Goal: Task Accomplishment & Management: Complete application form

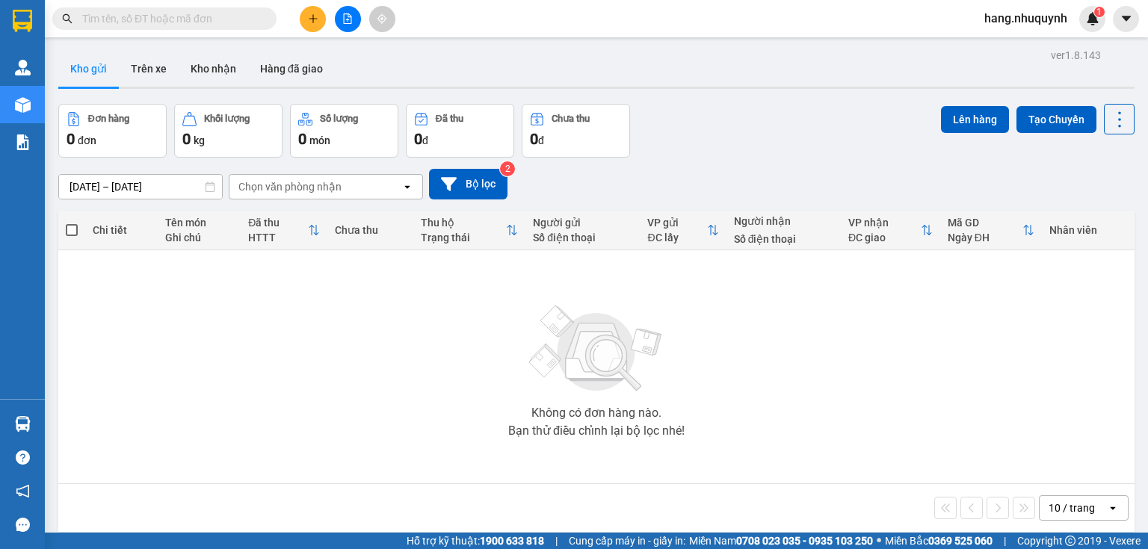
click at [225, 25] on input "text" at bounding box center [170, 18] width 176 height 16
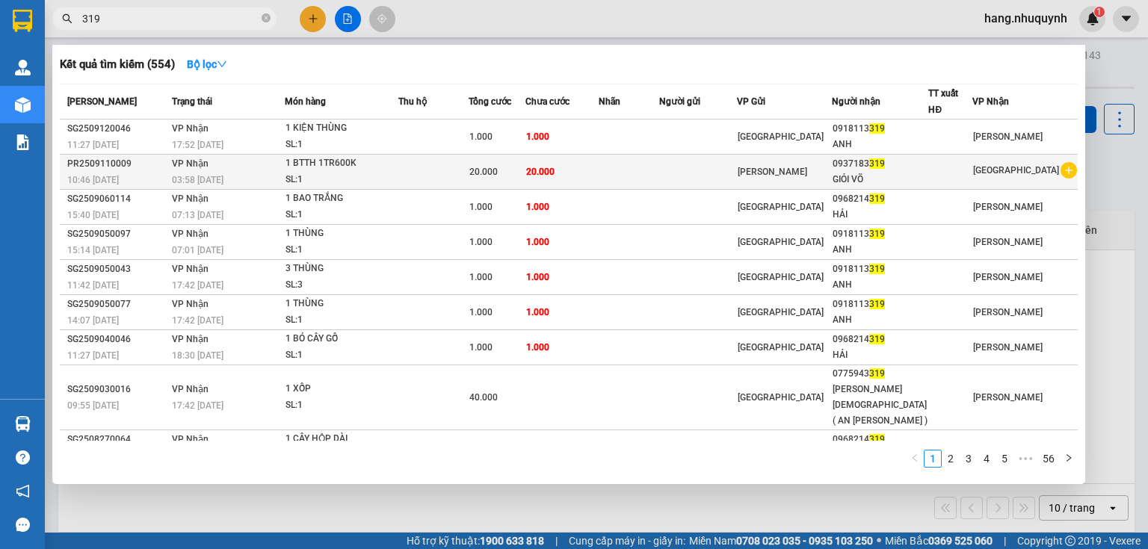
scroll to position [39, 0]
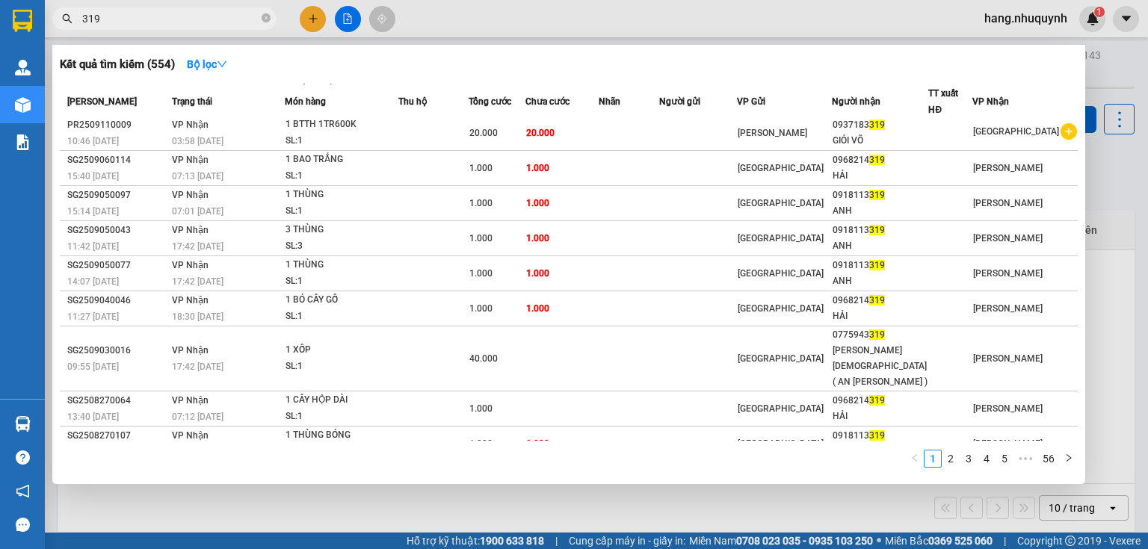
click at [206, 25] on input "319" at bounding box center [170, 18] width 176 height 16
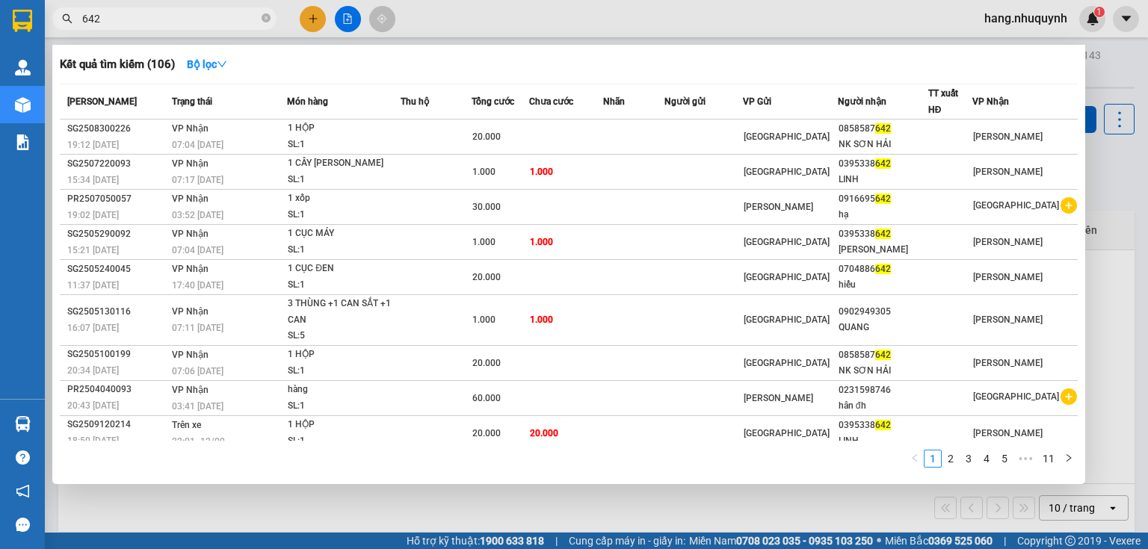
click at [155, 13] on input "642" at bounding box center [170, 18] width 176 height 16
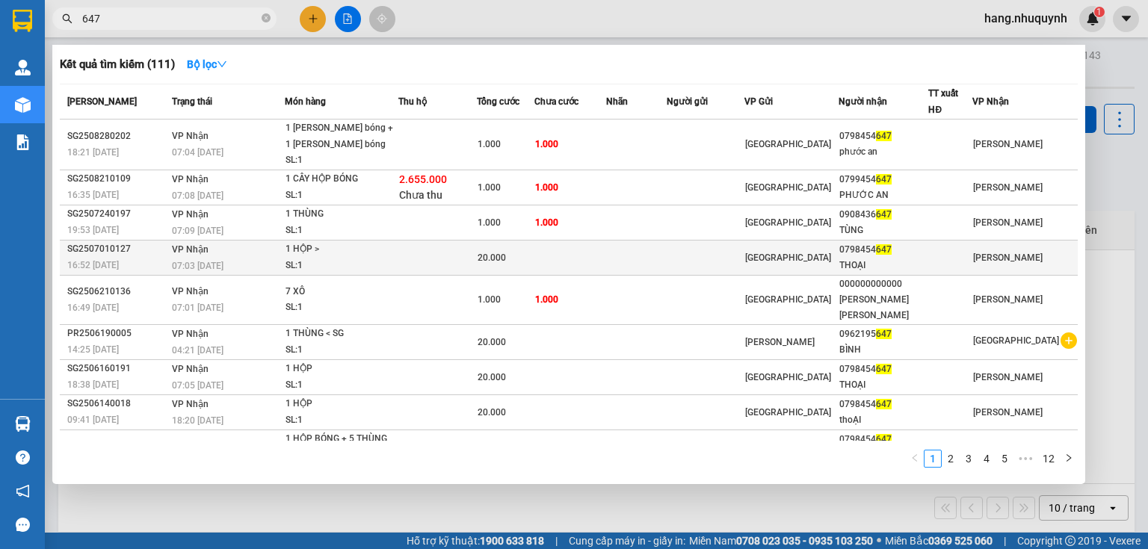
scroll to position [57, 0]
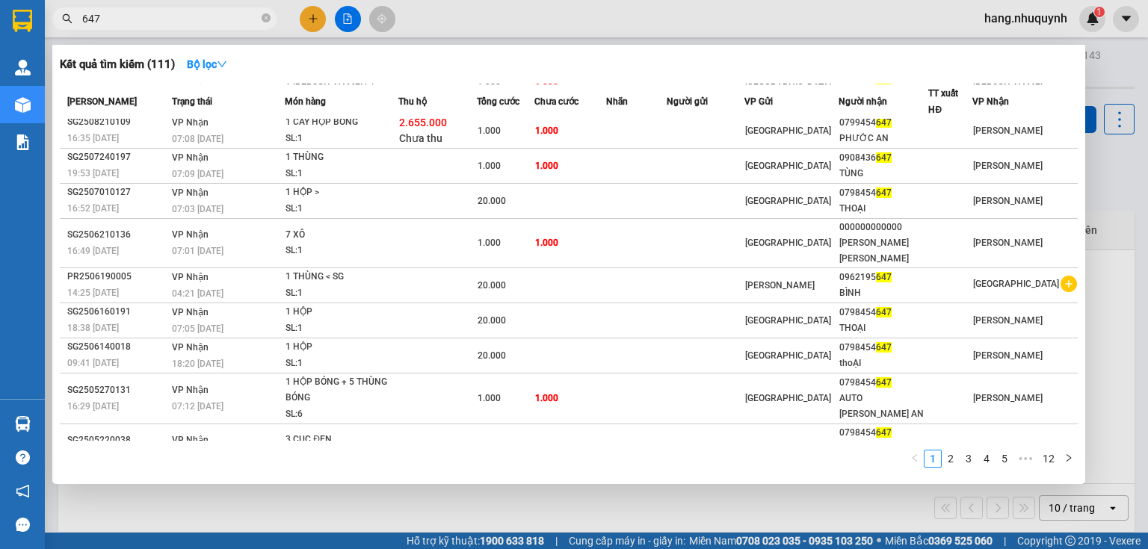
click at [199, 22] on input "647" at bounding box center [170, 18] width 176 height 16
paste input "0982406521"
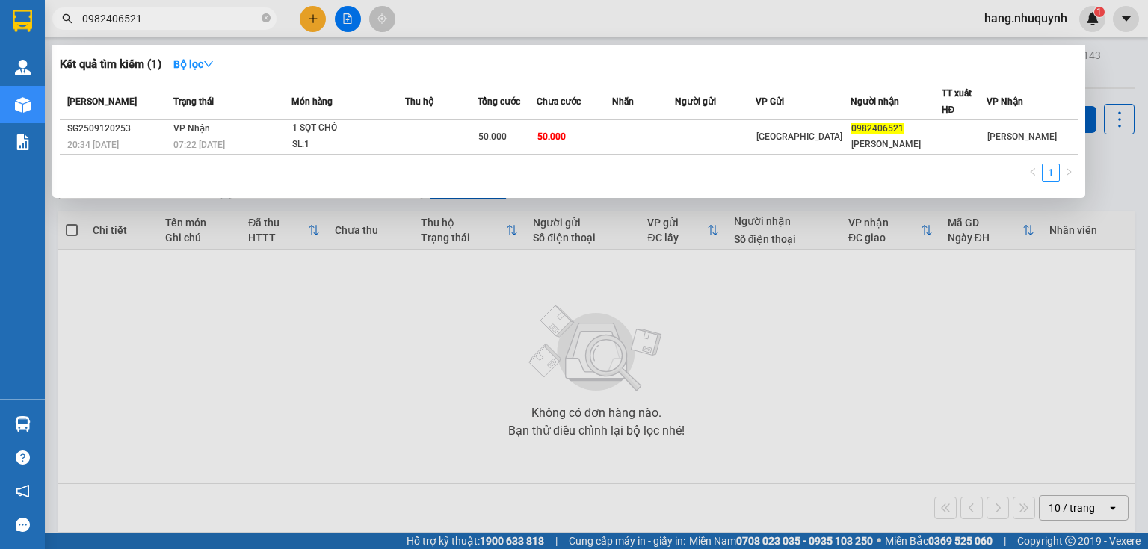
type input "0982406521"
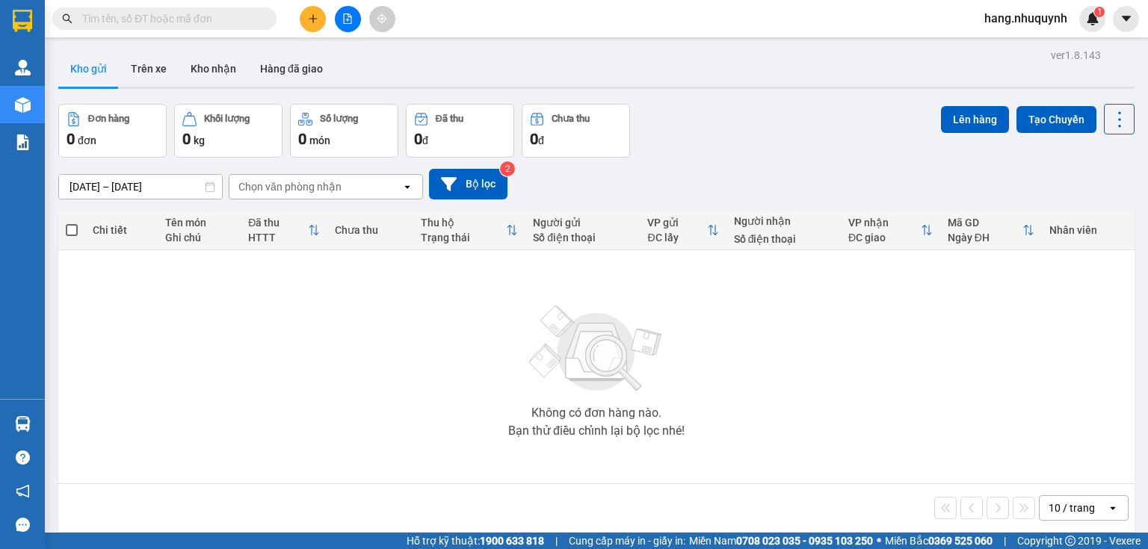
click at [241, 24] on input "text" at bounding box center [170, 18] width 176 height 16
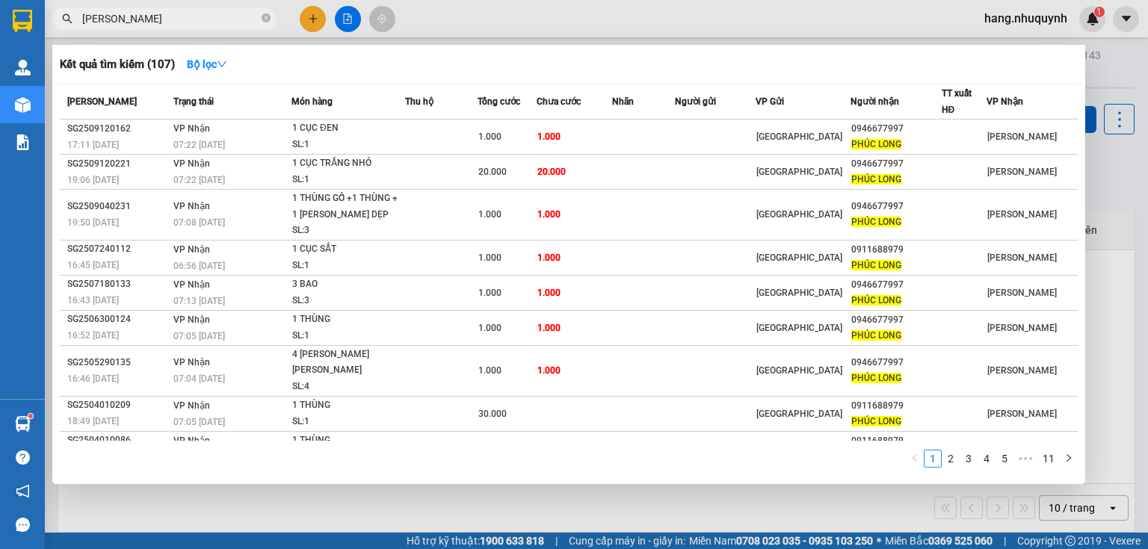
click at [202, 12] on input "phúc long" at bounding box center [170, 18] width 176 height 16
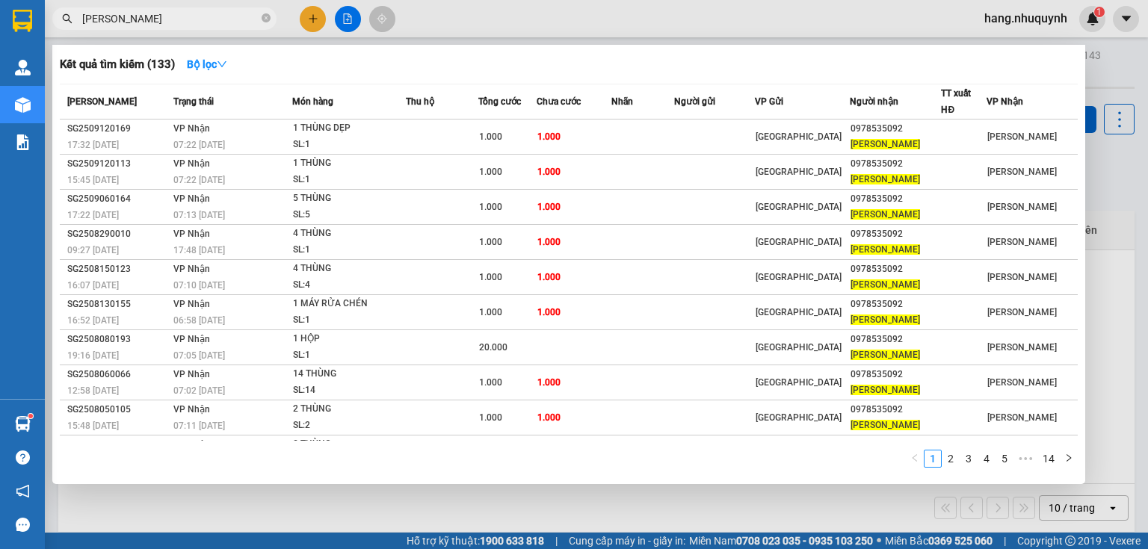
click at [248, 12] on input "vũ sơn" at bounding box center [170, 18] width 176 height 16
click at [248, 11] on input "vũ sơn" at bounding box center [170, 18] width 176 height 16
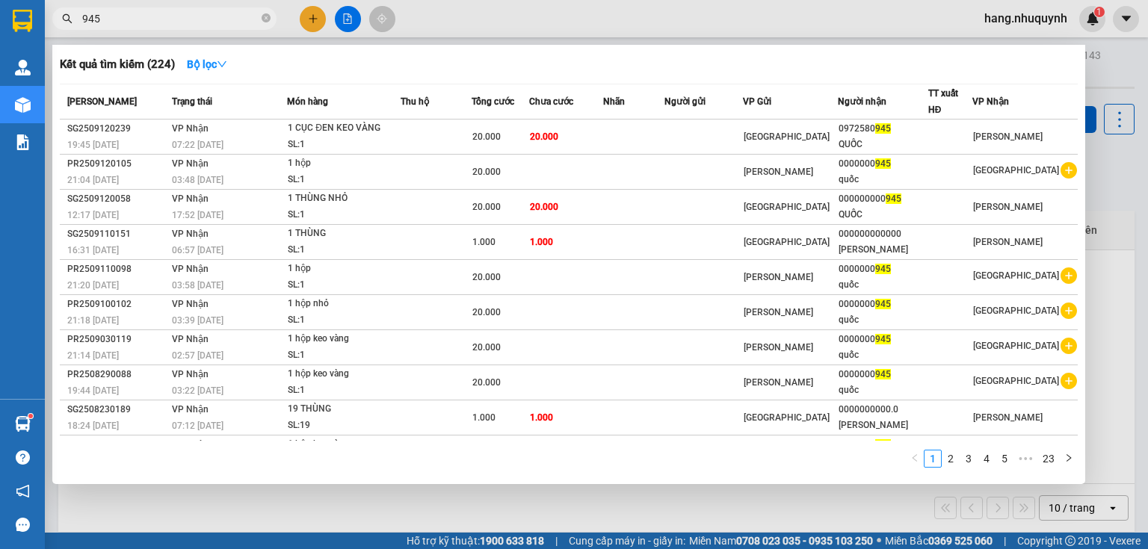
click at [207, 20] on input "945" at bounding box center [170, 18] width 176 height 16
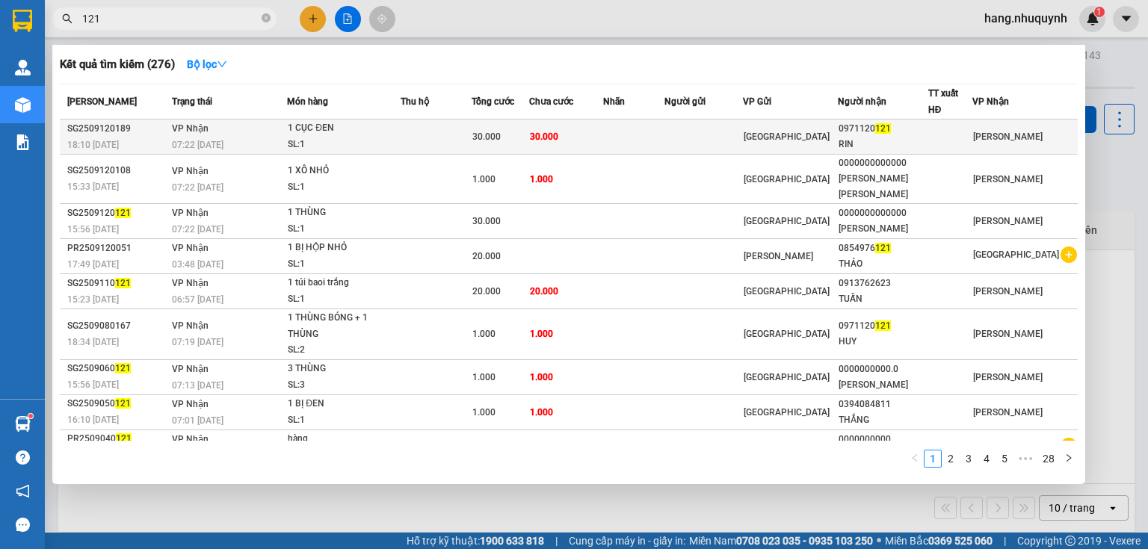
type input "121"
click at [335, 137] on div "SL: 1" at bounding box center [344, 145] width 112 height 16
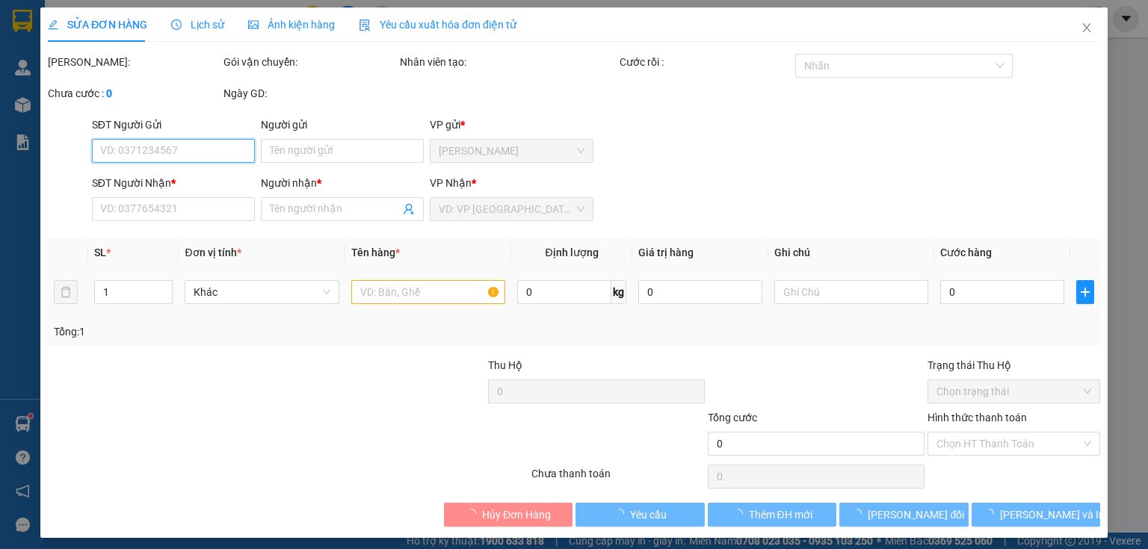
type input "0971120121"
type input "RIN"
type input "30.000"
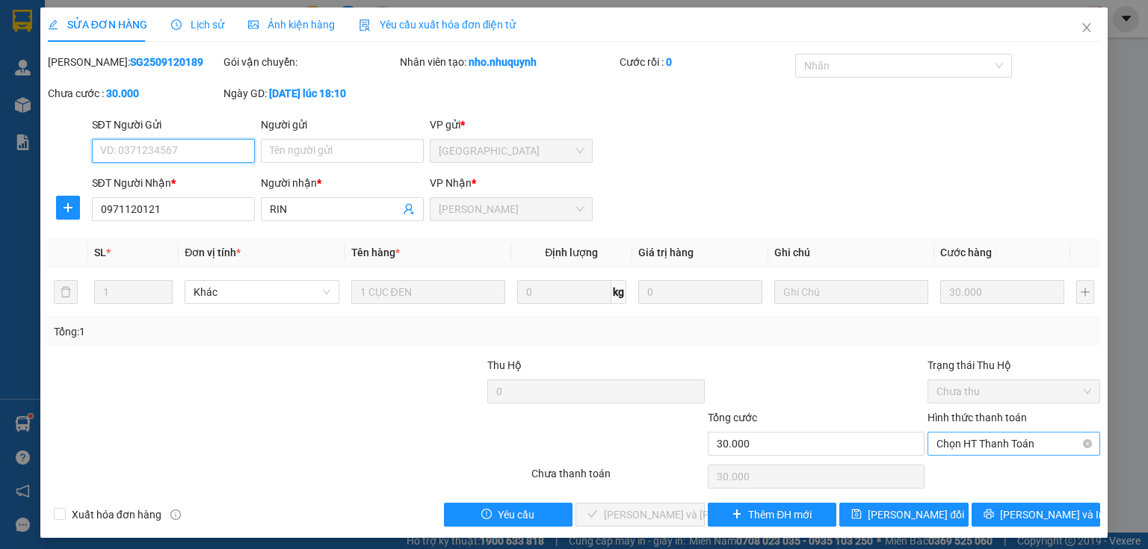
click at [1000, 448] on span "Chọn HT Thanh Toán" at bounding box center [1013, 444] width 155 height 22
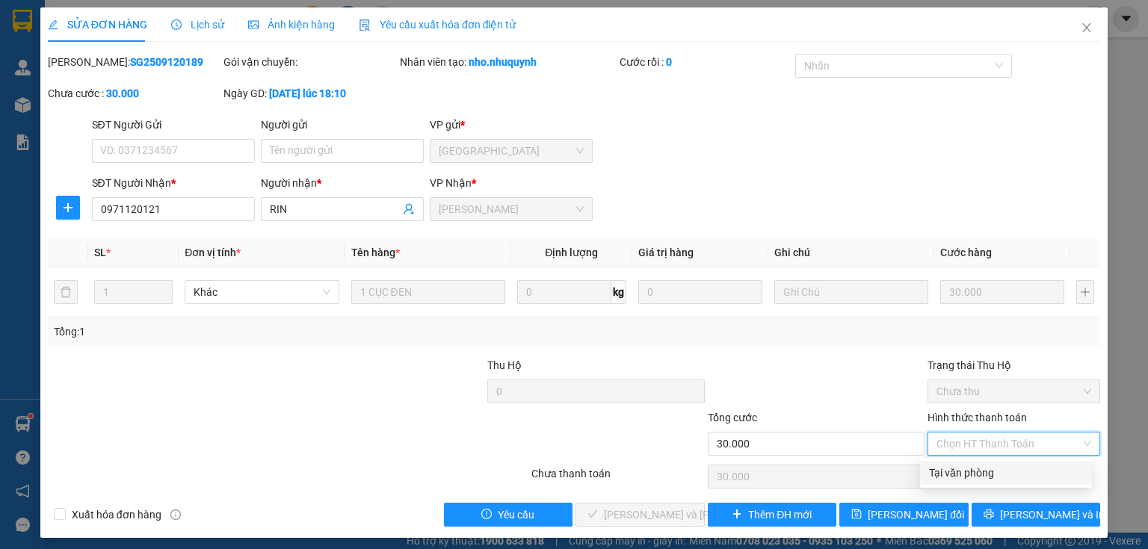
drag, startPoint x: 976, startPoint y: 478, endPoint x: 897, endPoint y: 488, distance: 80.5
click at [976, 479] on div "Tại văn phòng" at bounding box center [1006, 473] width 154 height 16
type input "0"
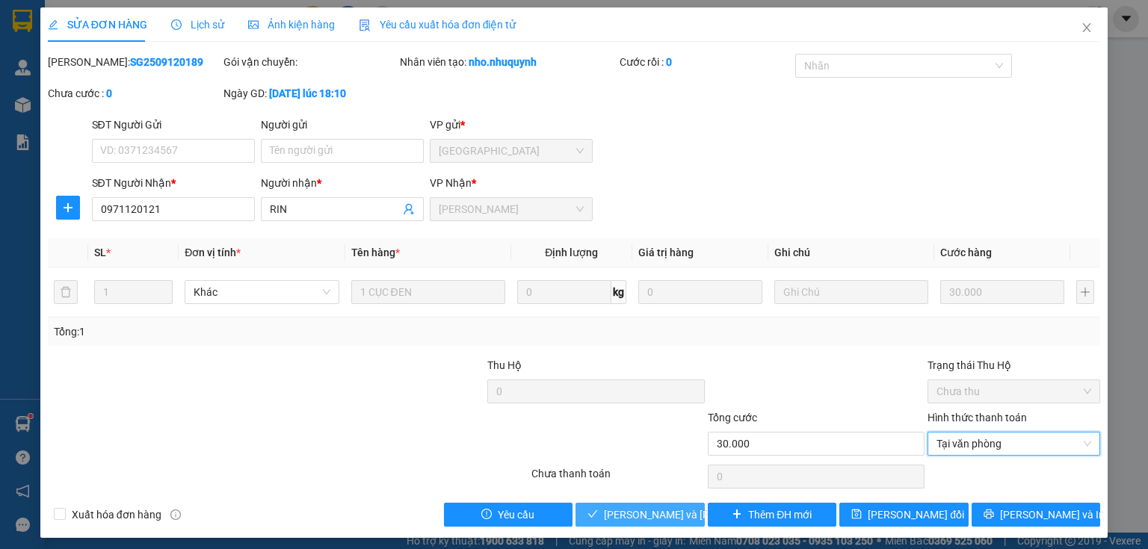
click at [666, 515] on span "Lưu và Giao hàng" at bounding box center [705, 515] width 202 height 16
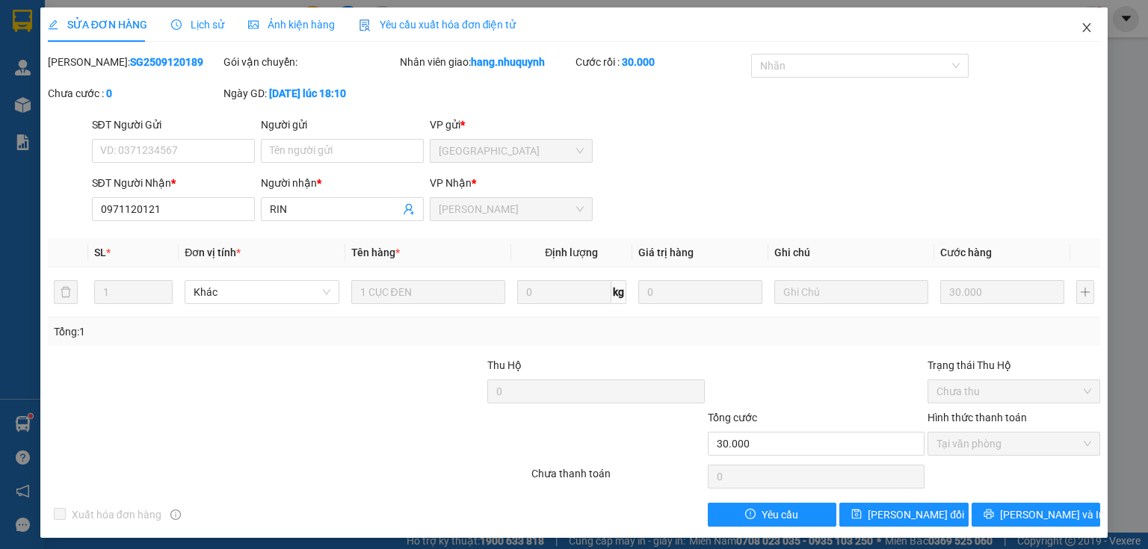
click at [1083, 29] on icon "close" at bounding box center [1087, 27] width 8 height 9
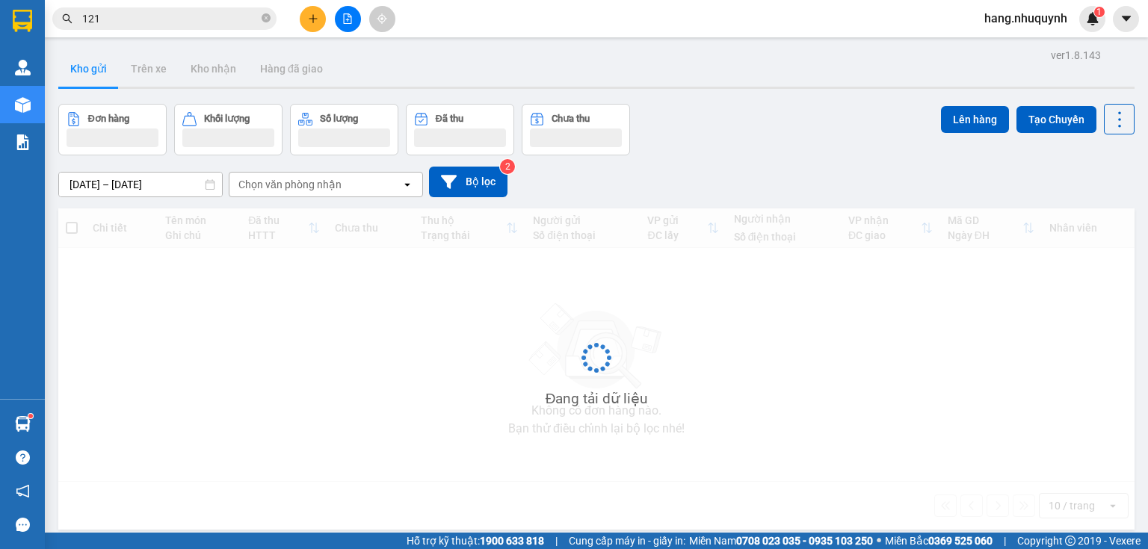
click at [199, 16] on input "121" at bounding box center [170, 18] width 176 height 16
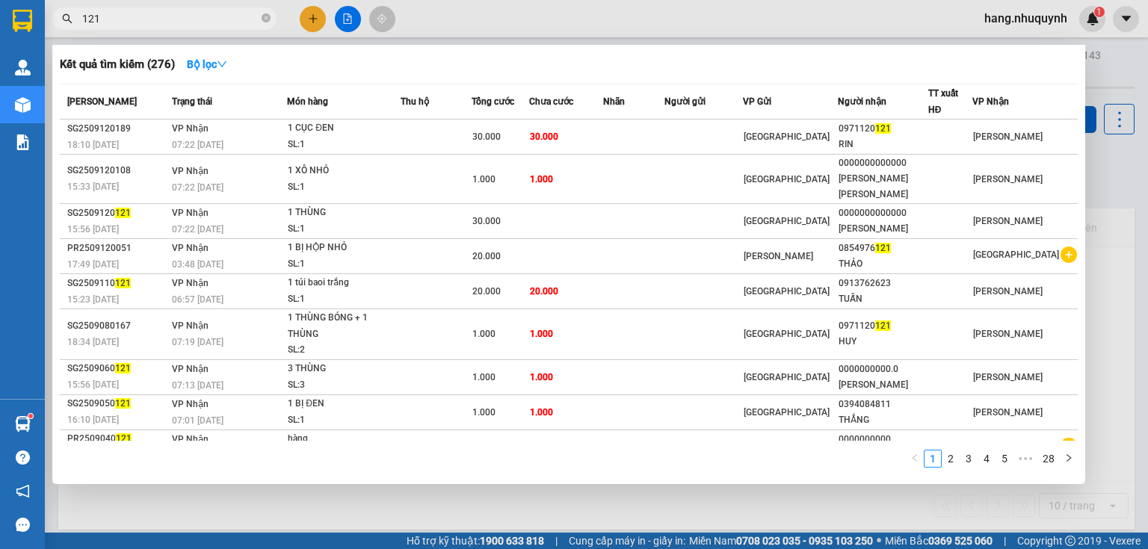
click at [199, 16] on input "121" at bounding box center [170, 18] width 176 height 16
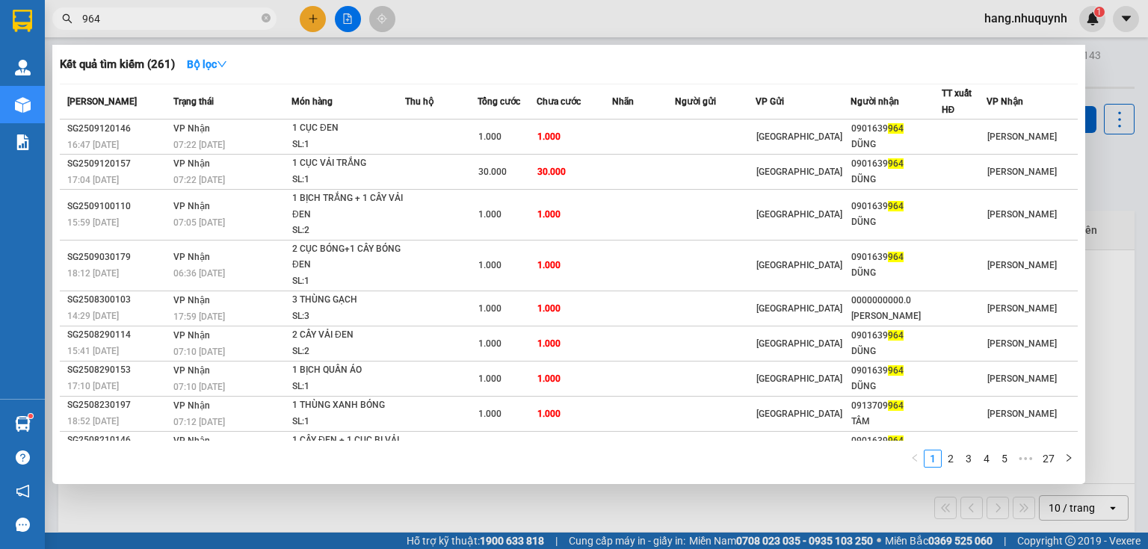
click at [203, 16] on input "964" at bounding box center [170, 18] width 176 height 16
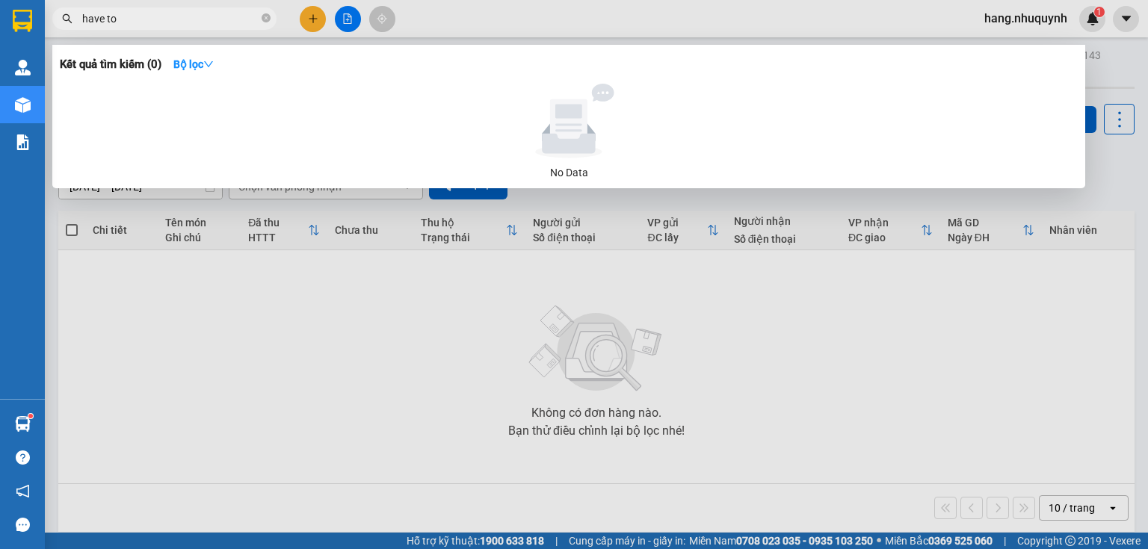
click at [185, 17] on input "have to" at bounding box center [170, 18] width 176 height 16
click at [185, 18] on input "have to" at bounding box center [170, 18] width 176 height 16
drag, startPoint x: 118, startPoint y: 22, endPoint x: 12, endPoint y: 22, distance: 106.1
click at [12, 22] on section "Kết quả tìm kiếm ( 0 ) Bộ lọc No Data have to919 hang.nhuquynh 1 Quản Lý Quản l…" at bounding box center [574, 274] width 1148 height 549
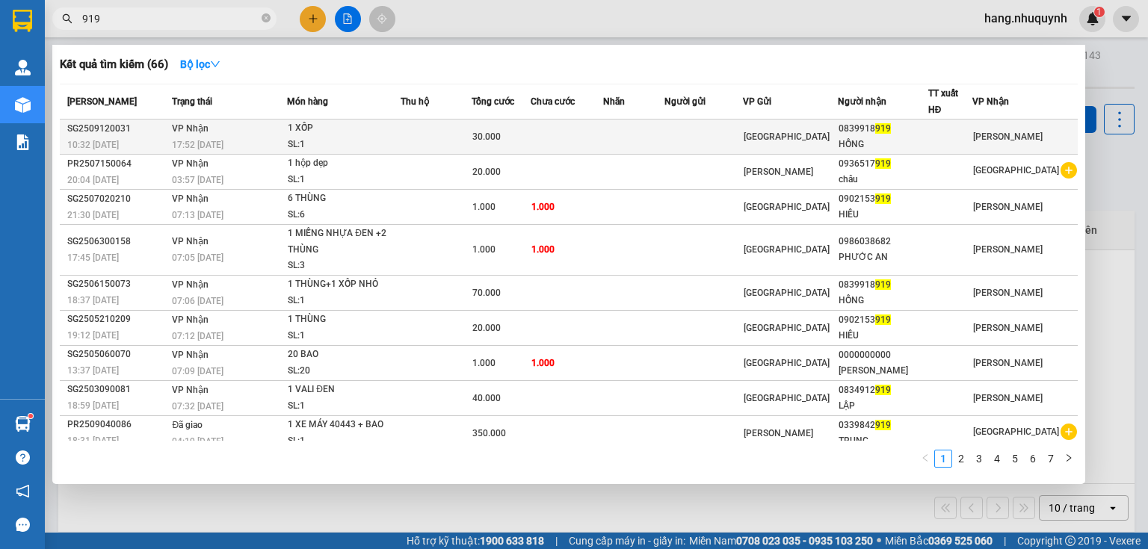
type input "919"
click at [350, 134] on div "1 XỐP" at bounding box center [344, 128] width 112 height 16
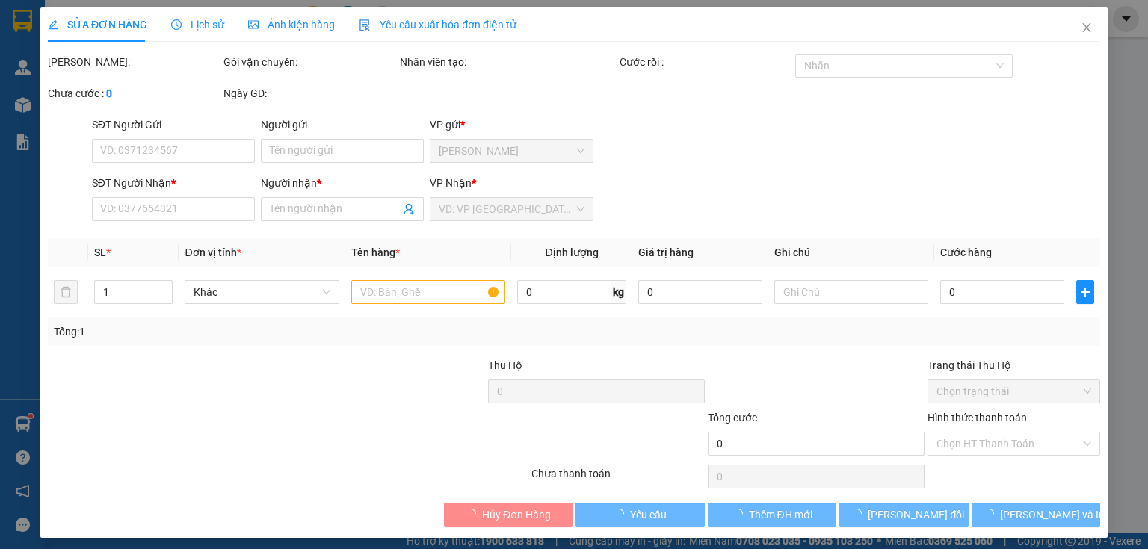
type input "0839918919"
type input "HỒNG"
type input "30.000"
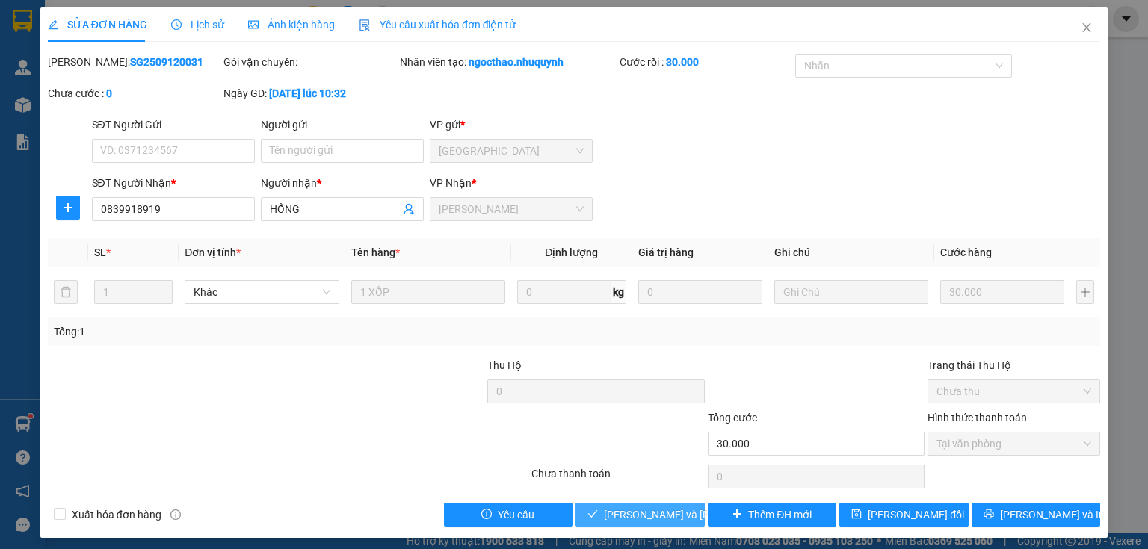
click at [619, 514] on span "Lưu và Giao hàng" at bounding box center [705, 515] width 202 height 16
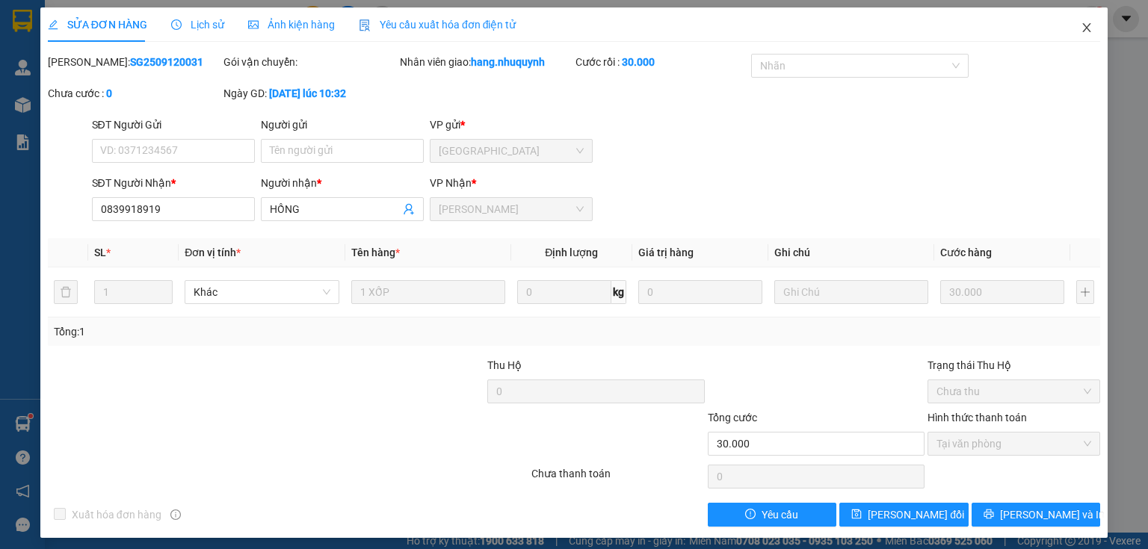
click at [1080, 30] on icon "close" at bounding box center [1086, 28] width 12 height 12
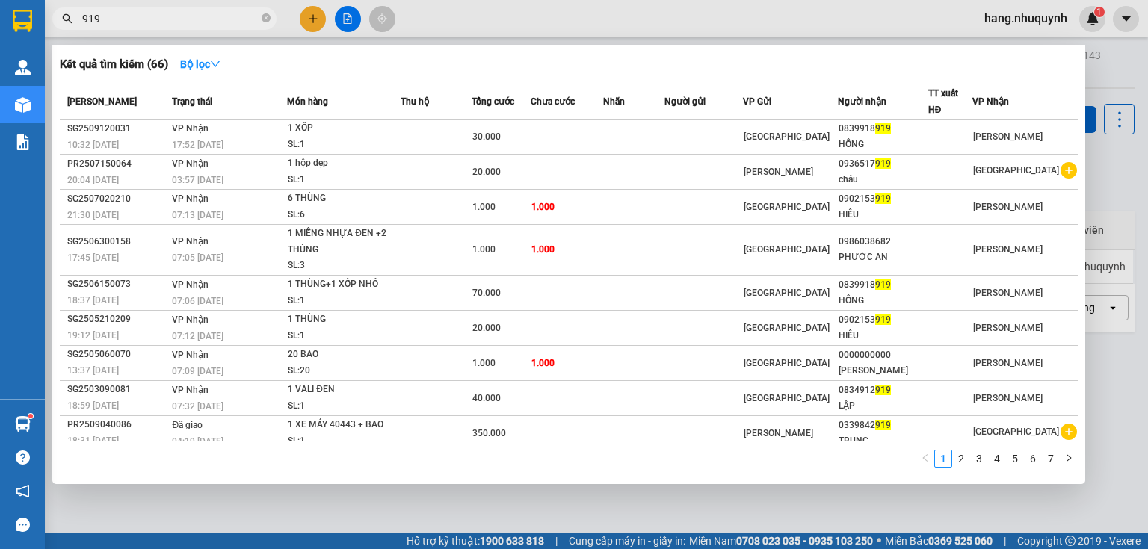
click at [169, 17] on input "919" at bounding box center [170, 18] width 176 height 16
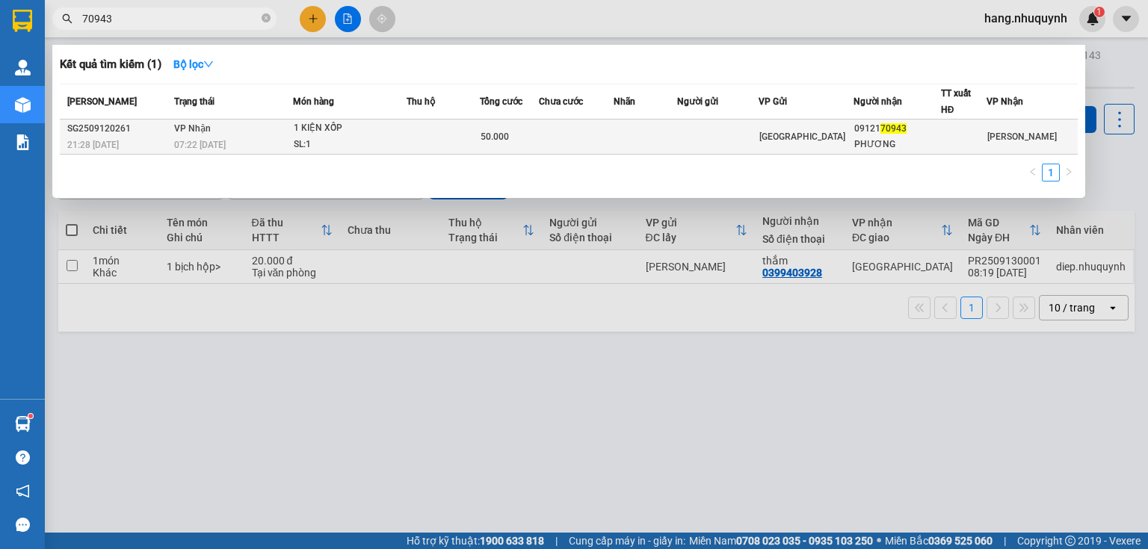
type input "70943"
click at [341, 126] on div "1 KIỆN XỐP" at bounding box center [350, 128] width 112 height 16
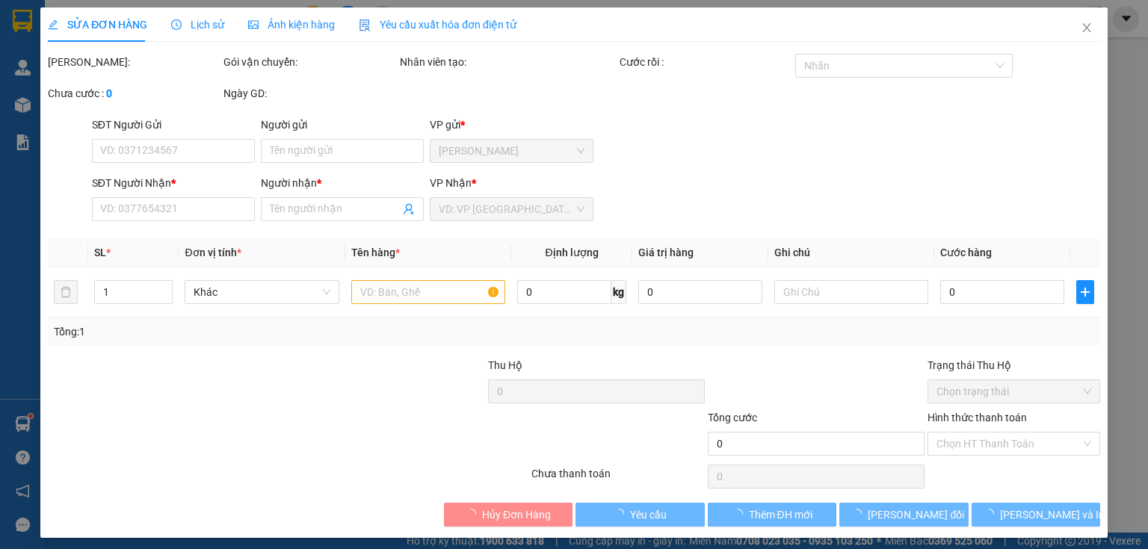
type input "0912170943"
type input "PHƯƠNG"
type input "50.000"
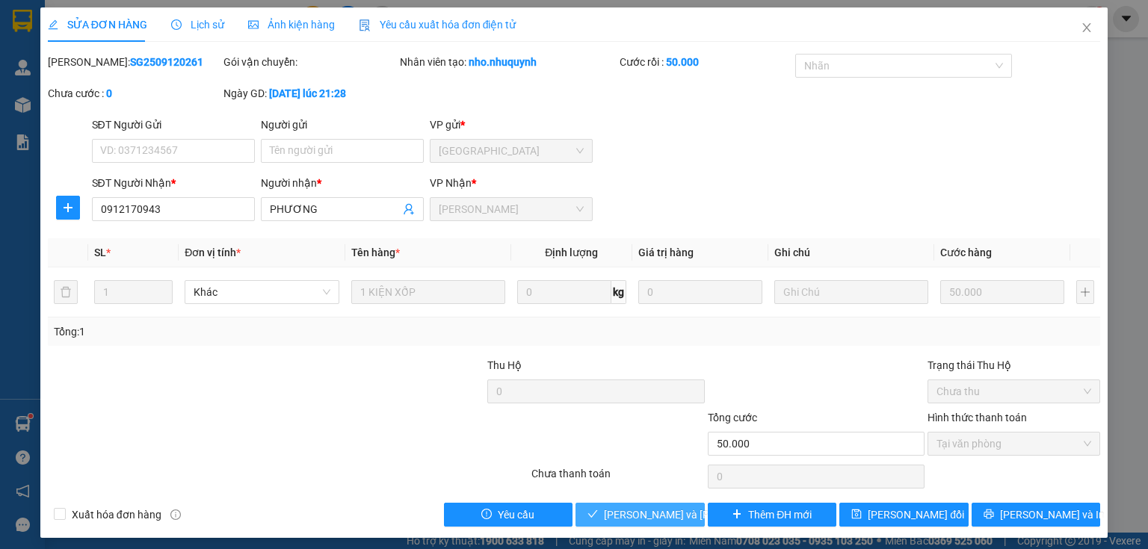
drag, startPoint x: 629, startPoint y: 504, endPoint x: 631, endPoint y: 511, distance: 7.6
click at [631, 508] on button "Lưu và Giao hàng" at bounding box center [639, 515] width 129 height 24
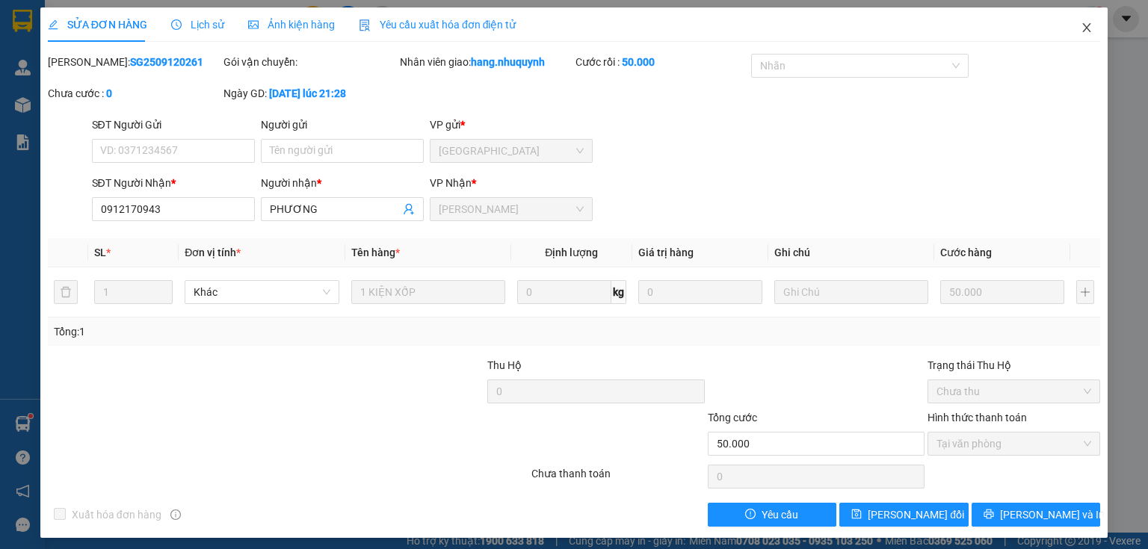
drag, startPoint x: 1082, startPoint y: 30, endPoint x: 853, endPoint y: 1, distance: 230.5
click at [1080, 30] on icon "close" at bounding box center [1086, 28] width 12 height 12
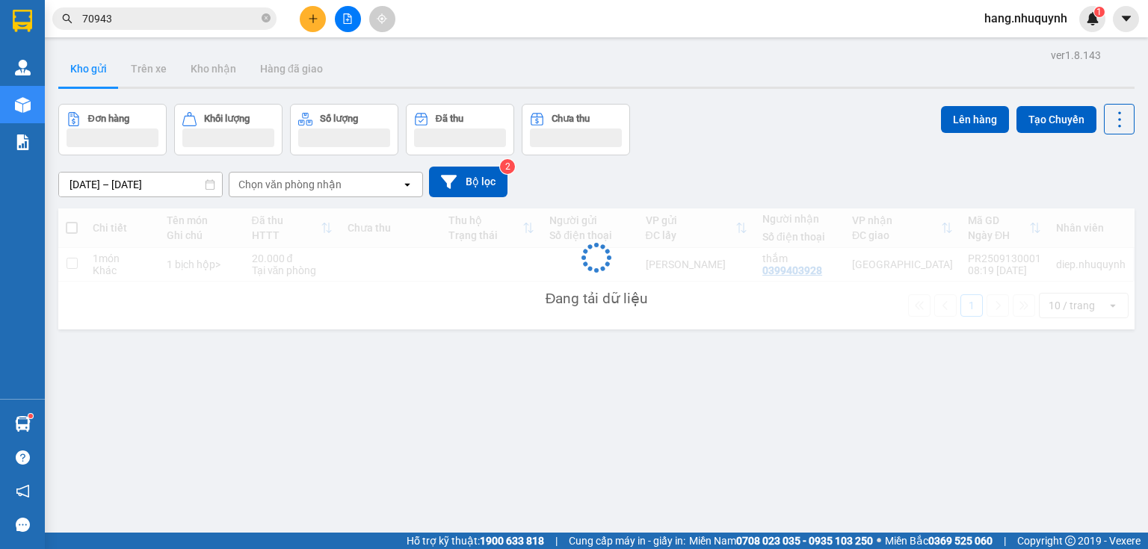
click at [158, 18] on input "70943" at bounding box center [170, 18] width 176 height 16
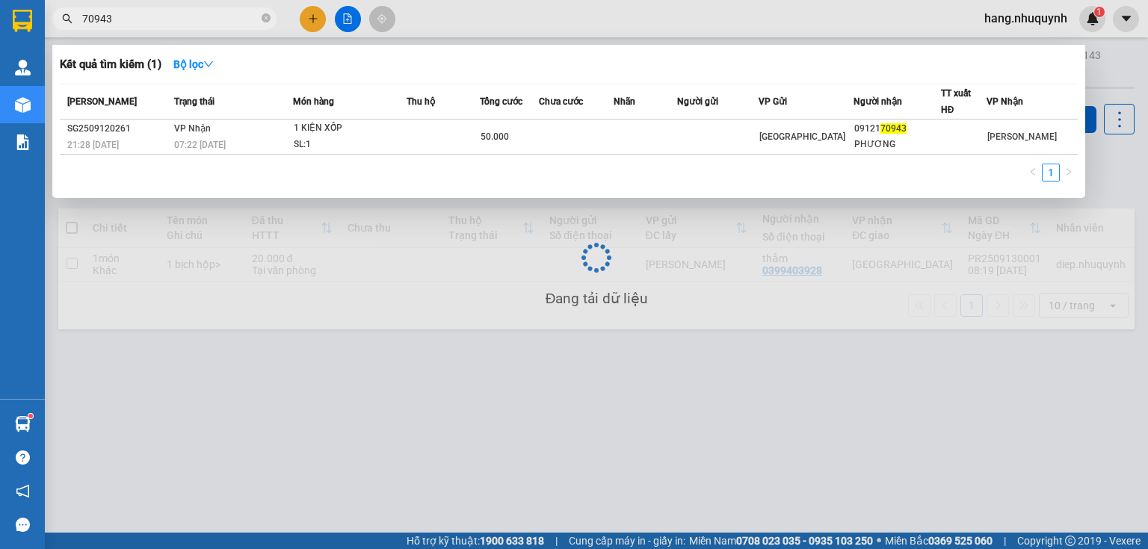
click at [158, 18] on input "70943" at bounding box center [170, 18] width 176 height 16
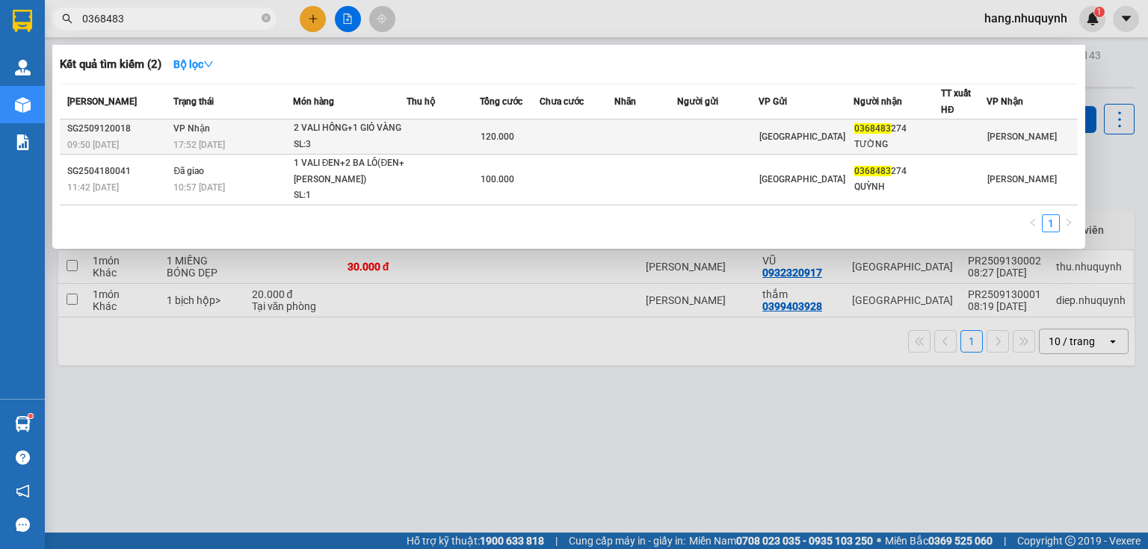
type input "0368483"
click at [244, 138] on div "17:52 [DATE]" at bounding box center [232, 145] width 118 height 16
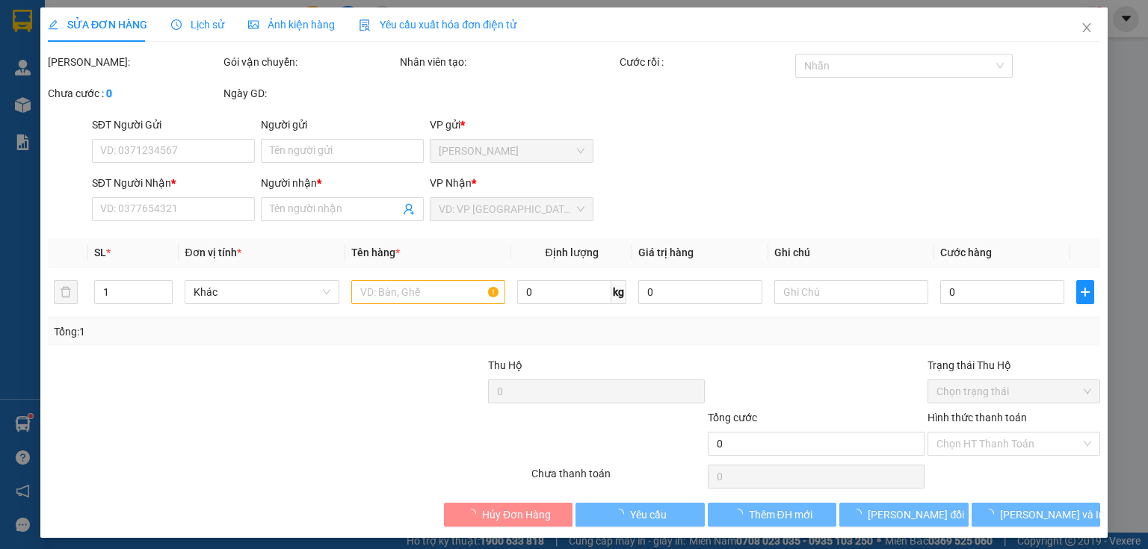
type input "0368483274"
type input "TƯỜNG"
type input "120.000"
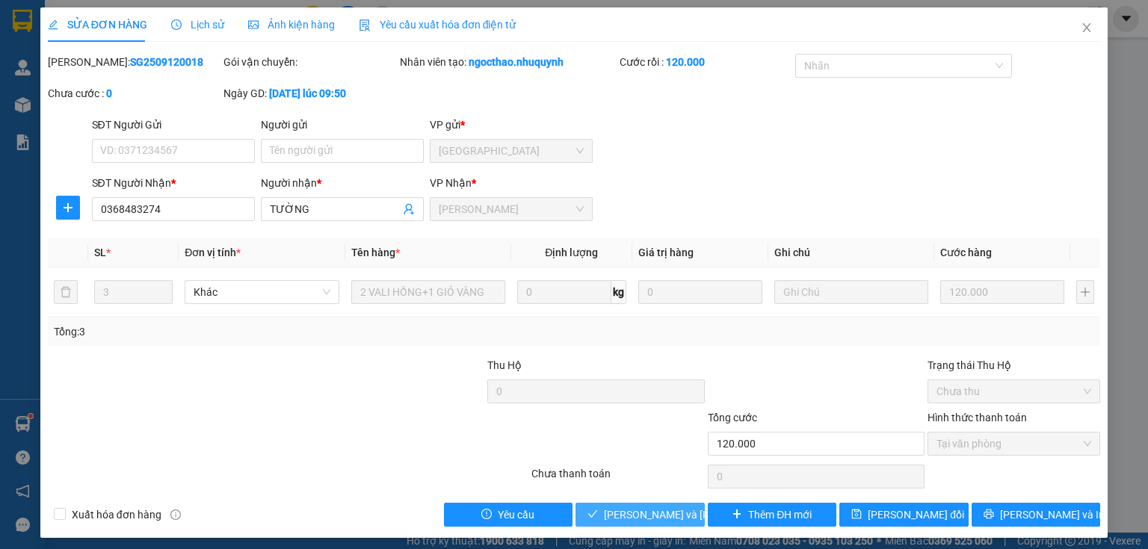
click at [607, 510] on span "Lưu và Giao hàng" at bounding box center [705, 515] width 202 height 16
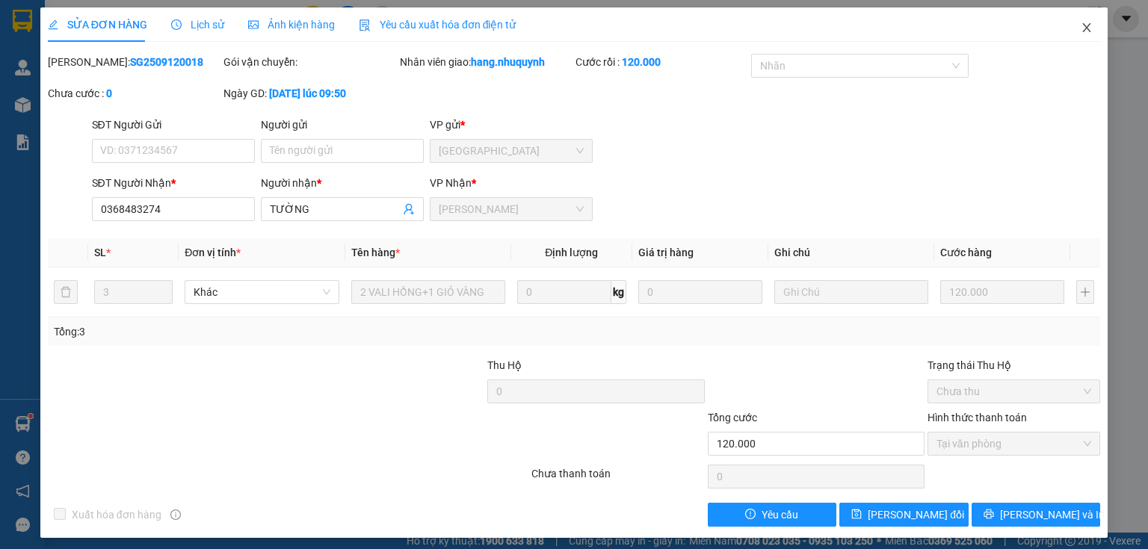
click at [1083, 30] on icon "close" at bounding box center [1087, 27] width 8 height 9
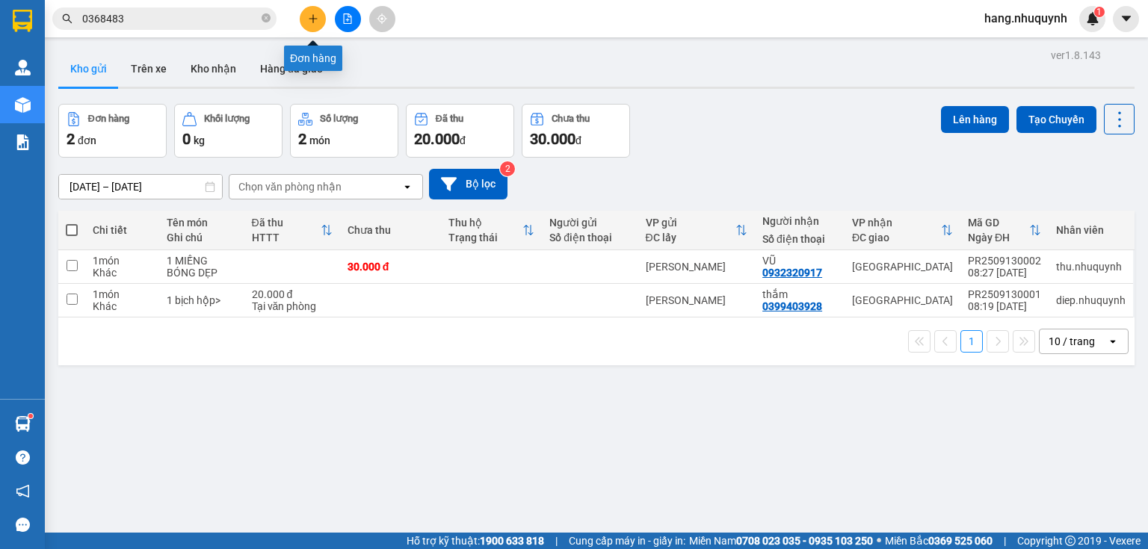
click at [310, 19] on icon "plus" at bounding box center [313, 18] width 10 height 10
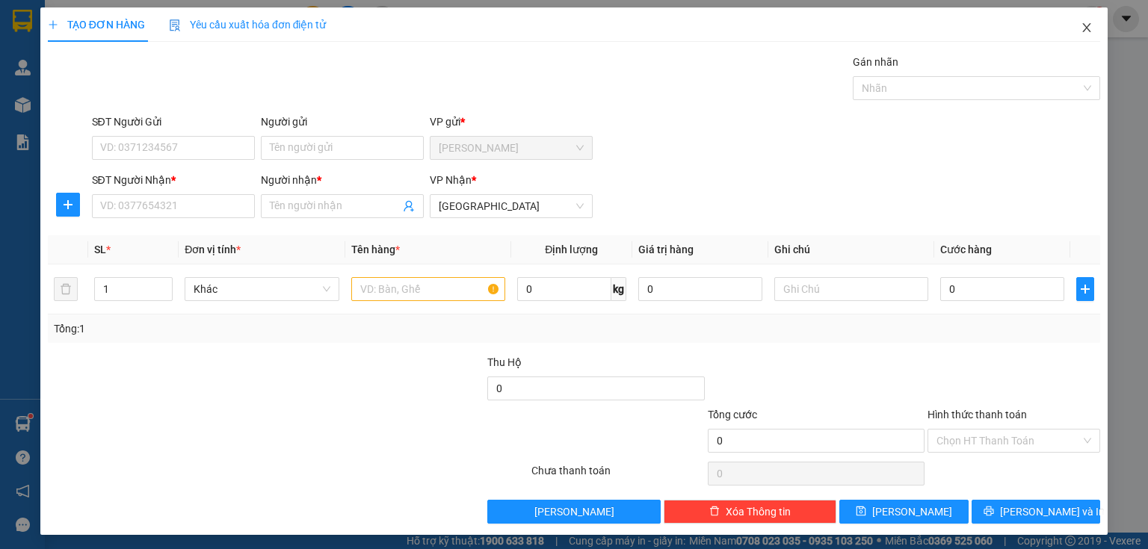
click at [1080, 27] on icon "close" at bounding box center [1086, 28] width 12 height 12
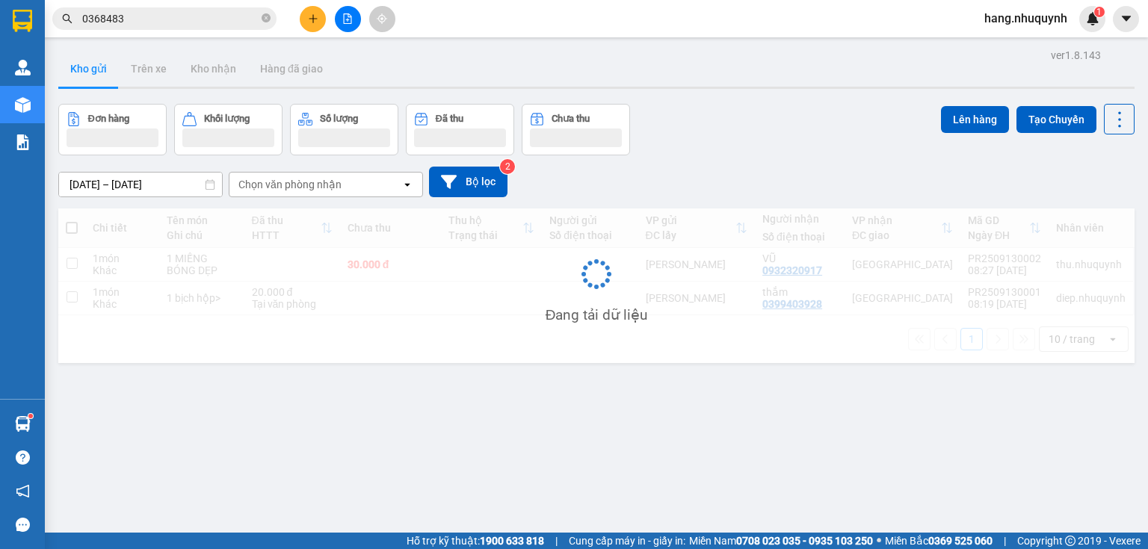
click at [149, 25] on input "0368483" at bounding box center [170, 18] width 176 height 16
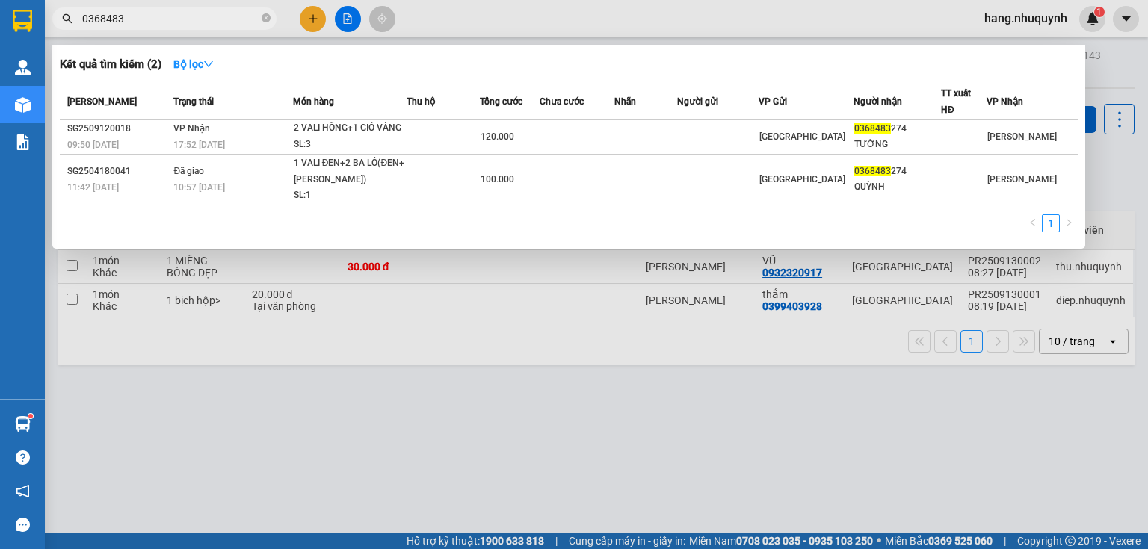
click at [149, 25] on input "0368483" at bounding box center [170, 18] width 176 height 16
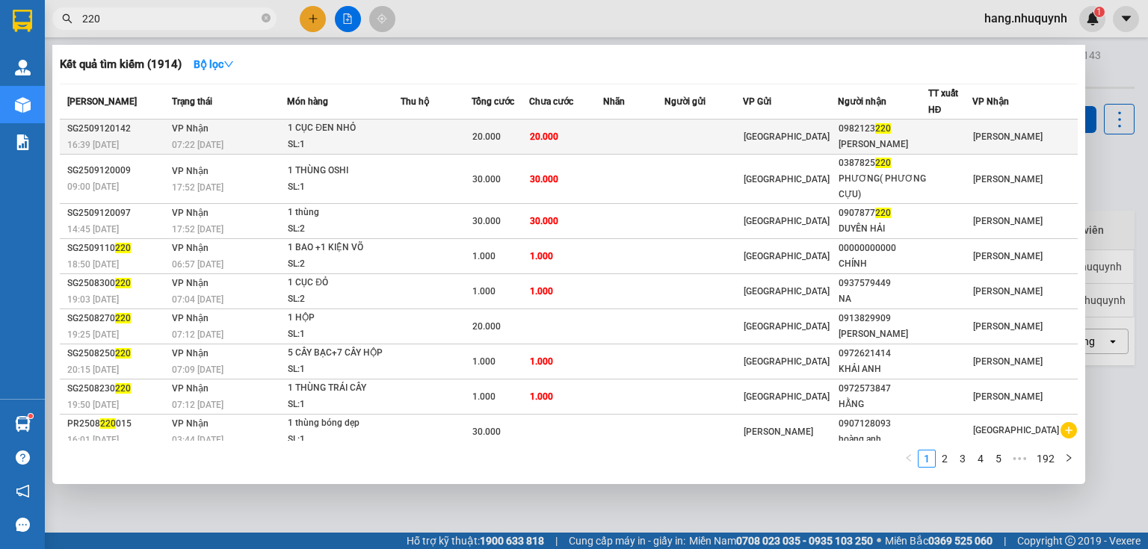
type input "220"
click at [336, 146] on div "SL: 1" at bounding box center [344, 145] width 112 height 16
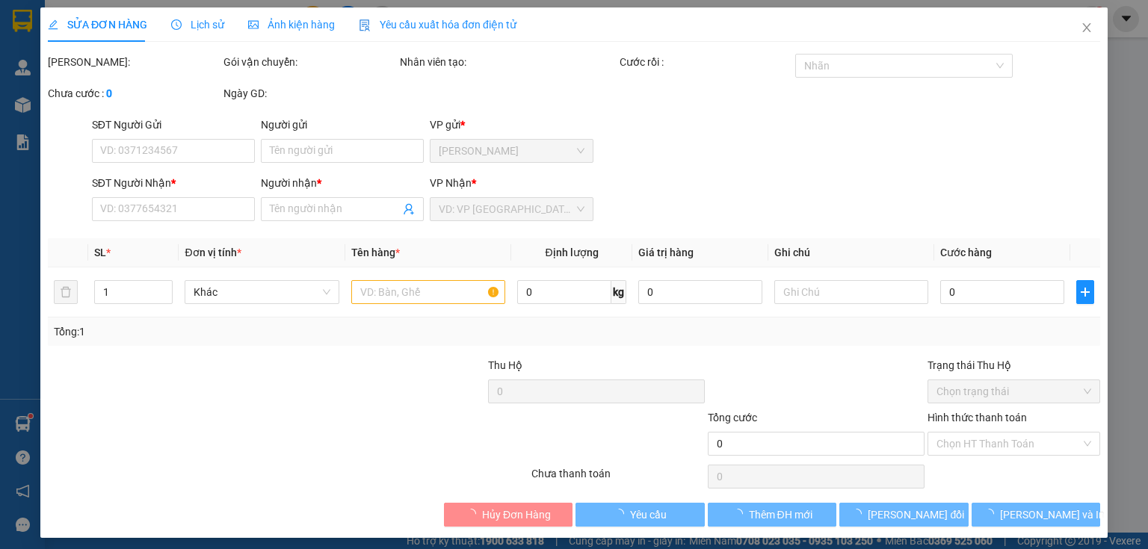
type input "0982123220"
type input "VĂN MINH"
type input "20.000"
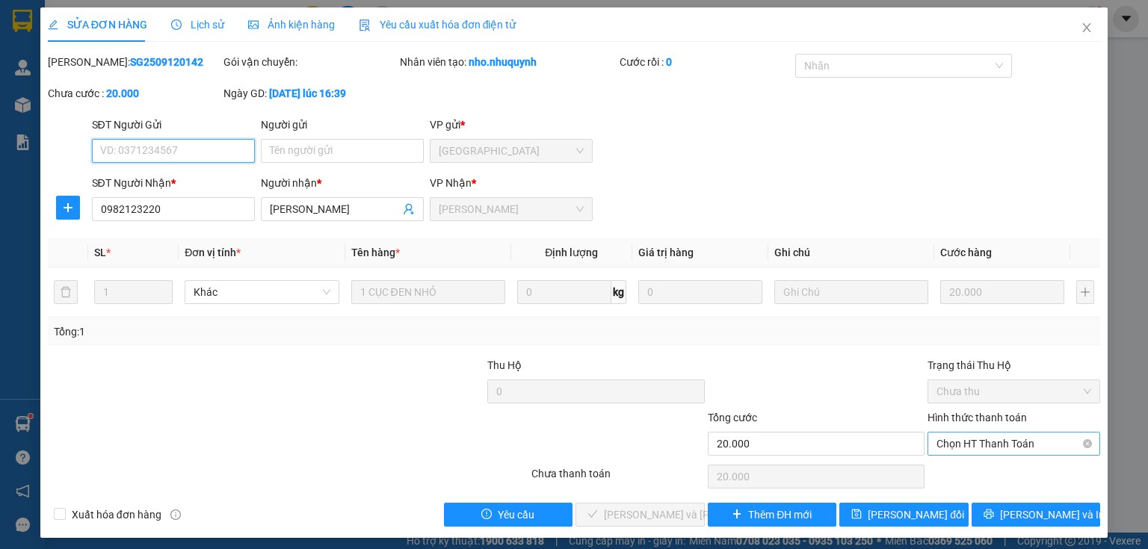
click at [973, 441] on span "Chọn HT Thanh Toán" at bounding box center [1013, 444] width 155 height 22
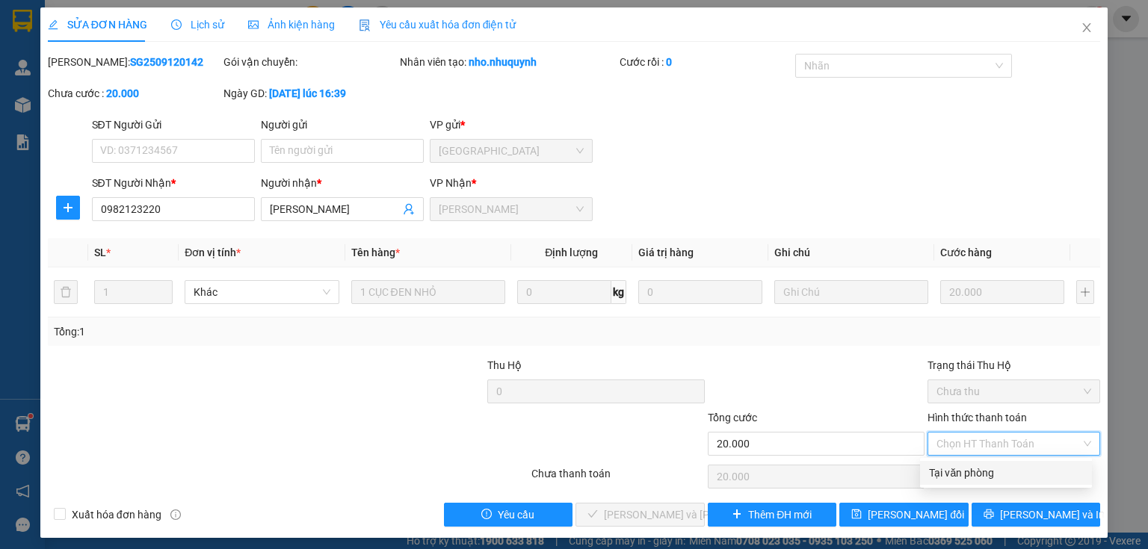
click at [957, 477] on div "Tại văn phòng" at bounding box center [1006, 473] width 154 height 16
type input "0"
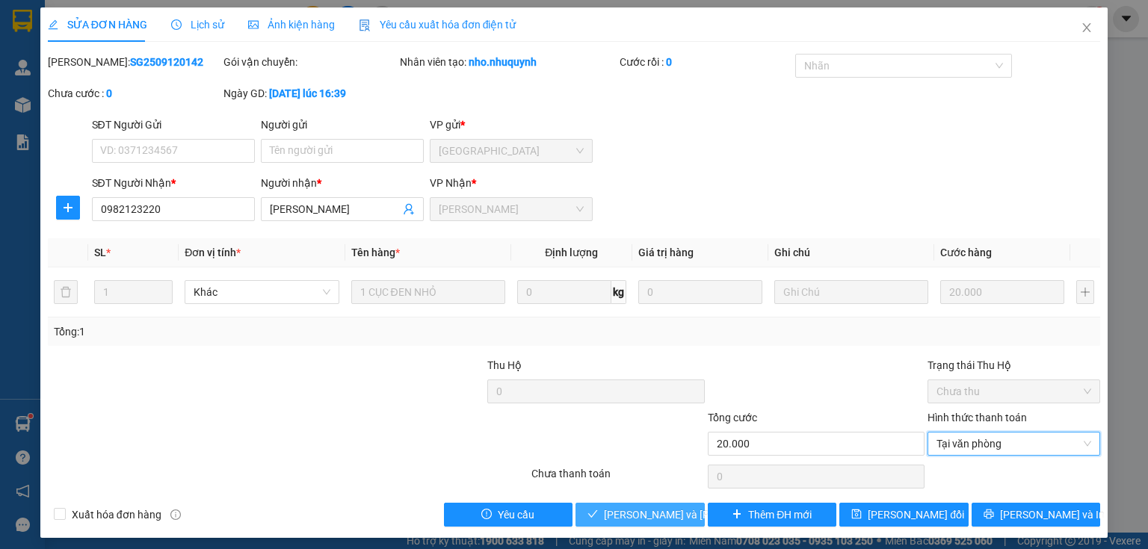
click at [637, 521] on span "Lưu và Giao hàng" at bounding box center [705, 515] width 202 height 16
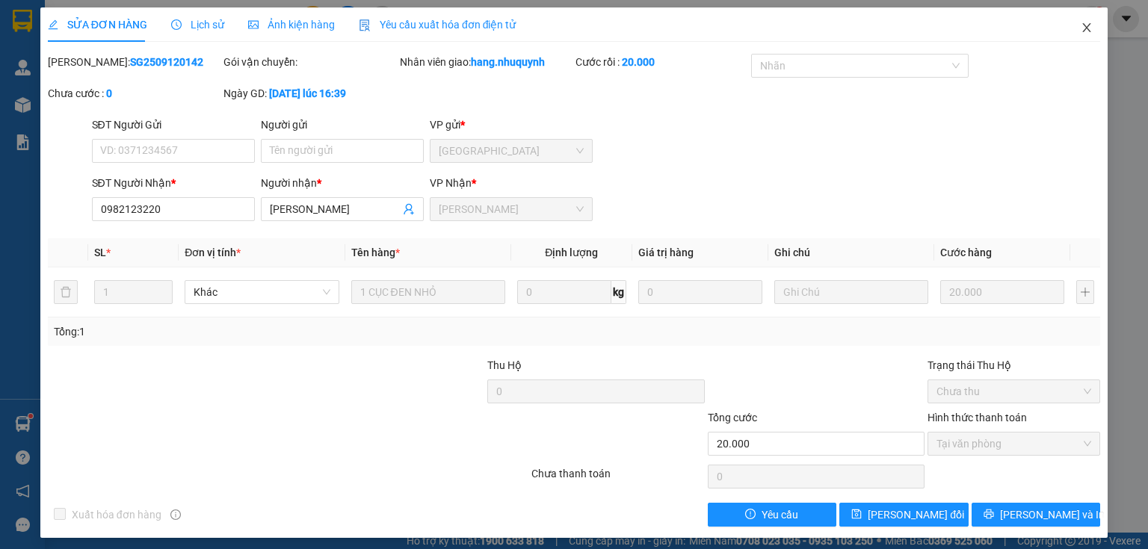
click at [1071, 29] on span "Close" at bounding box center [1086, 28] width 42 height 42
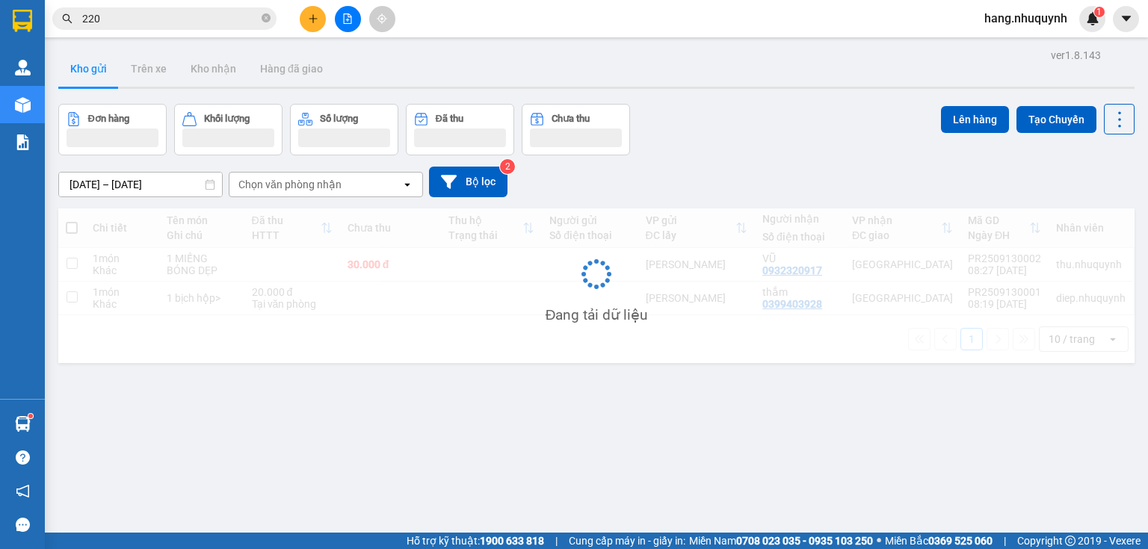
click at [196, 21] on input "220" at bounding box center [170, 18] width 176 height 16
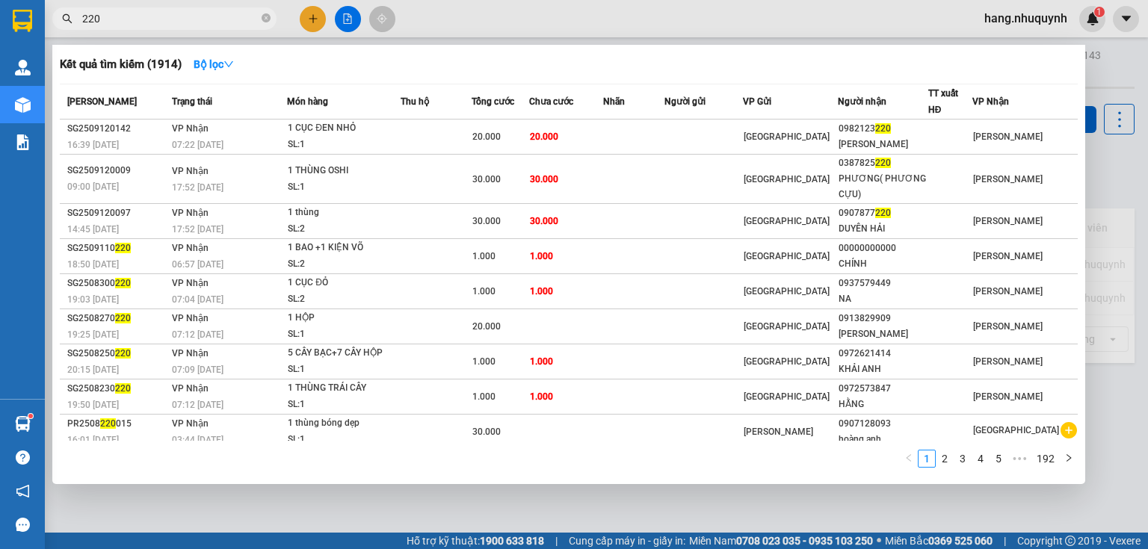
click at [196, 21] on input "220" at bounding box center [170, 18] width 176 height 16
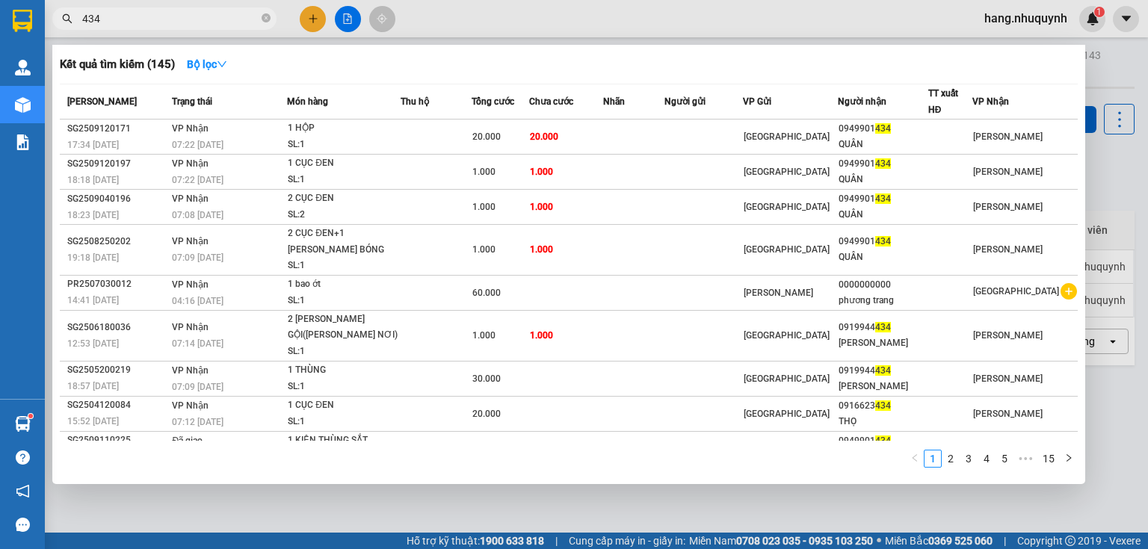
type input "434"
click at [306, 17] on div at bounding box center [574, 274] width 1148 height 549
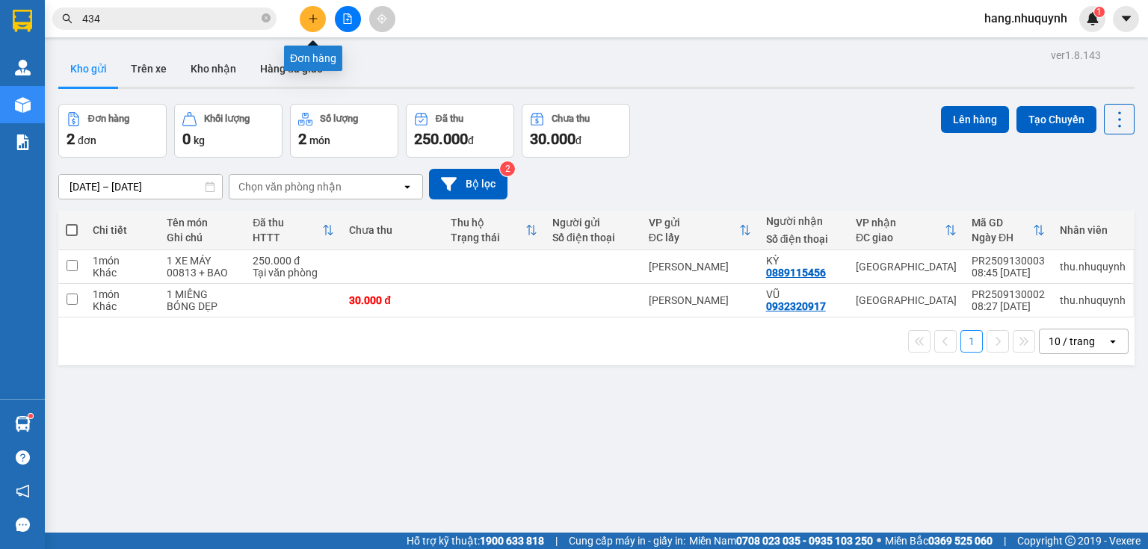
click at [312, 13] on icon "plus" at bounding box center [313, 18] width 10 height 10
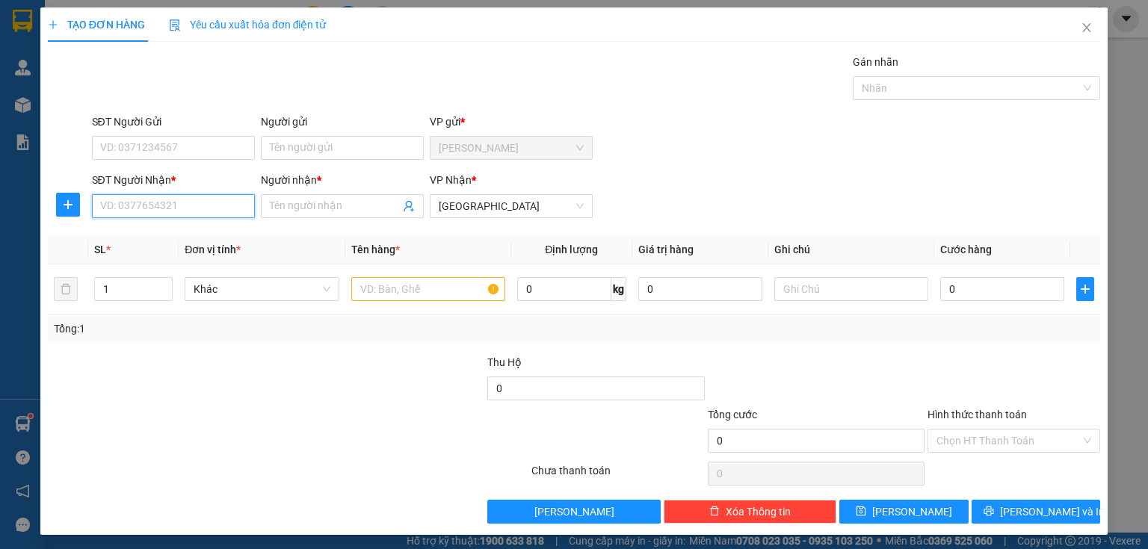
click at [175, 206] on input "SĐT Người Nhận *" at bounding box center [173, 206] width 163 height 24
type input "0907936641"
click at [179, 237] on div "0907936641 - CHƯƠNG" at bounding box center [173, 235] width 147 height 16
type input "CHƯƠNG"
type input "30.000"
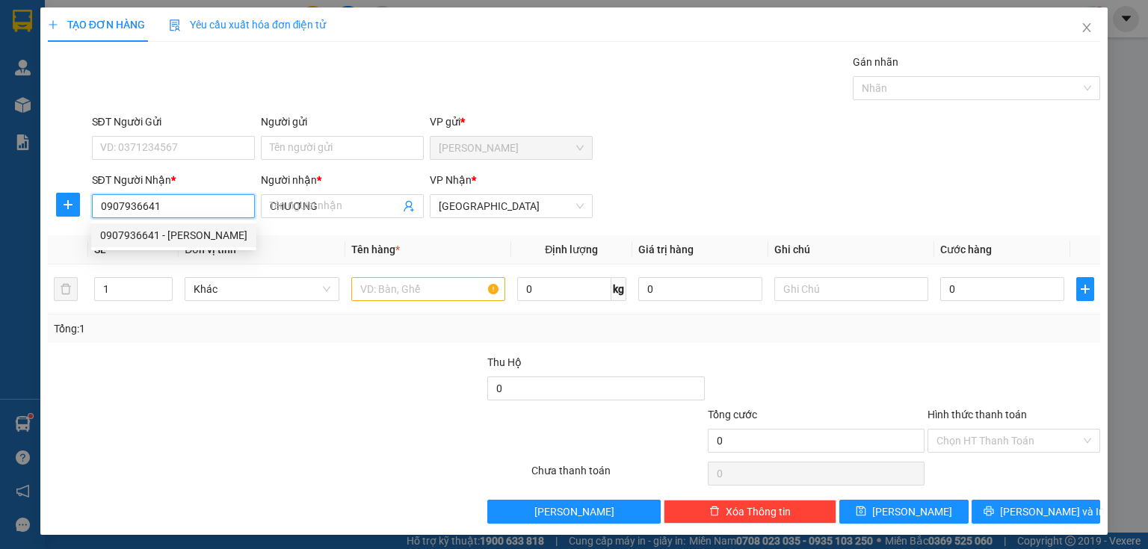
type input "30.000"
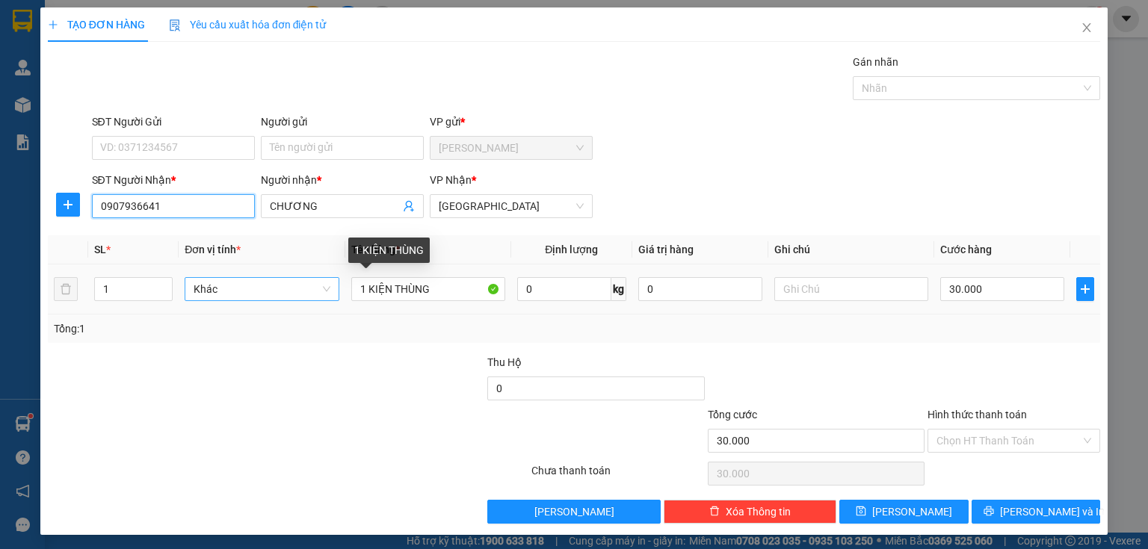
type input "0907936641"
click at [300, 276] on tr "1 Khác 1 KIỆN THÙNG 0 kg 0 30.000" at bounding box center [574, 289] width 1052 height 50
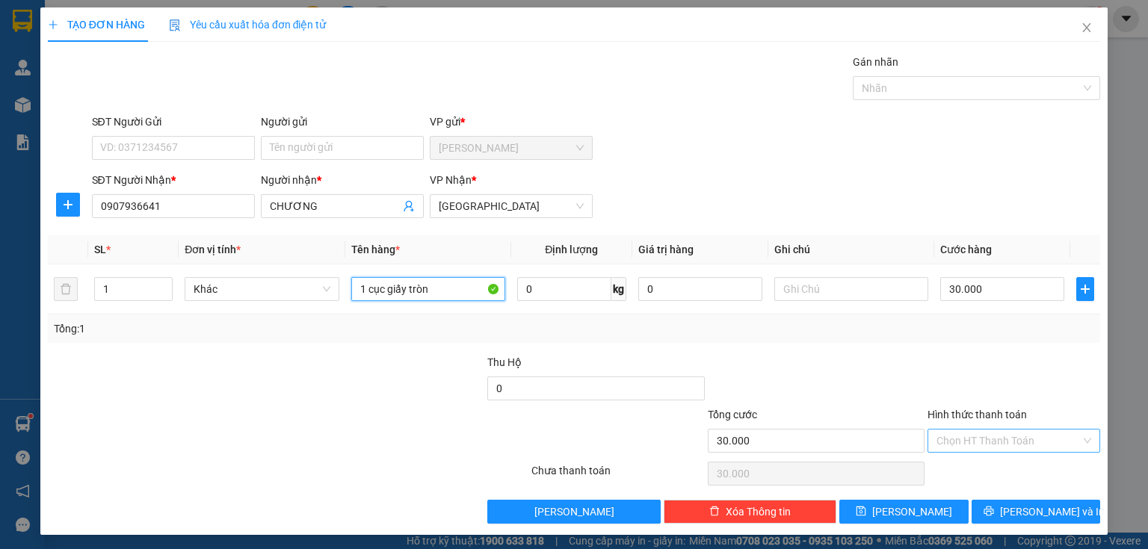
type input "1 cục giấy tròn"
drag, startPoint x: 998, startPoint y: 440, endPoint x: 998, endPoint y: 451, distance: 11.2
click at [998, 445] on input "Hình thức thanh toán" at bounding box center [1008, 441] width 144 height 22
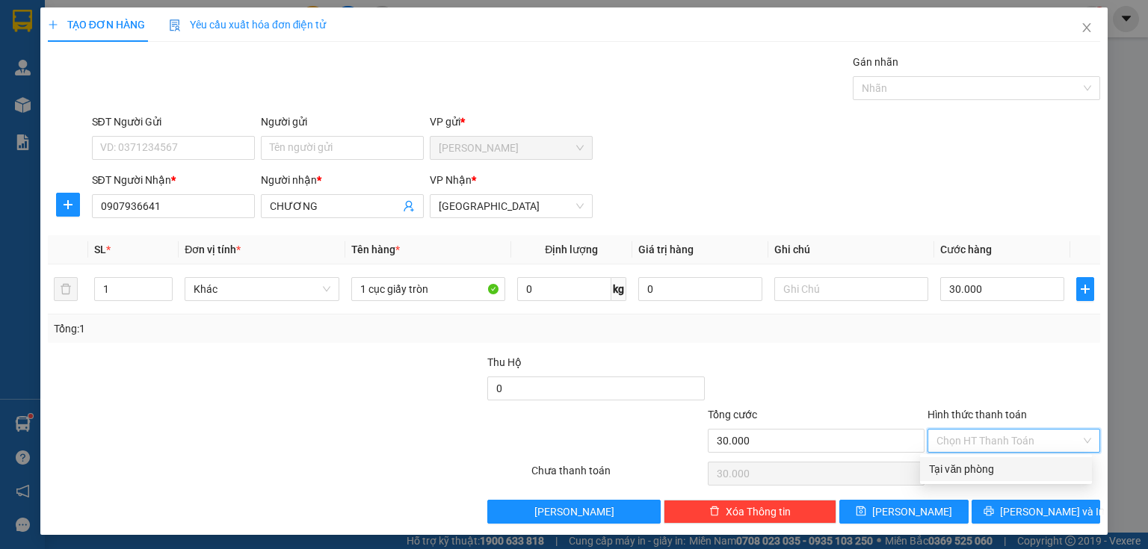
click at [988, 472] on div "Tại văn phòng" at bounding box center [1006, 469] width 154 height 16
type input "0"
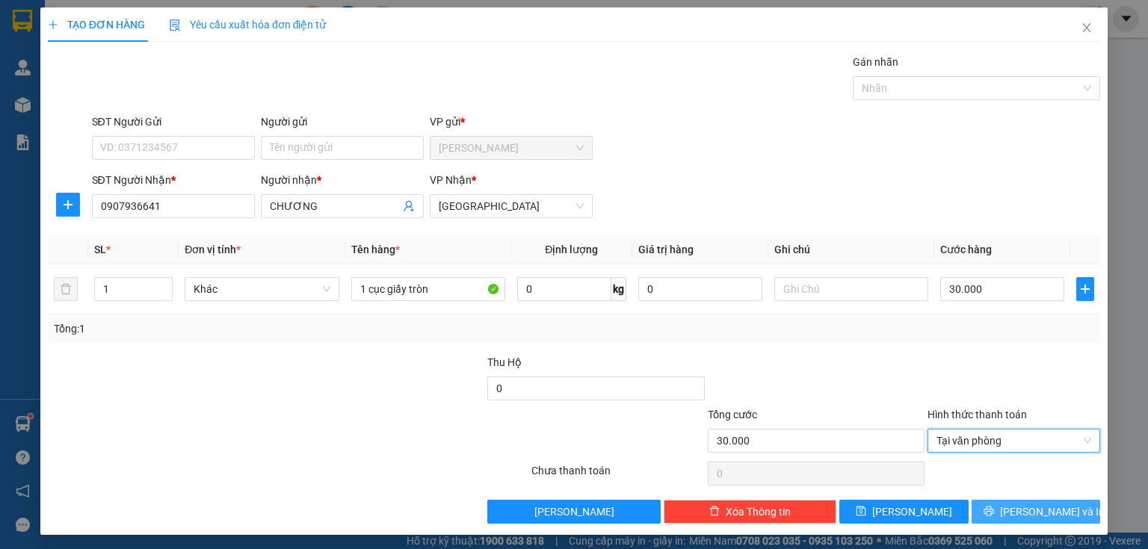
click at [994, 508] on icon "printer" at bounding box center [988, 511] width 10 height 10
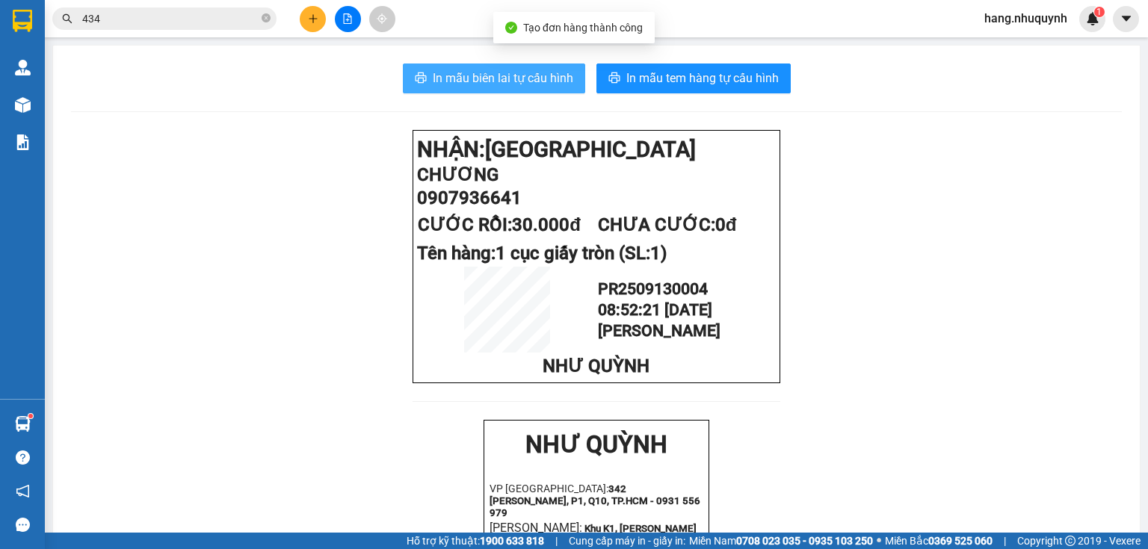
click at [517, 78] on span "In mẫu biên lai tự cấu hình" at bounding box center [503, 78] width 140 height 19
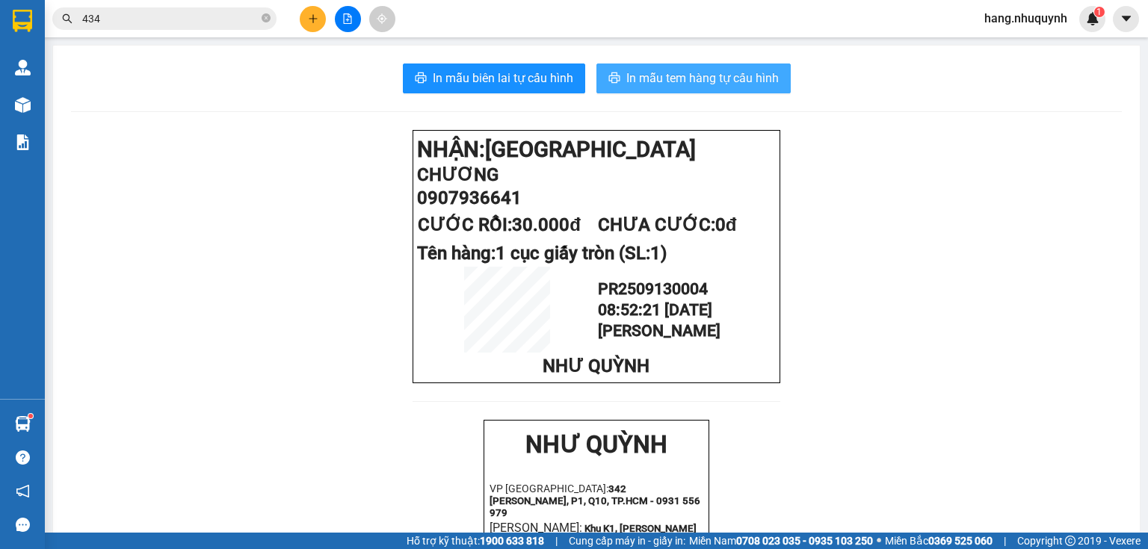
click at [672, 89] on button "In mẫu tem hàng tự cấu hình" at bounding box center [693, 79] width 194 height 30
click at [209, 19] on input "434" at bounding box center [170, 18] width 176 height 16
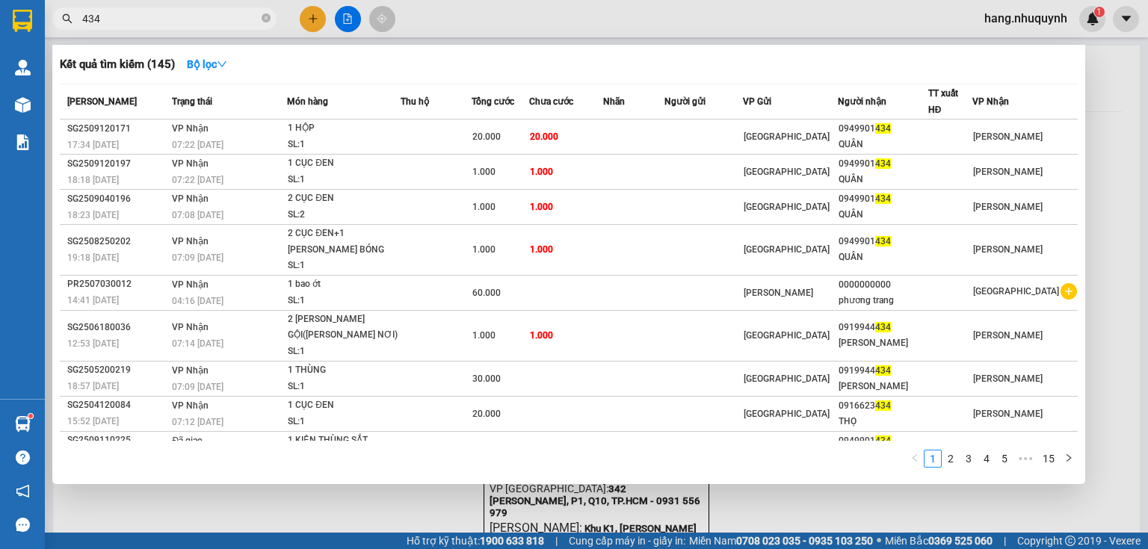
click at [209, 19] on input "434" at bounding box center [170, 18] width 176 height 16
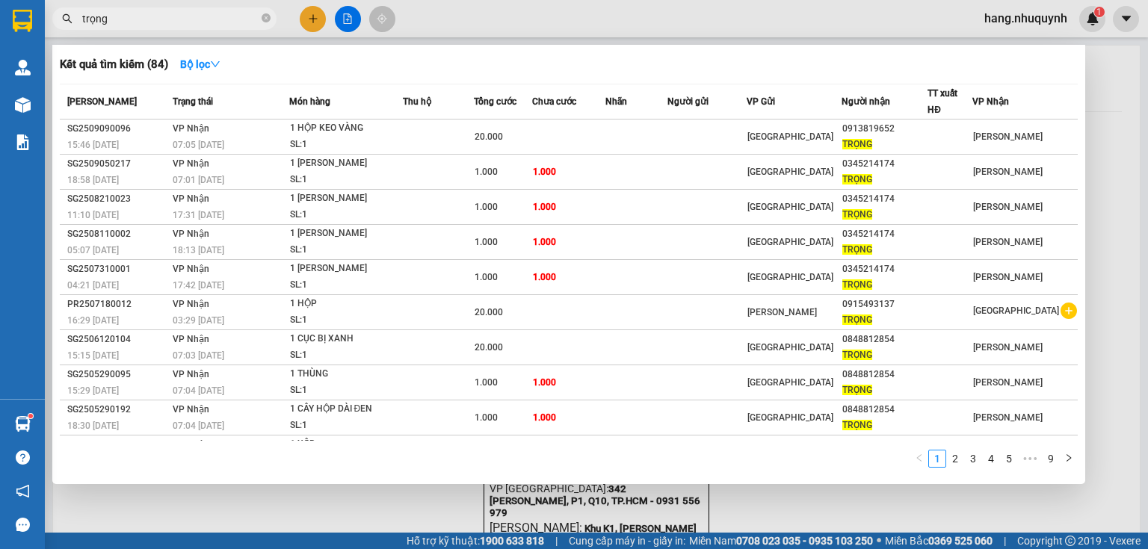
click at [139, 23] on input "trọng" at bounding box center [170, 18] width 176 height 16
click at [137, 23] on input "trọng" at bounding box center [170, 18] width 176 height 16
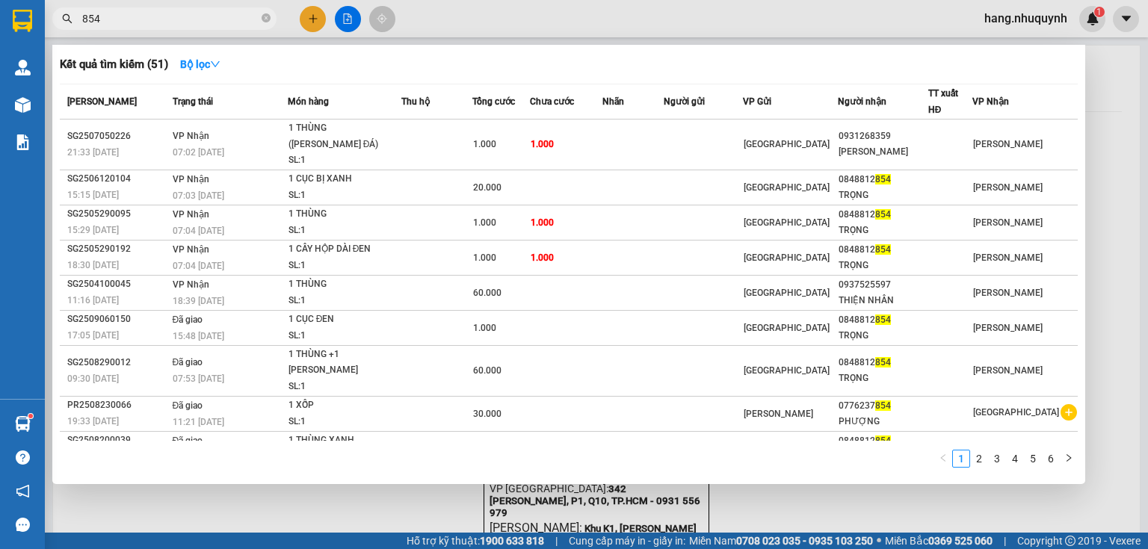
click at [168, 24] on input "854" at bounding box center [170, 18] width 176 height 16
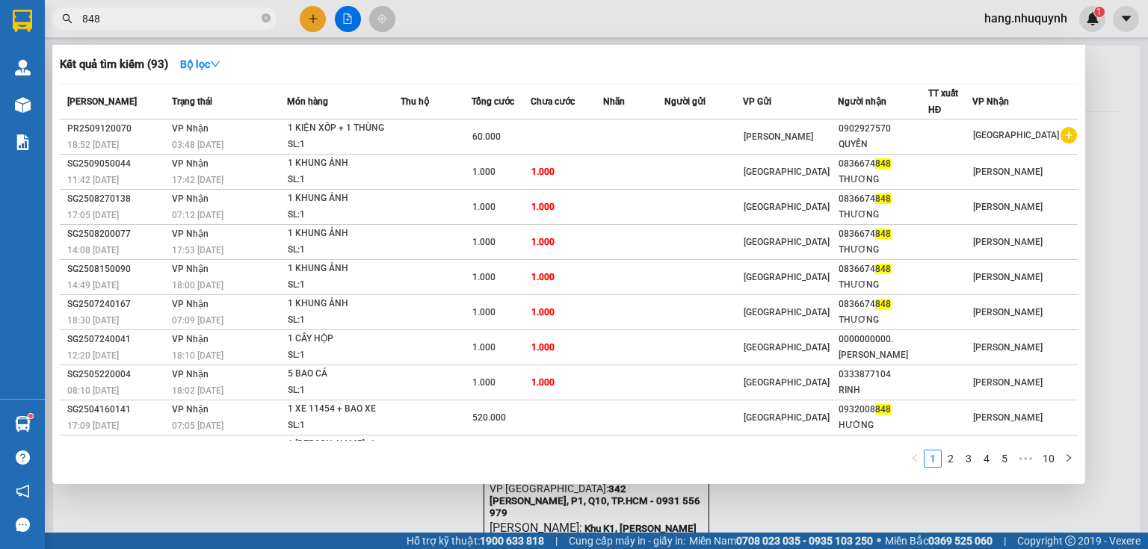
click at [147, 23] on input "848" at bounding box center [170, 18] width 176 height 16
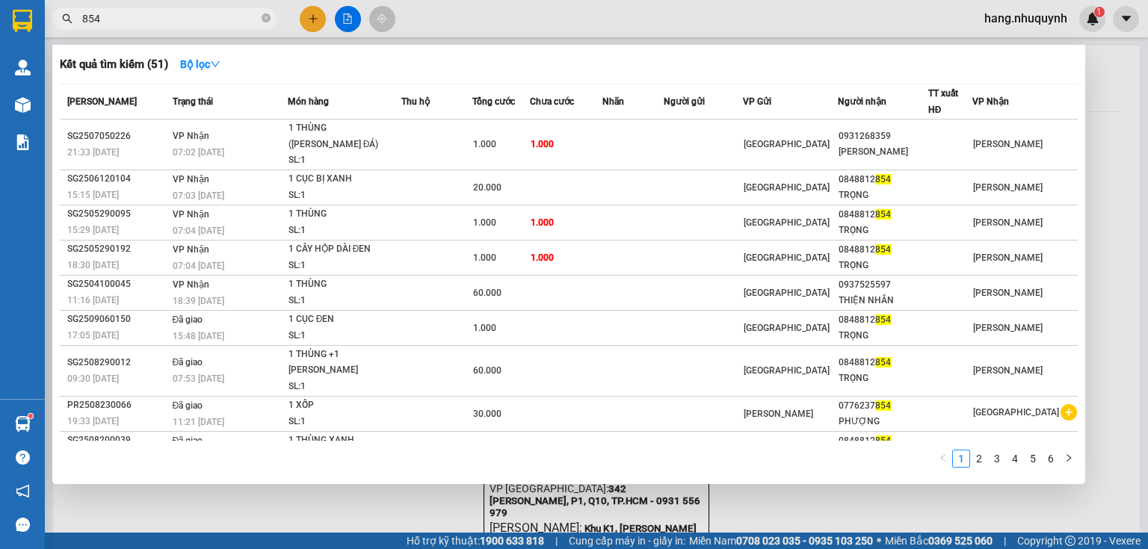
click at [177, 20] on input "854" at bounding box center [170, 18] width 176 height 16
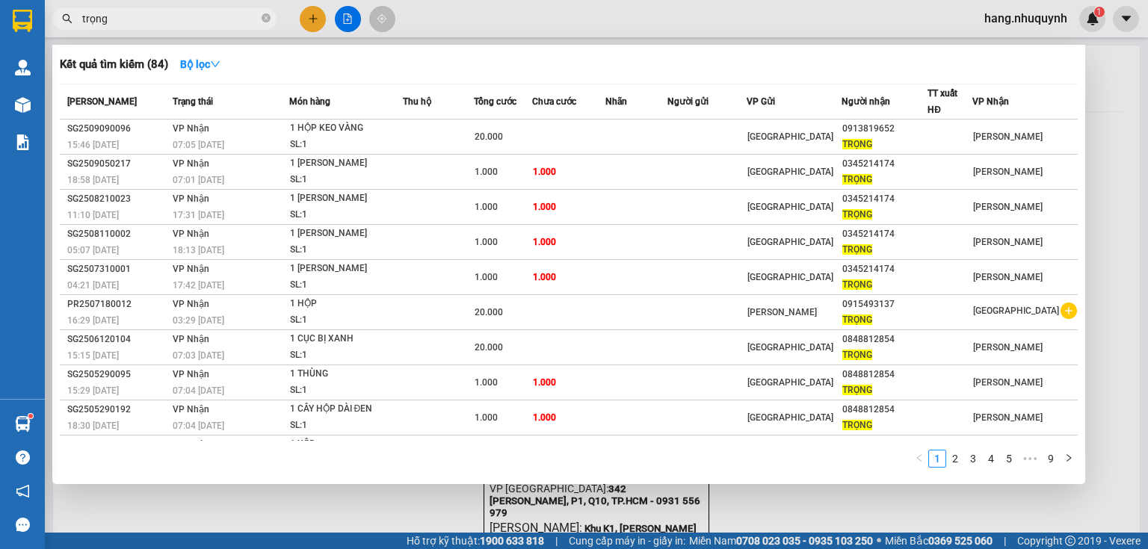
click at [159, 20] on input "trọng" at bounding box center [170, 18] width 176 height 16
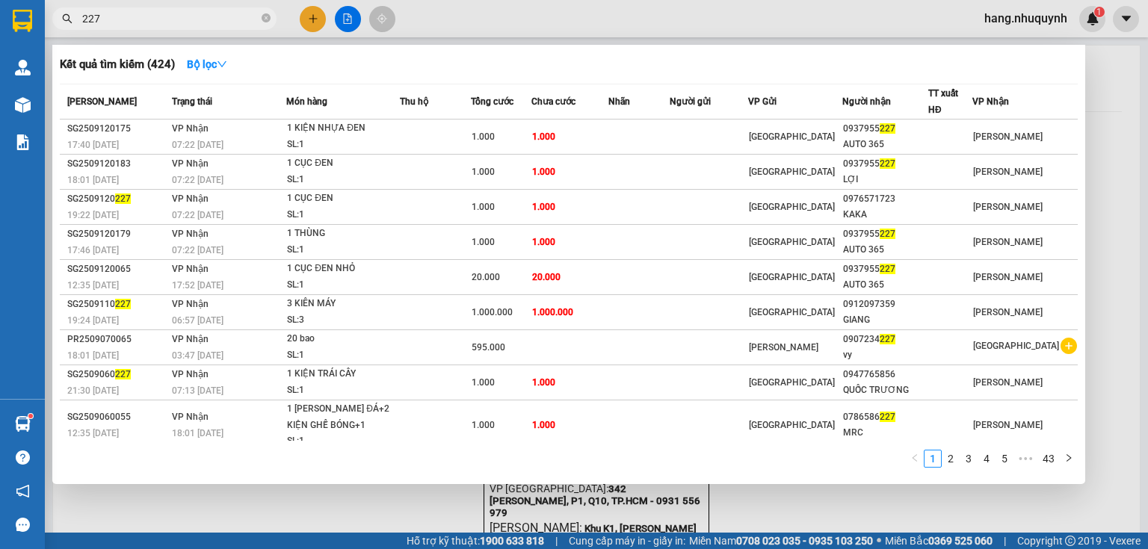
click at [190, 16] on input "227" at bounding box center [170, 18] width 176 height 16
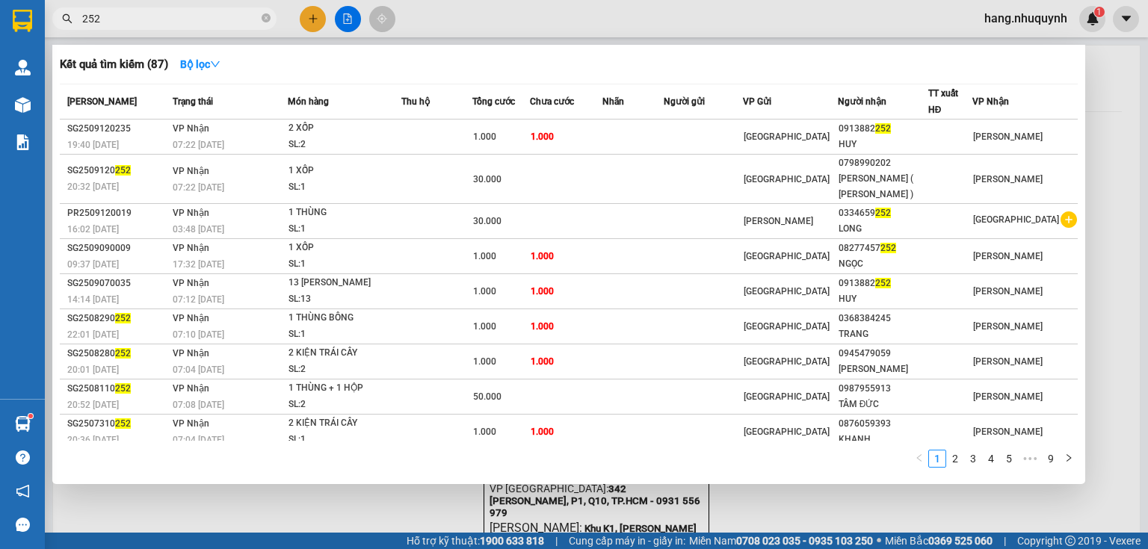
click at [193, 21] on input "252" at bounding box center [170, 18] width 176 height 16
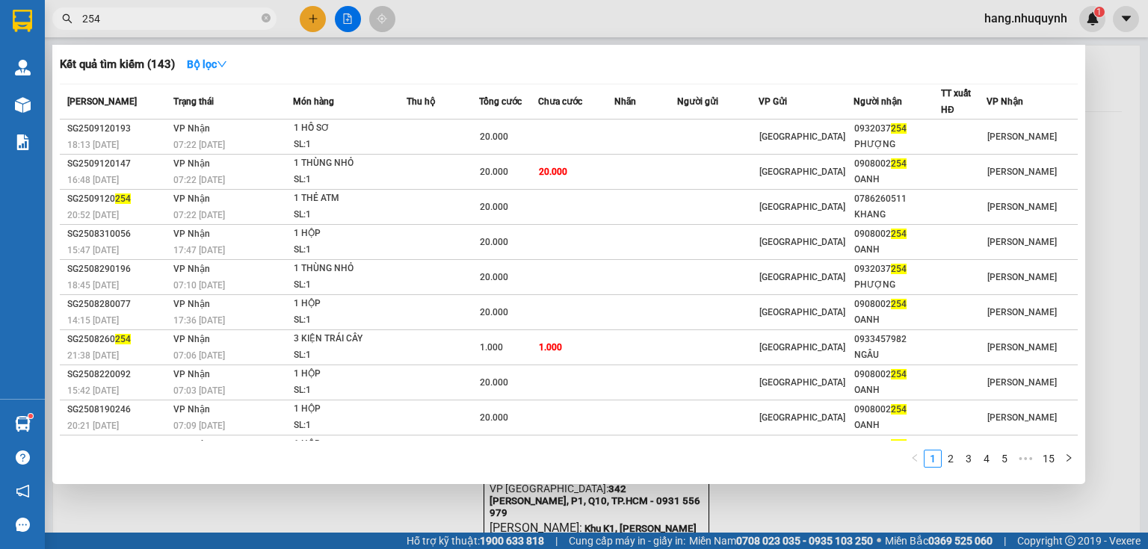
type input "254"
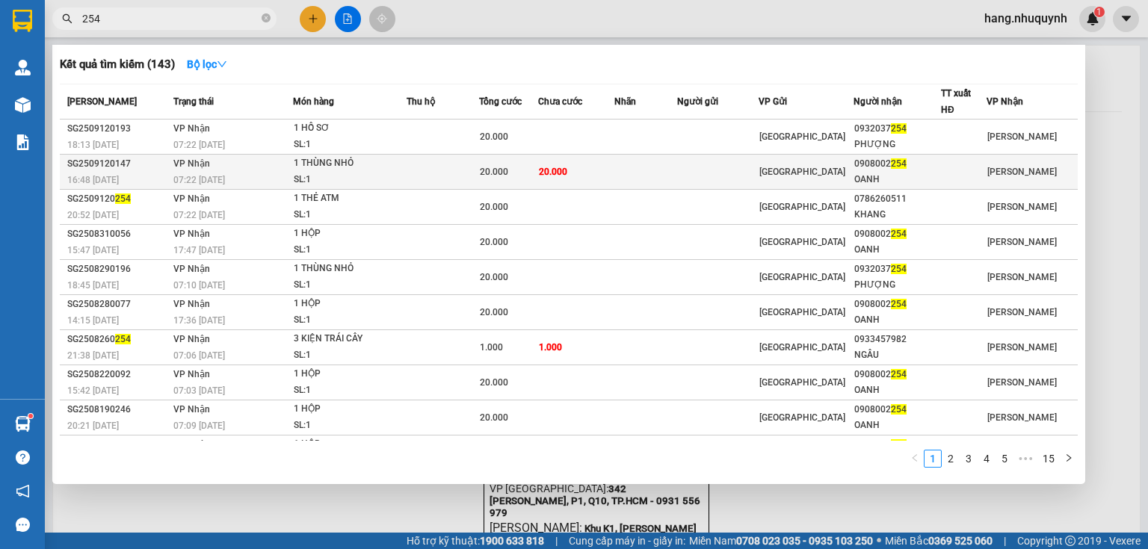
click at [391, 167] on div "1 THÙNG NHỎ" at bounding box center [350, 163] width 112 height 16
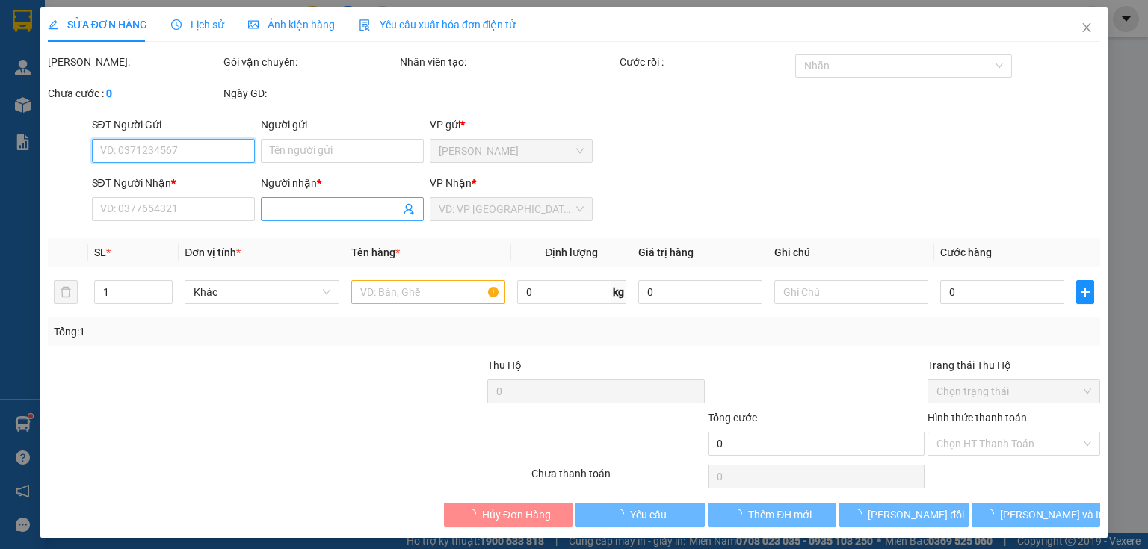
type input "0908002254"
type input "OANH"
type input "20.000"
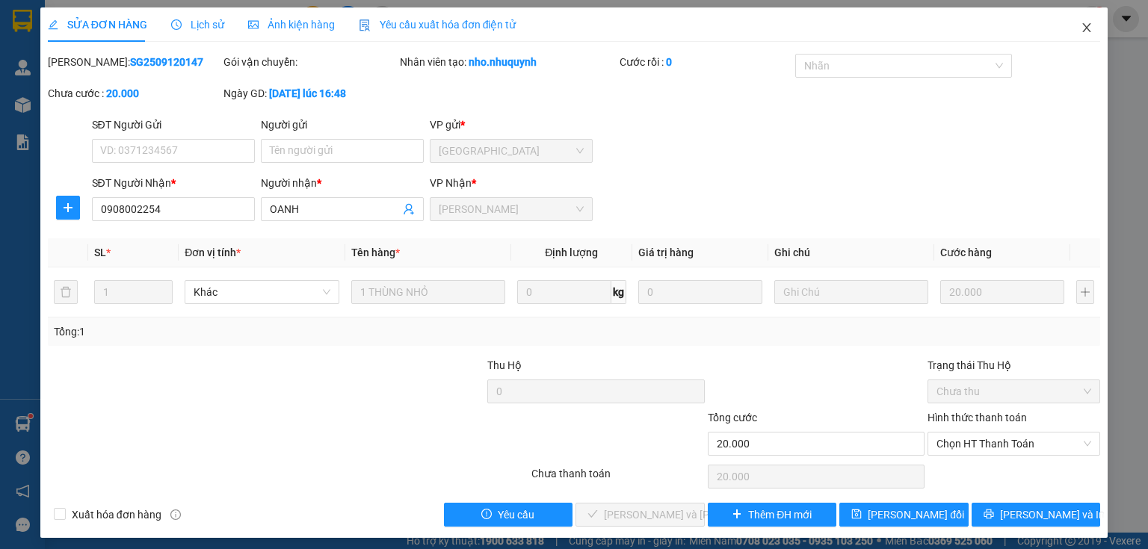
click at [1080, 26] on icon "close" at bounding box center [1086, 28] width 12 height 12
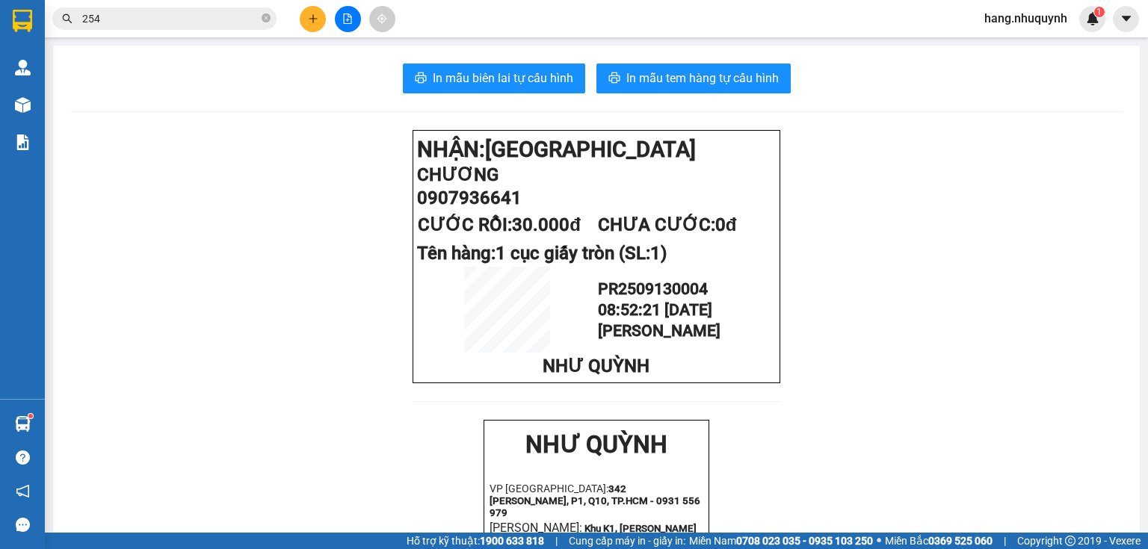
click at [141, 25] on input "254" at bounding box center [170, 18] width 176 height 16
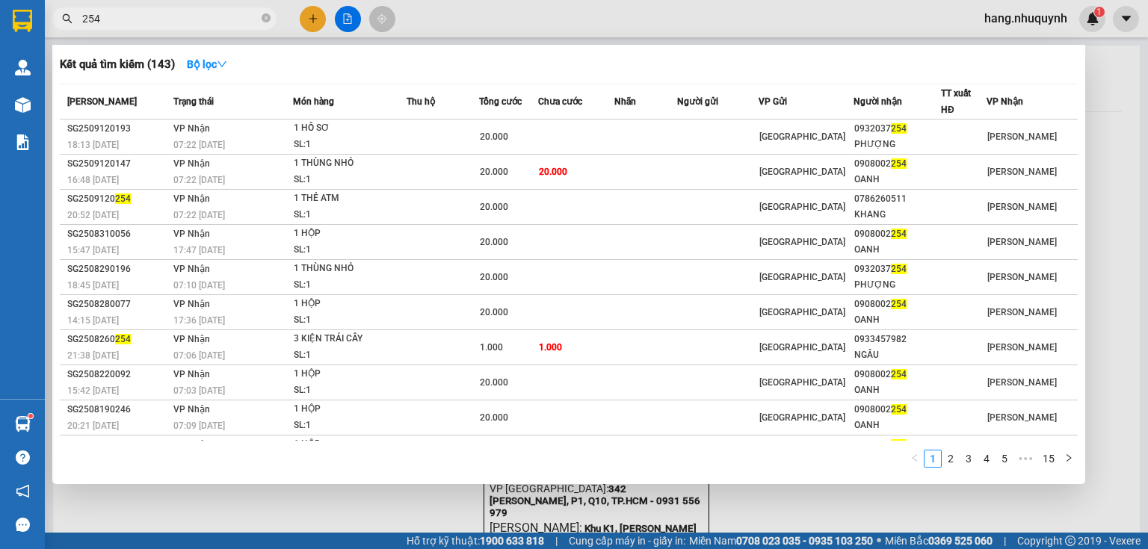
click at [141, 25] on input "254" at bounding box center [170, 18] width 176 height 16
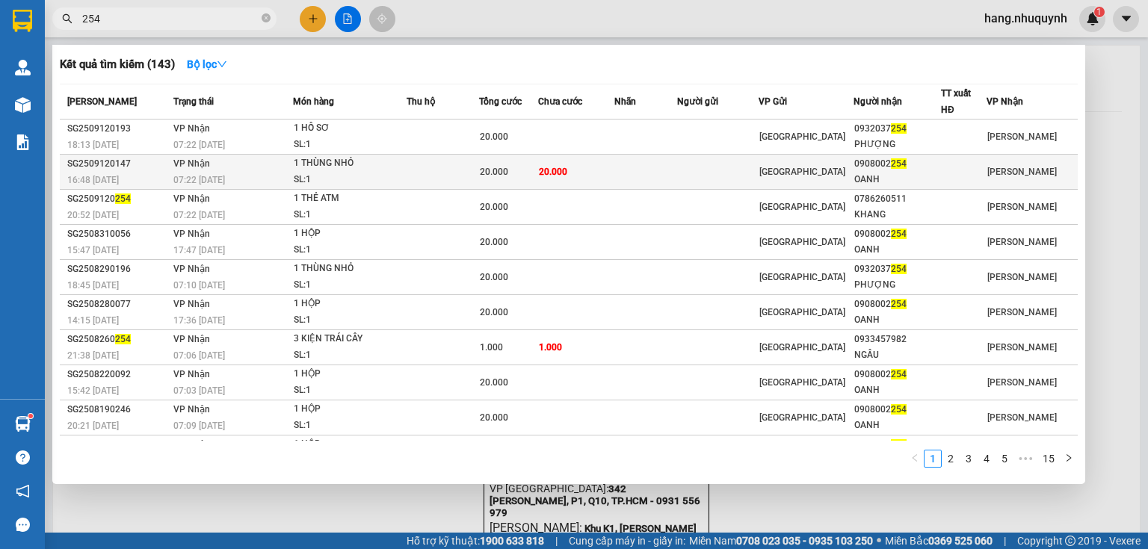
click at [523, 185] on td "20.000" at bounding box center [508, 172] width 59 height 35
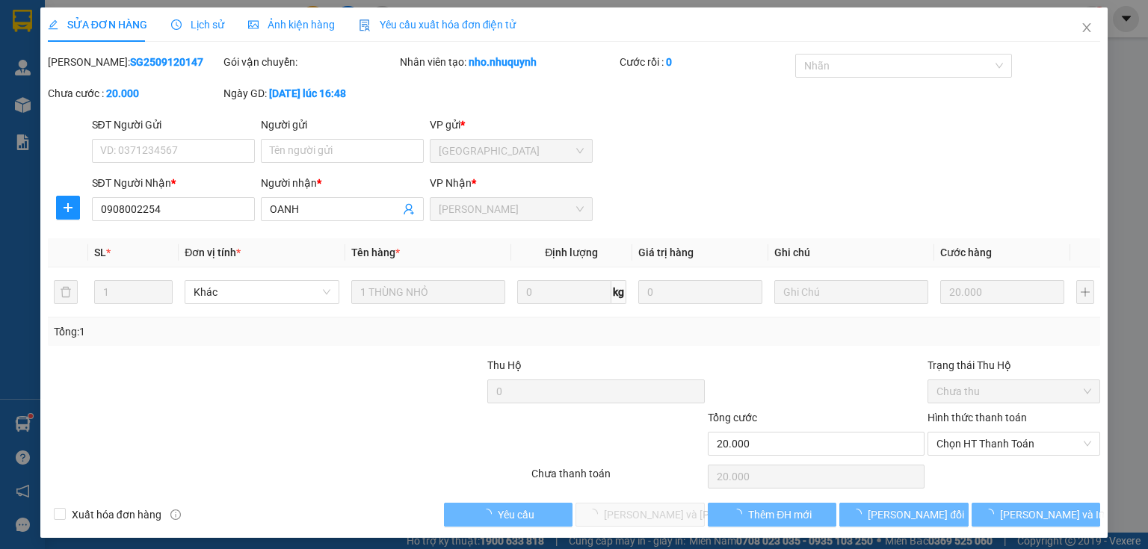
type input "0908002254"
type input "OANH"
type input "20.000"
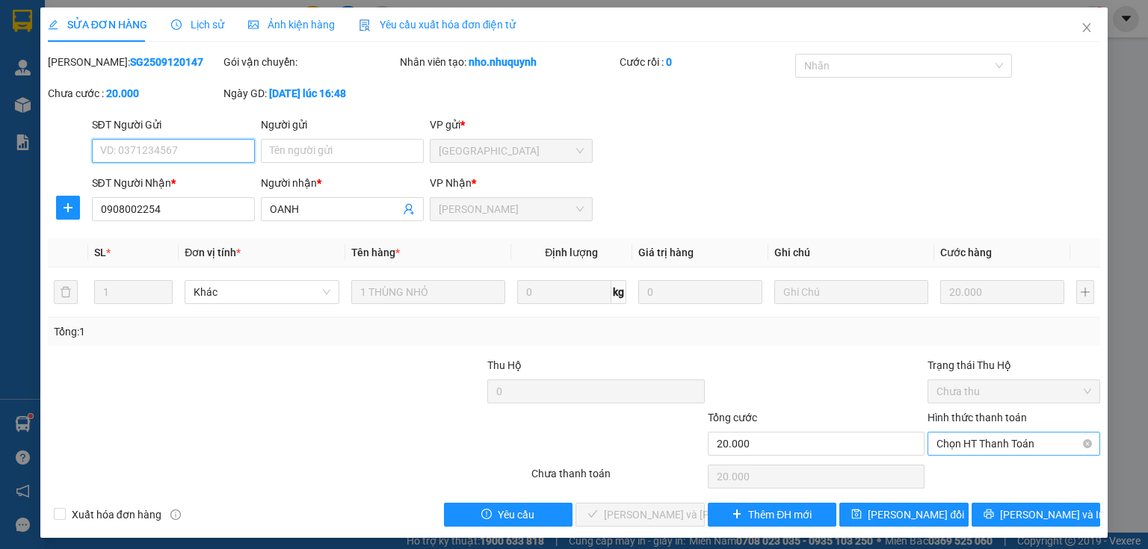
click at [1000, 442] on span "Chọn HT Thanh Toán" at bounding box center [1013, 444] width 155 height 22
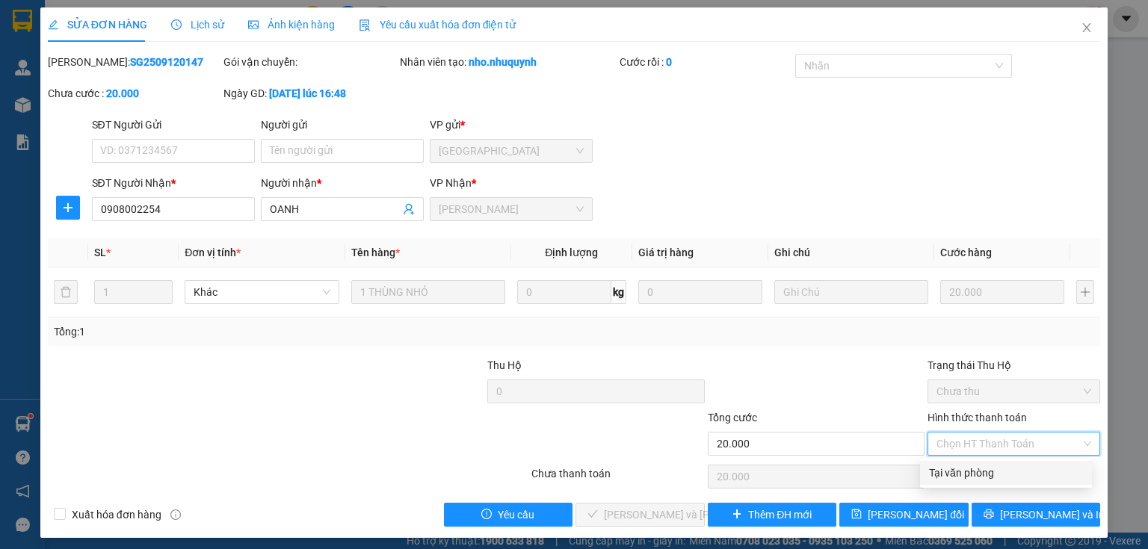
drag, startPoint x: 986, startPoint y: 471, endPoint x: 910, endPoint y: 493, distance: 79.4
click at [979, 474] on div "Tại văn phòng" at bounding box center [1006, 473] width 154 height 16
type input "0"
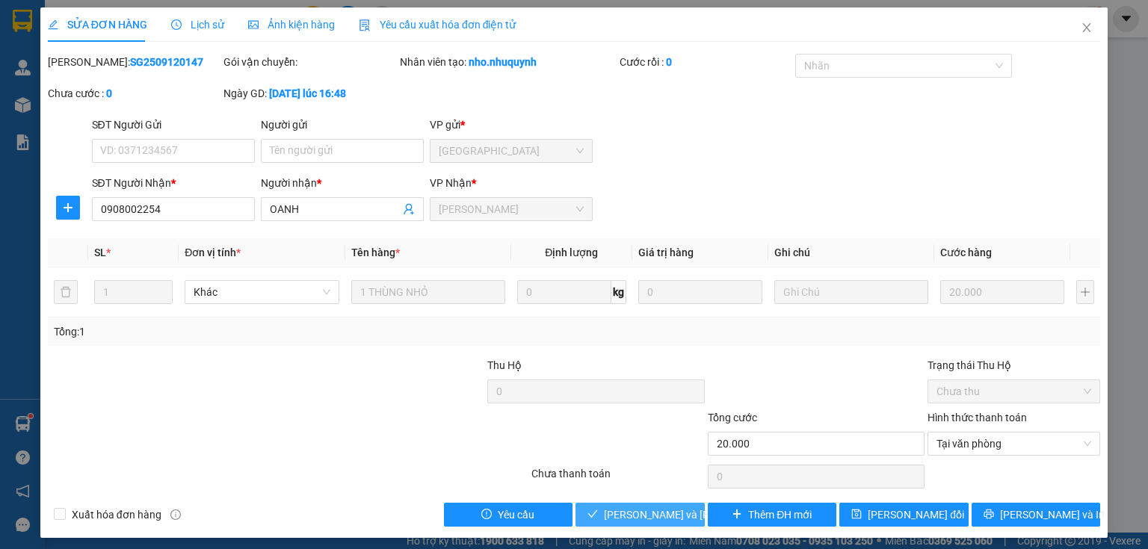
click at [651, 510] on span "Lưu và Giao hàng" at bounding box center [705, 515] width 202 height 16
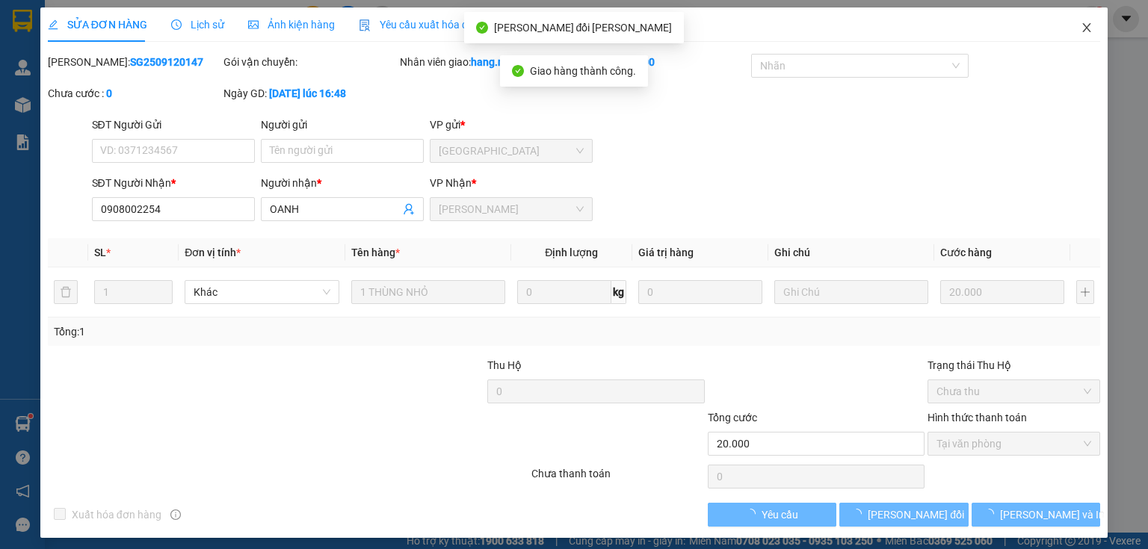
drag, startPoint x: 1076, startPoint y: 31, endPoint x: 470, endPoint y: 31, distance: 605.9
click at [1083, 31] on icon "close" at bounding box center [1087, 27] width 8 height 9
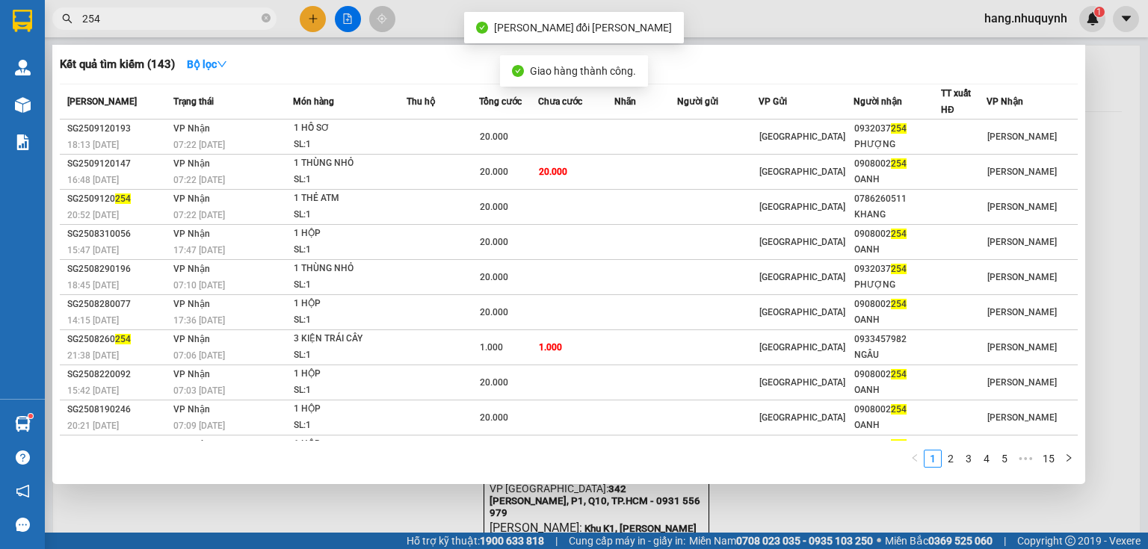
click at [203, 21] on input "254" at bounding box center [170, 18] width 176 height 16
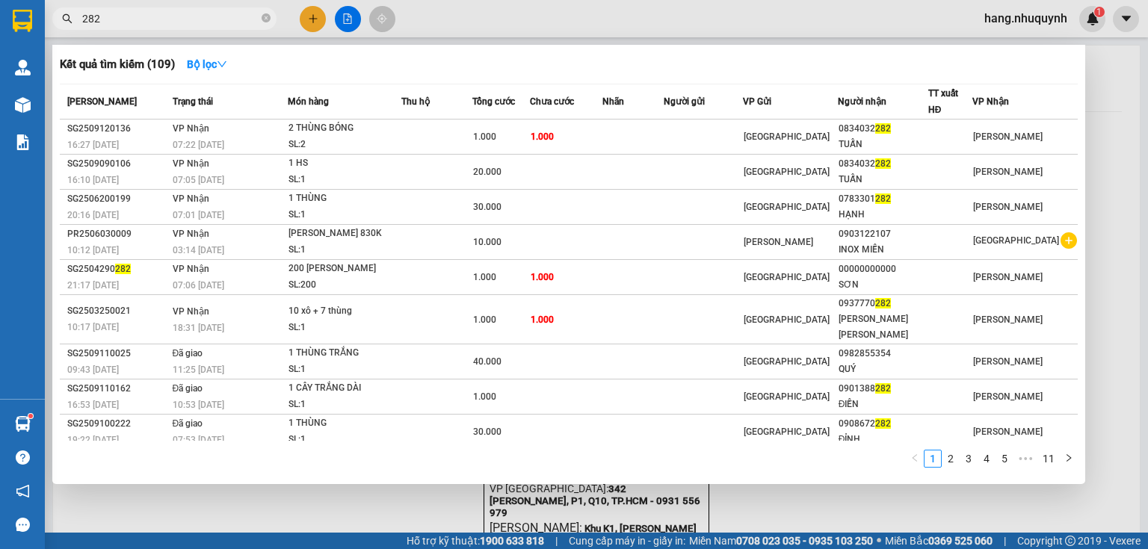
type input "282"
click at [314, 18] on div at bounding box center [574, 274] width 1148 height 549
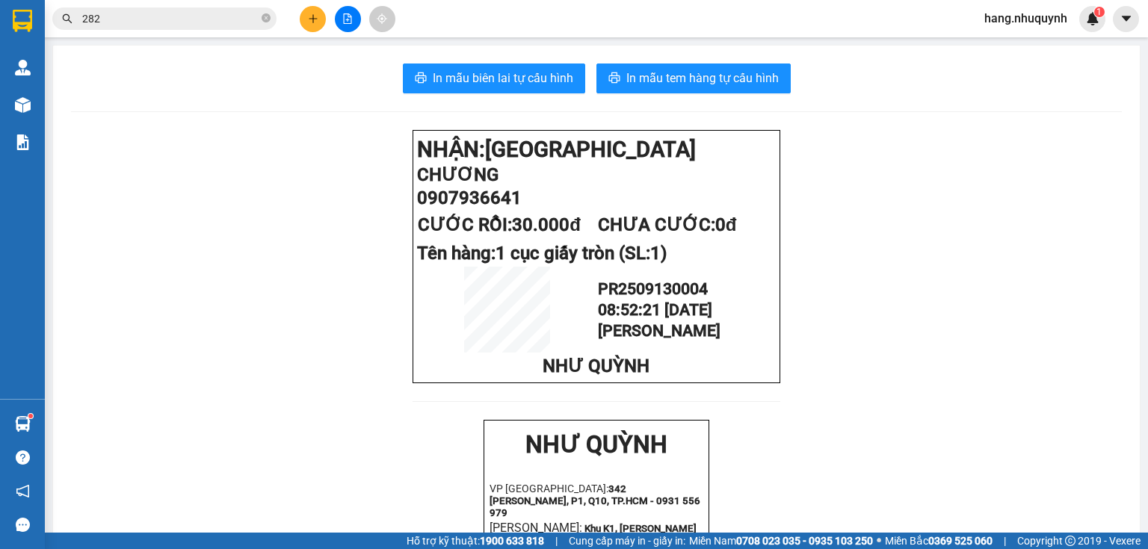
click at [309, 23] on icon "plus" at bounding box center [313, 18] width 10 height 10
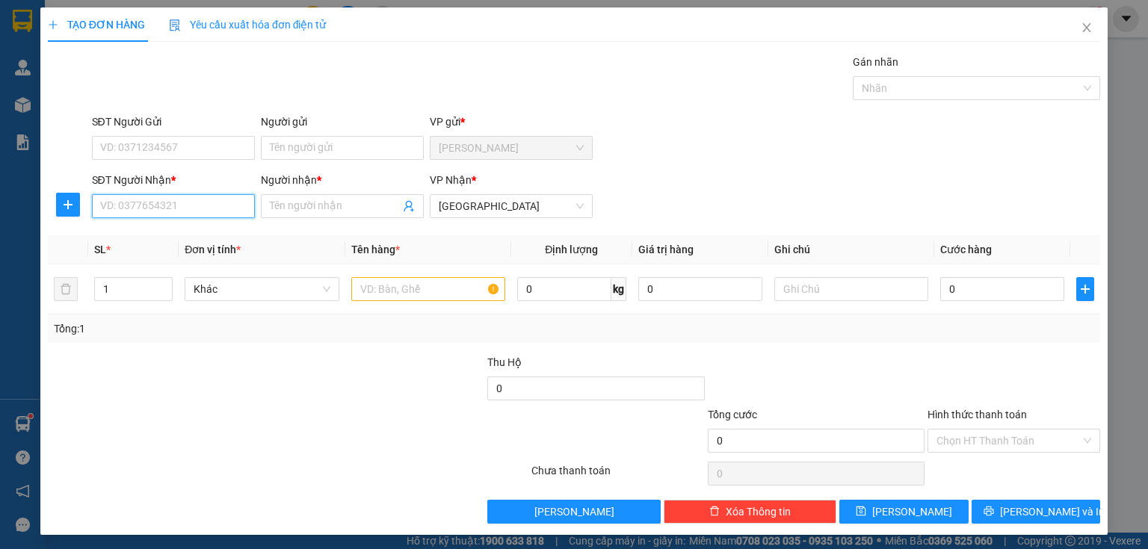
click at [156, 202] on input "SĐT Người Nhận *" at bounding box center [173, 206] width 163 height 24
type input "0898106716"
click at [180, 233] on div "0898106716 - oanh" at bounding box center [173, 235] width 147 height 16
type input "oanh"
type input "20.000"
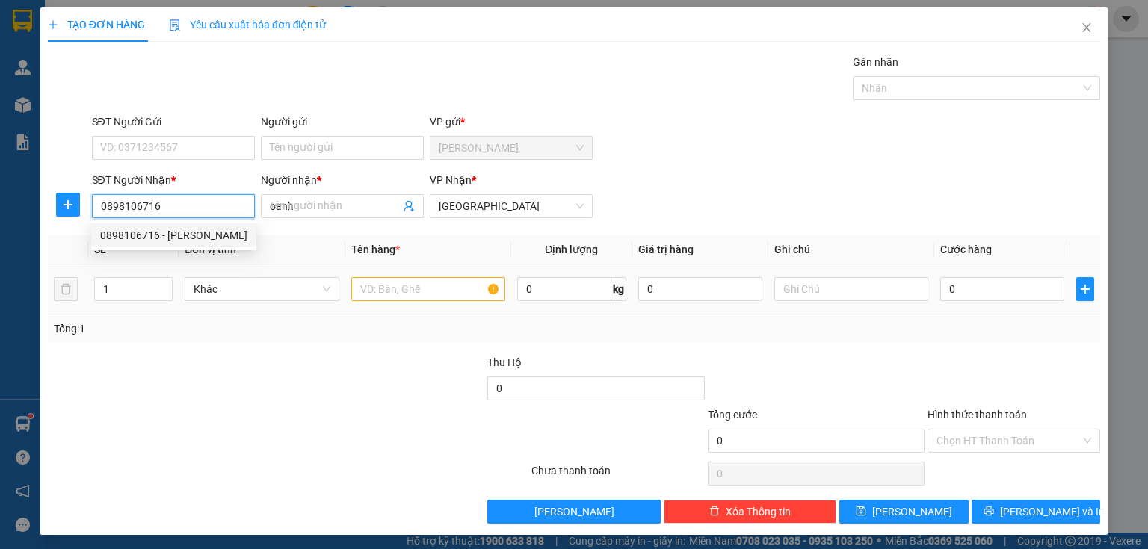
type input "20.000"
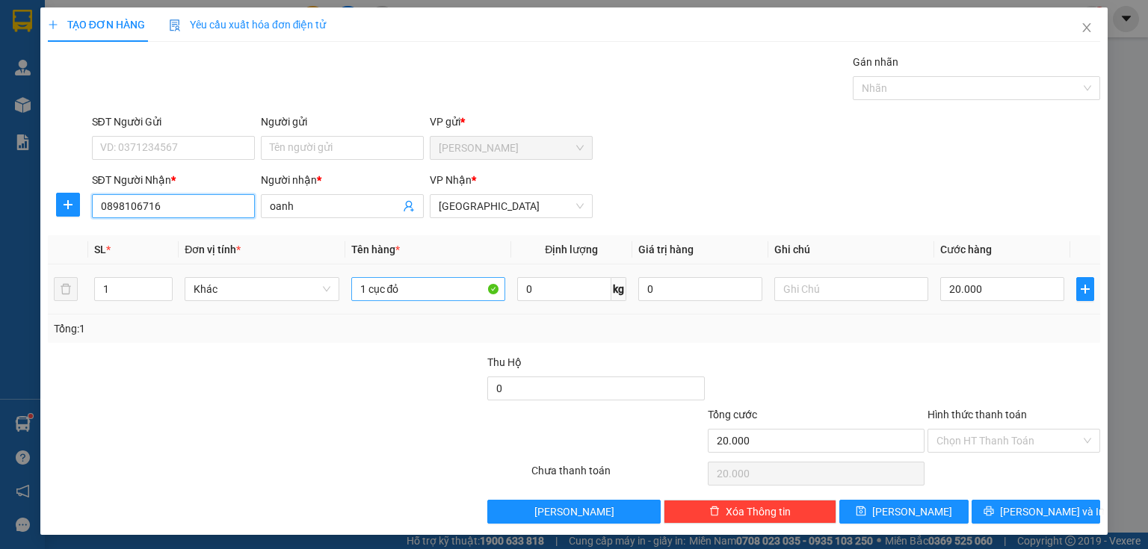
type input "0898106716"
drag, startPoint x: 408, startPoint y: 290, endPoint x: 306, endPoint y: 273, distance: 103.7
click at [309, 295] on tr "1 Khác 1 cục đỏ 0 kg 0 20.000" at bounding box center [574, 289] width 1052 height 50
type input "1 hộp lớn"
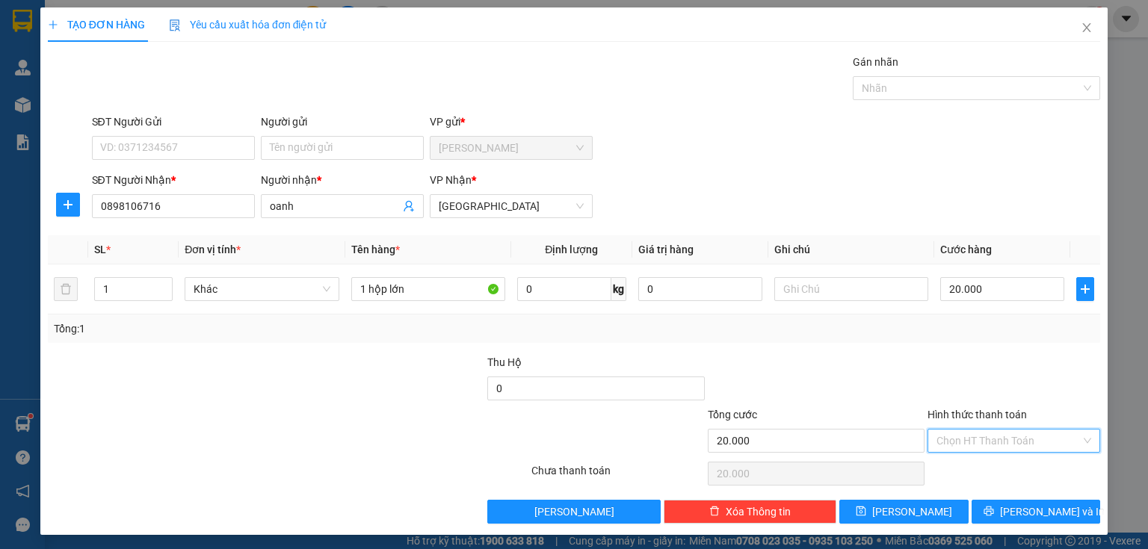
click at [964, 442] on input "Hình thức thanh toán" at bounding box center [1008, 441] width 144 height 22
click at [959, 472] on div "Tại văn phòng" at bounding box center [1006, 469] width 154 height 16
type input "0"
drag, startPoint x: 1032, startPoint y: 506, endPoint x: 1025, endPoint y: 480, distance: 27.0
click at [1031, 506] on span "Lưu và In" at bounding box center [1052, 512] width 105 height 16
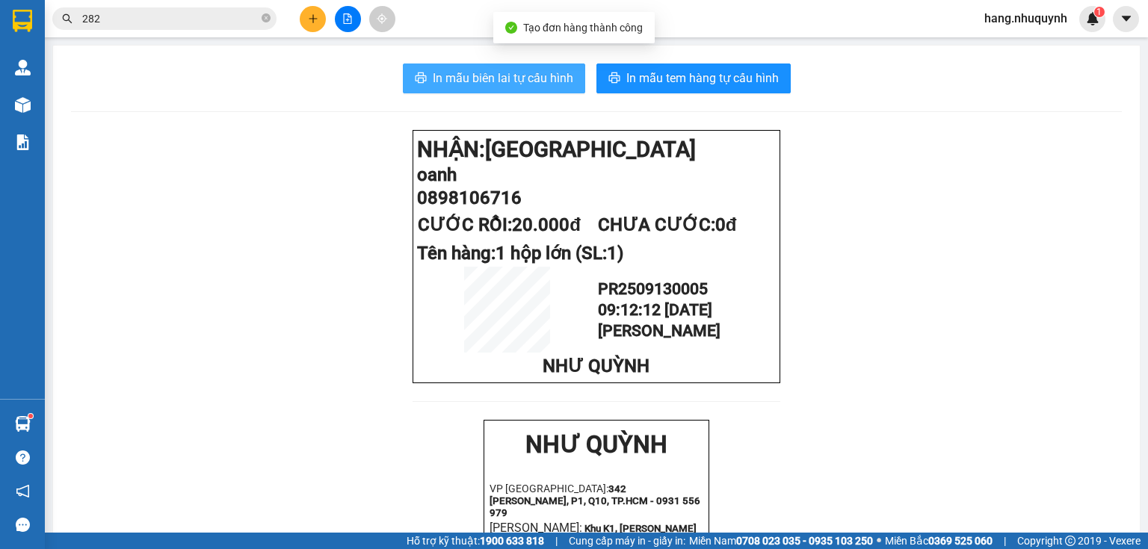
drag, startPoint x: 550, startPoint y: 80, endPoint x: 536, endPoint y: 69, distance: 17.0
click at [548, 80] on span "In mẫu biên lai tự cấu hình" at bounding box center [503, 78] width 140 height 19
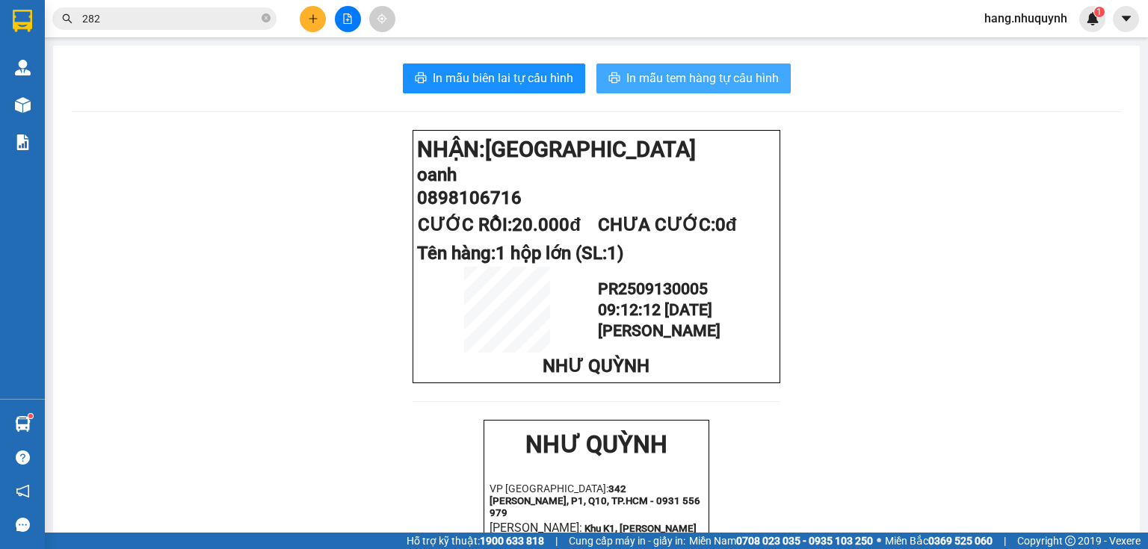
drag, startPoint x: 702, startPoint y: 76, endPoint x: 784, endPoint y: 261, distance: 203.0
click at [701, 76] on span "In mẫu tem hàng tự cấu hình" at bounding box center [702, 78] width 152 height 19
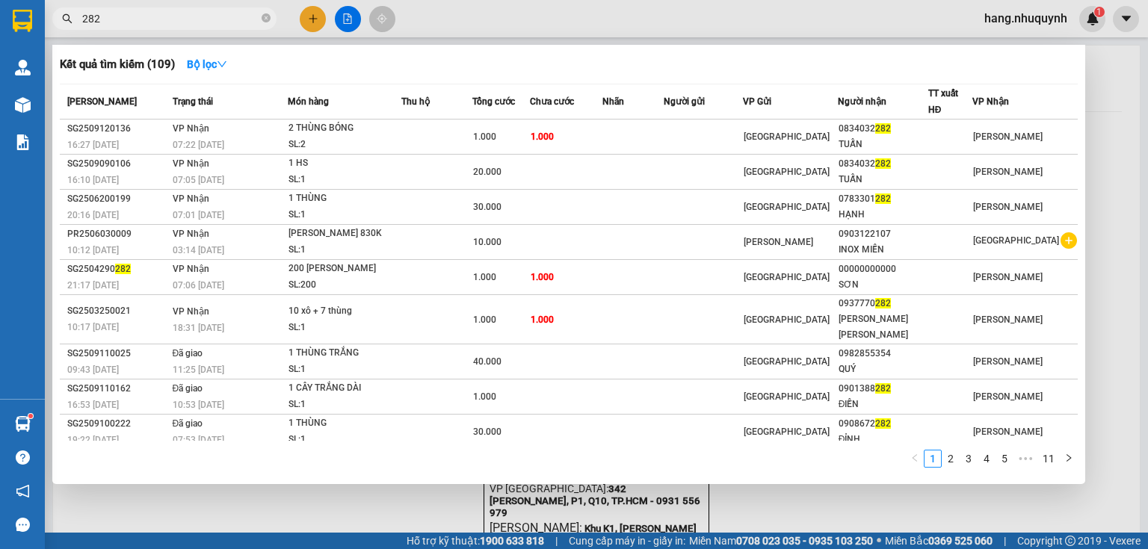
click at [217, 15] on input "282" at bounding box center [170, 18] width 176 height 16
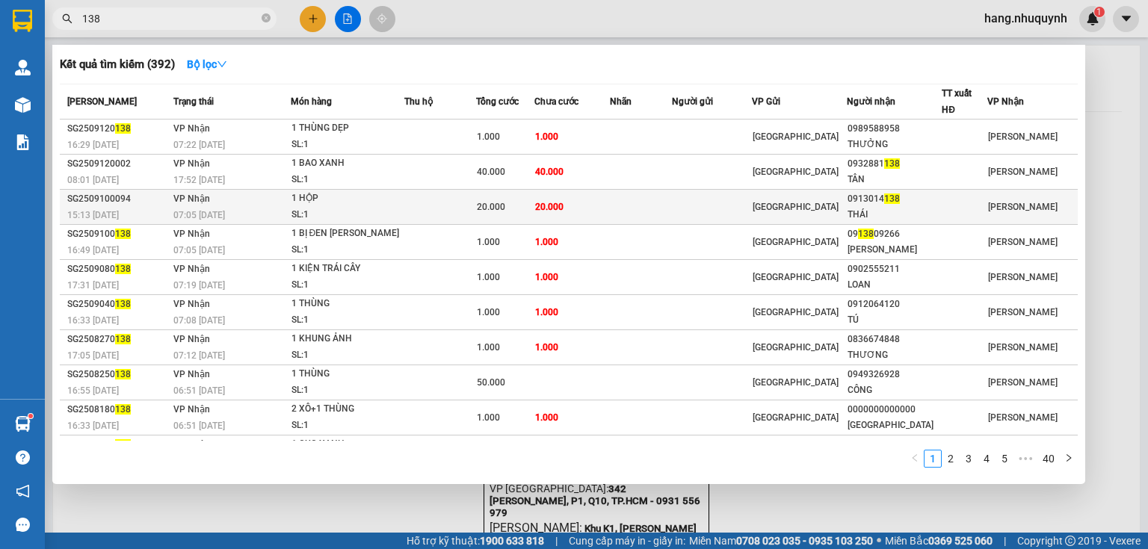
type input "138"
click at [504, 205] on span "20.000" at bounding box center [491, 207] width 28 height 10
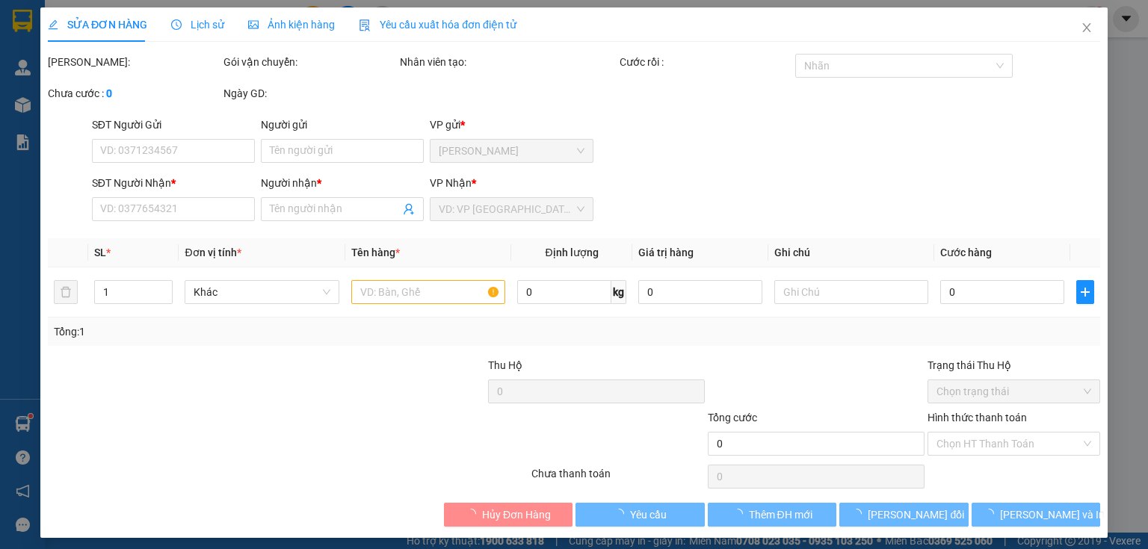
type input "0913014138"
type input "THÁI"
type input "20.000"
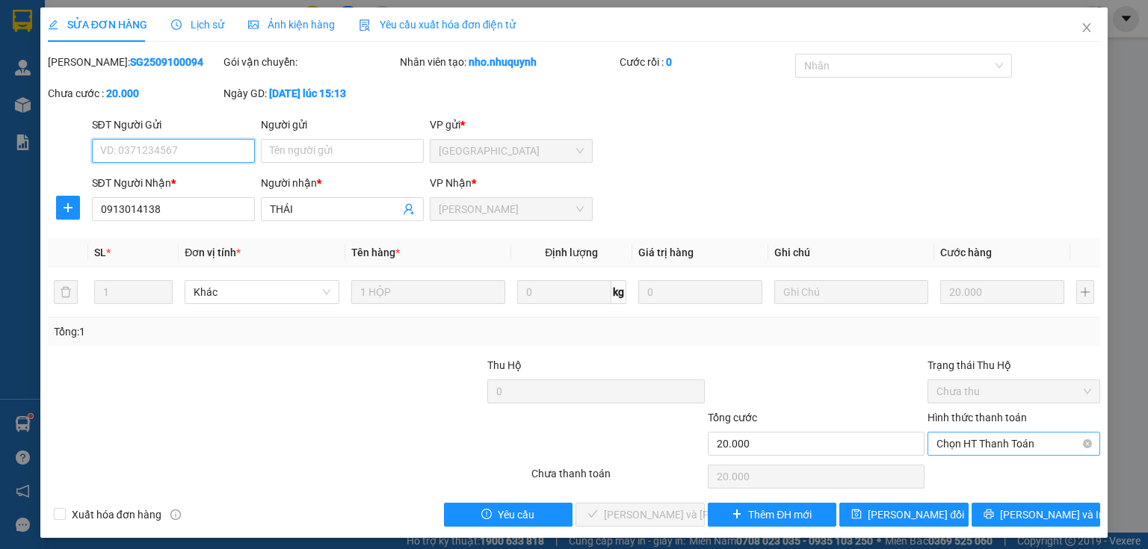
click at [988, 442] on span "Chọn HT Thanh Toán" at bounding box center [1013, 444] width 155 height 22
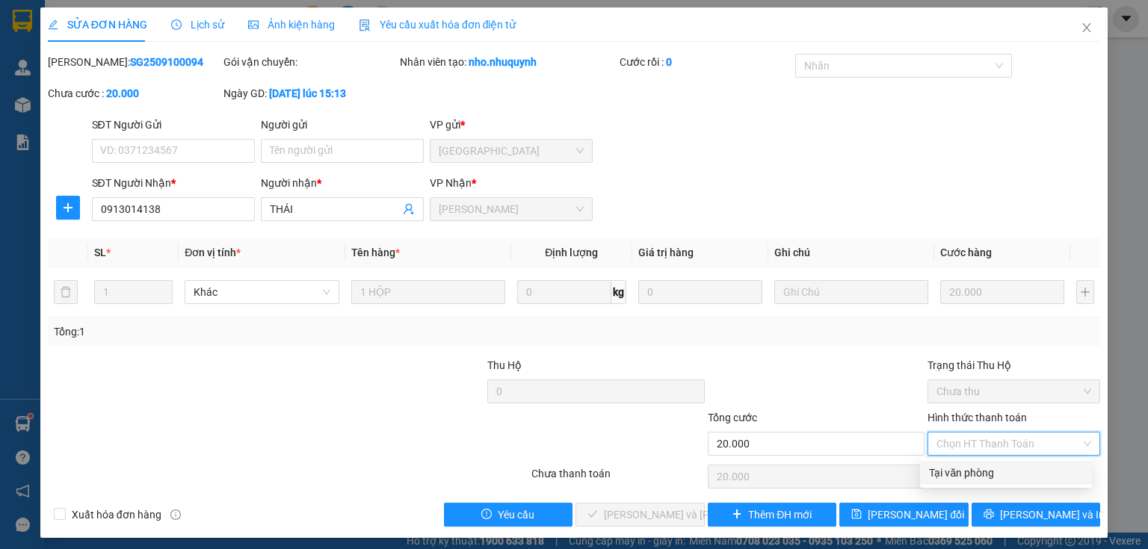
drag, startPoint x: 973, startPoint y: 475, endPoint x: 870, endPoint y: 490, distance: 104.9
click at [954, 478] on div "Tại văn phòng" at bounding box center [1006, 473] width 154 height 16
type input "0"
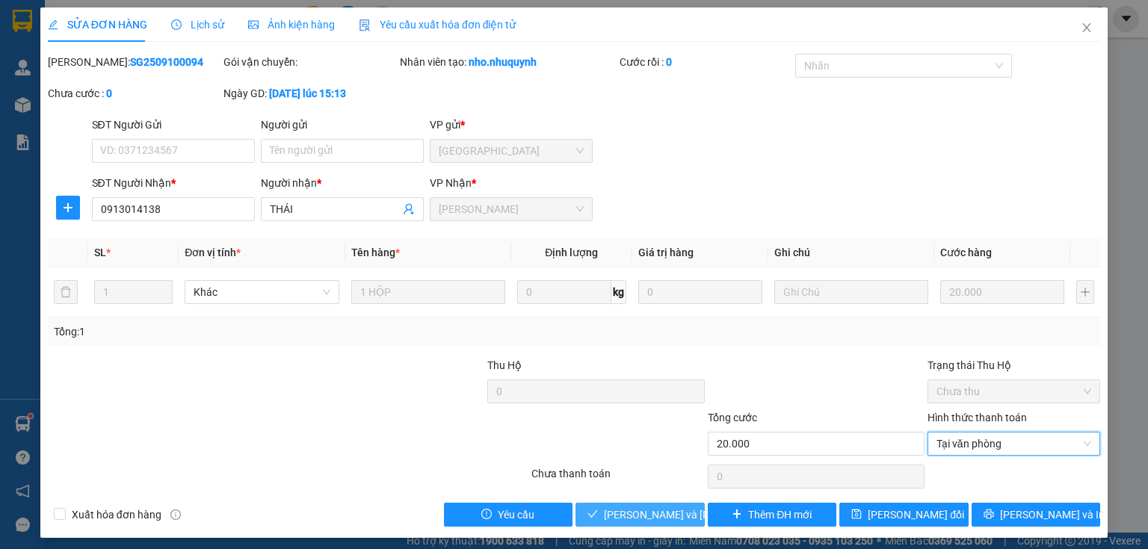
click at [658, 508] on span "Lưu và Giao hàng" at bounding box center [705, 515] width 202 height 16
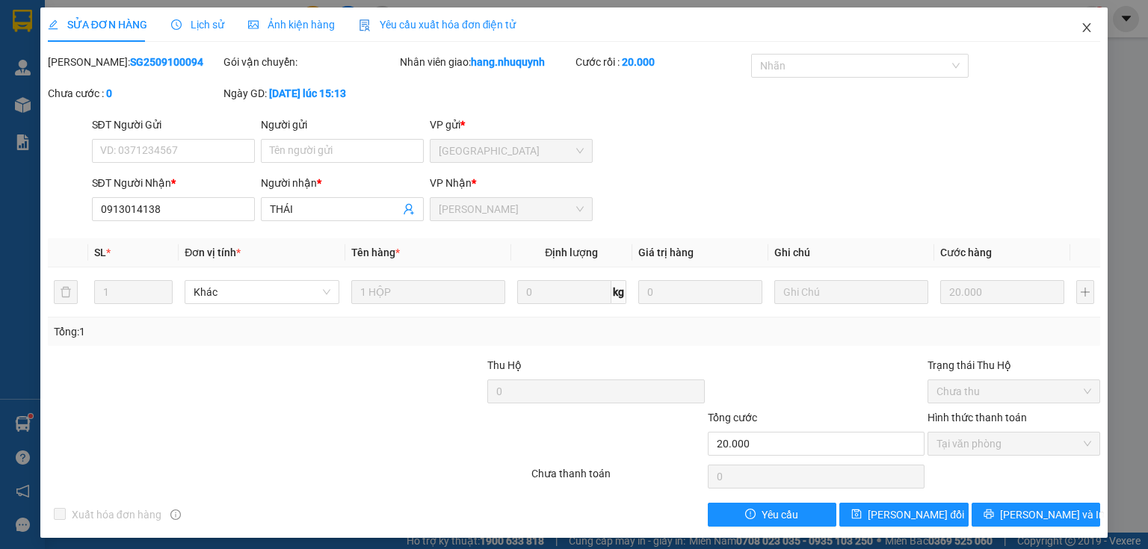
click at [1080, 30] on icon "close" at bounding box center [1086, 28] width 12 height 12
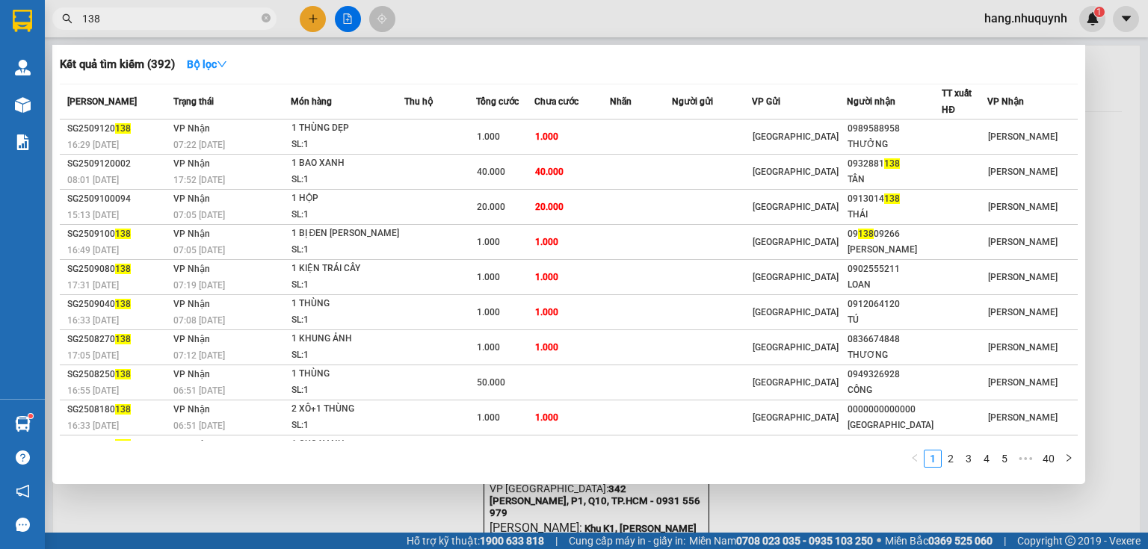
click at [170, 20] on input "138" at bounding box center [170, 18] width 176 height 16
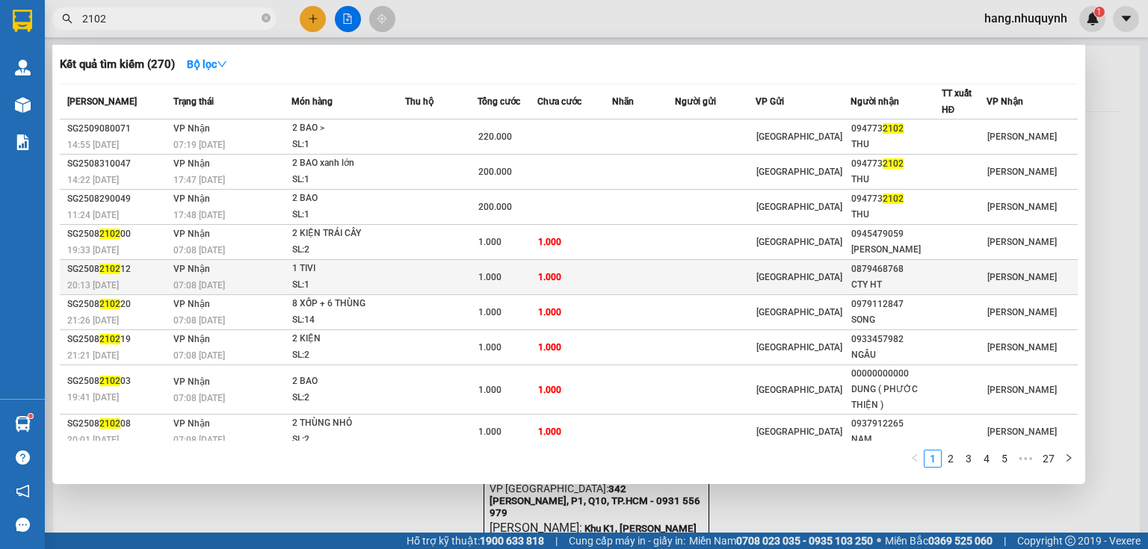
scroll to position [39, 0]
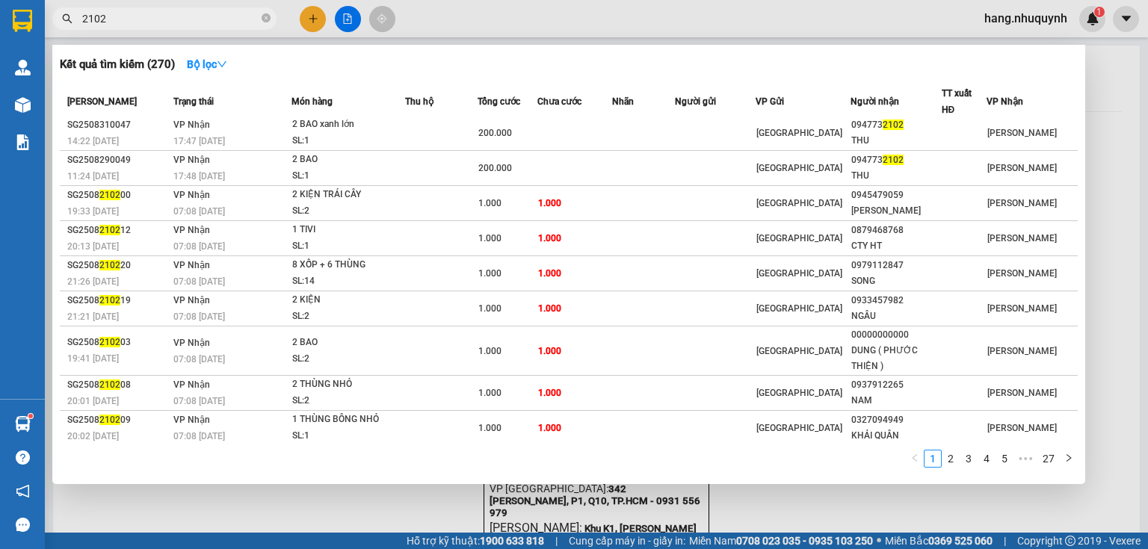
click at [136, 19] on input "2102" at bounding box center [170, 18] width 176 height 16
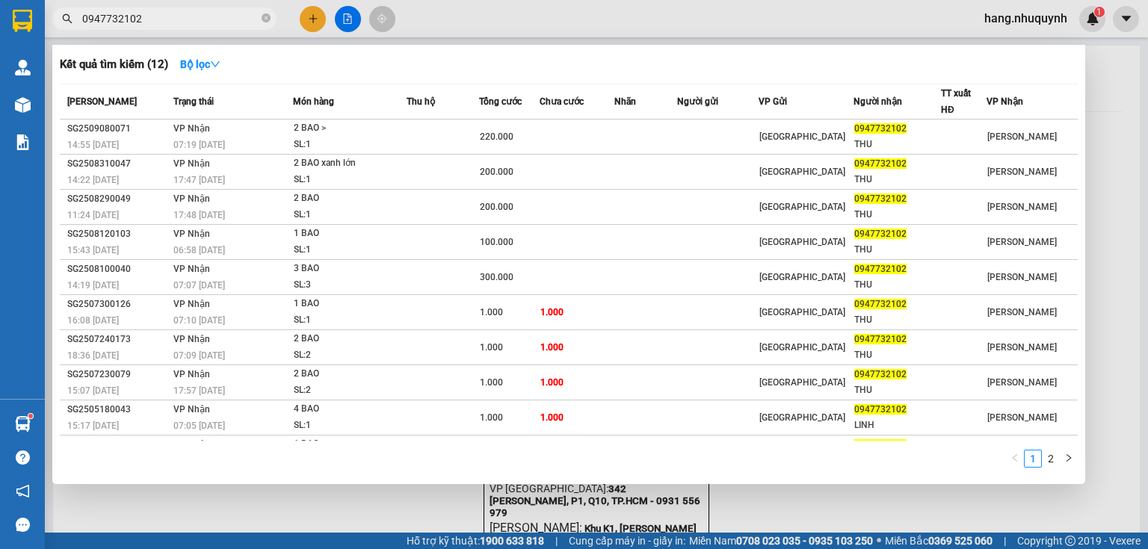
click at [182, 21] on input "0947732102" at bounding box center [170, 18] width 176 height 16
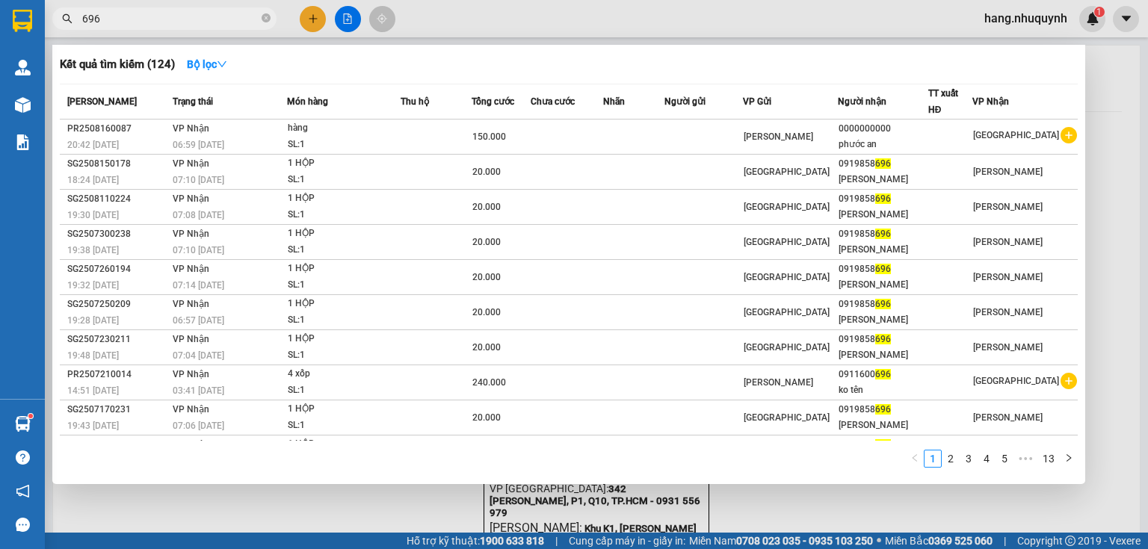
click at [202, 18] on input "696" at bounding box center [170, 18] width 176 height 16
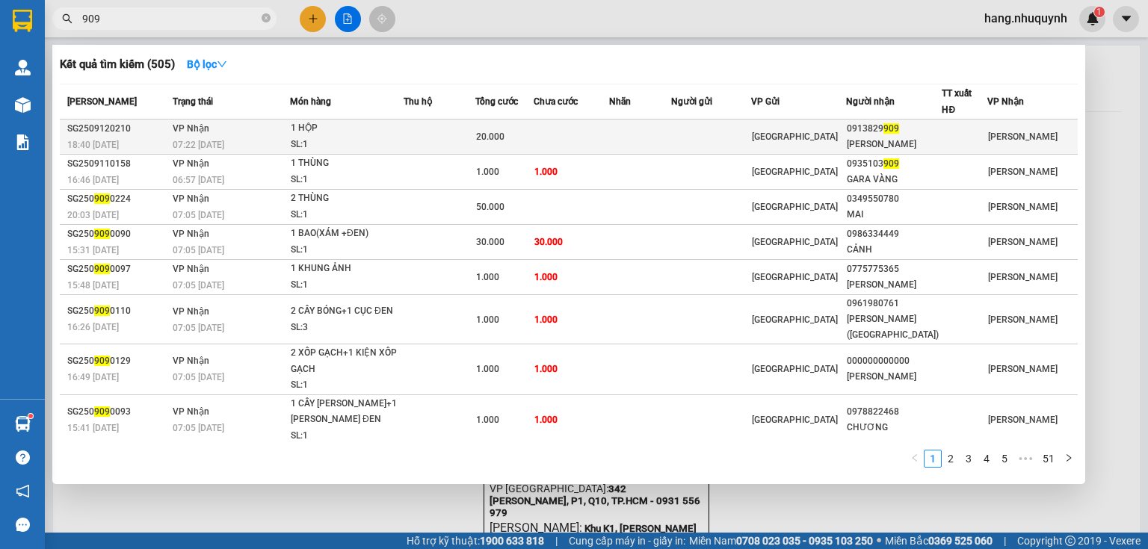
type input "909"
click at [312, 140] on div "SL: 1" at bounding box center [347, 145] width 112 height 16
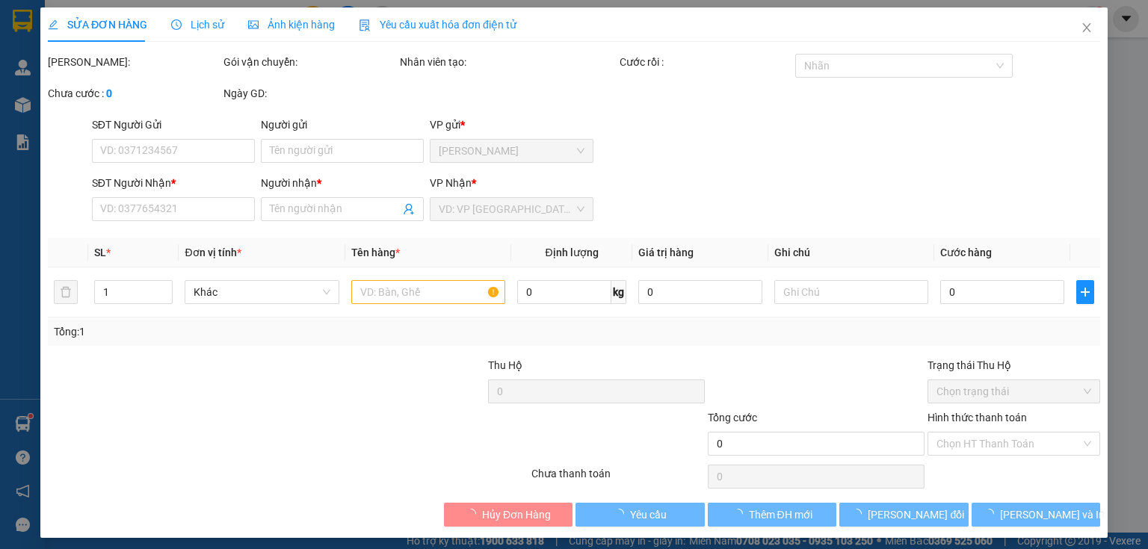
type input "0913829909"
type input "CẨM HỒNG"
type input "20.000"
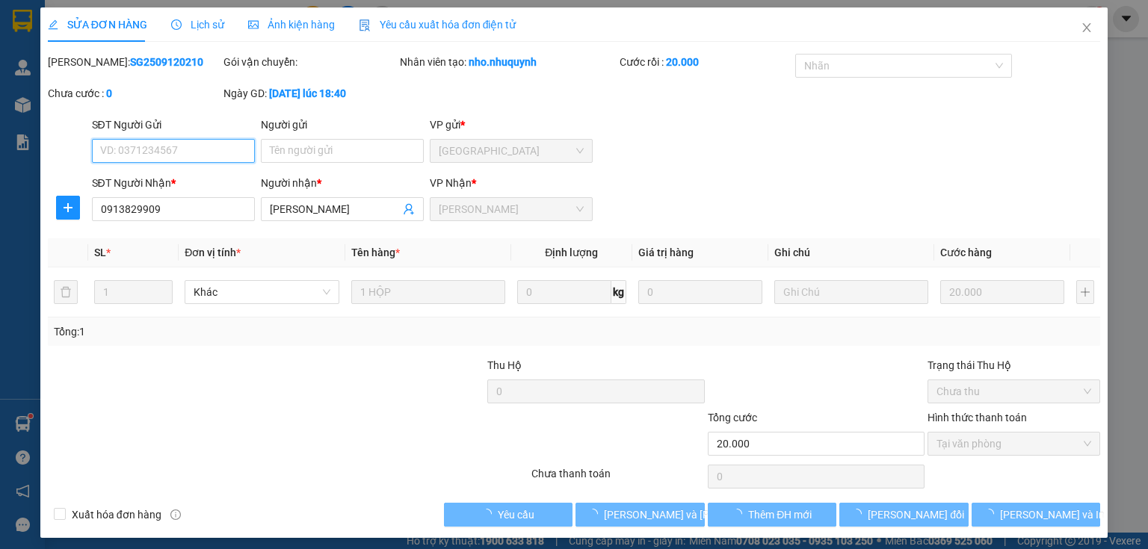
scroll to position [3, 0]
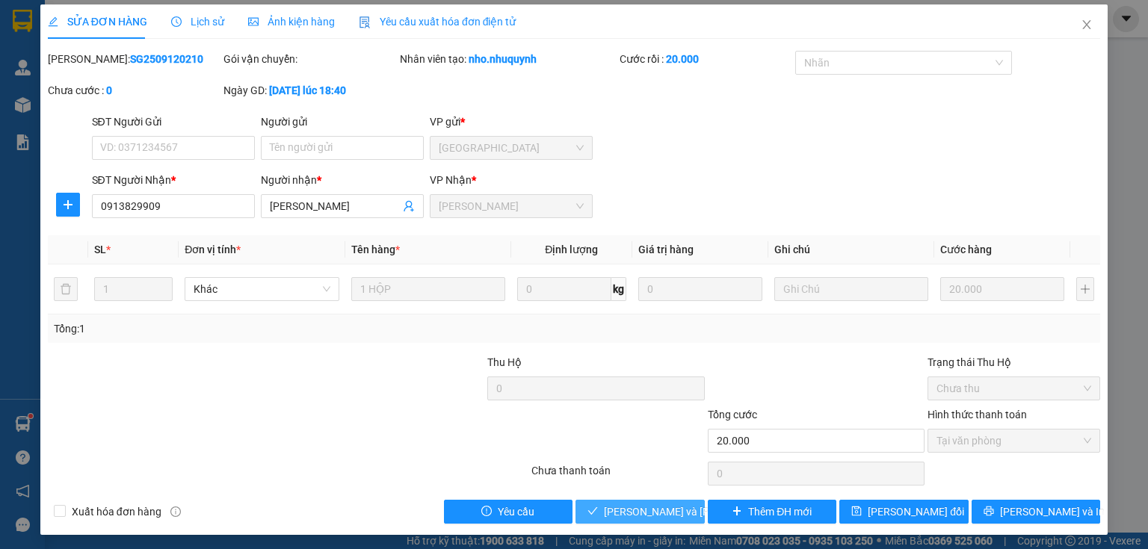
click at [644, 513] on span "Lưu và Giao hàng" at bounding box center [705, 512] width 202 height 16
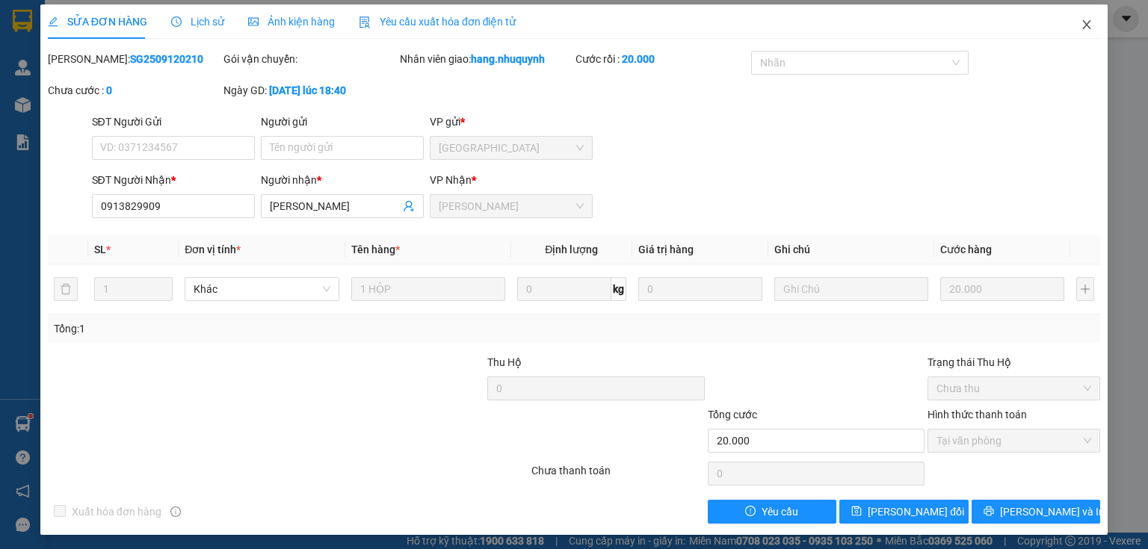
click at [1080, 20] on icon "close" at bounding box center [1086, 25] width 12 height 12
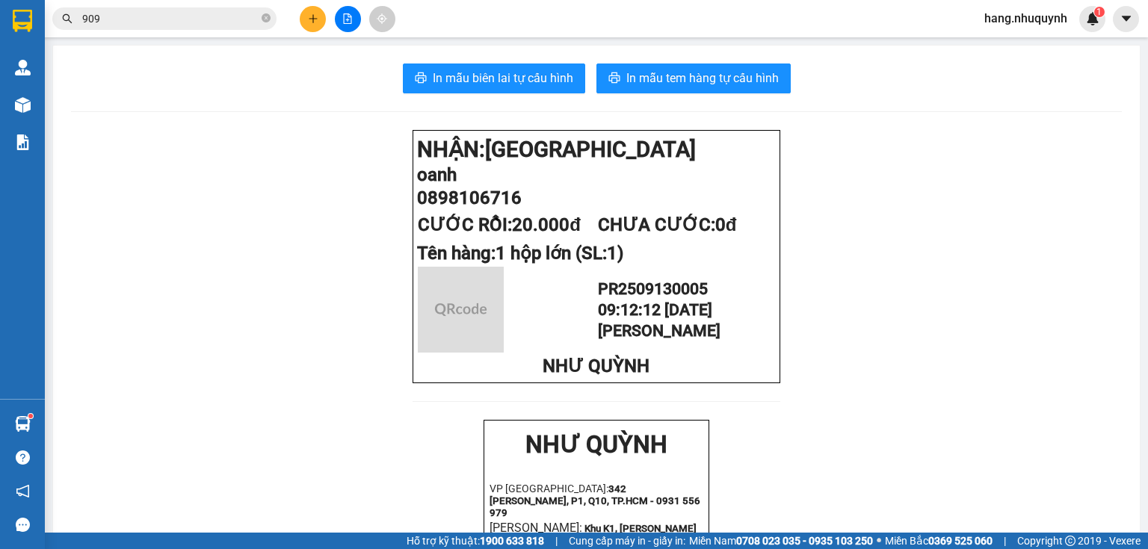
click at [172, 19] on input "909" at bounding box center [170, 18] width 176 height 16
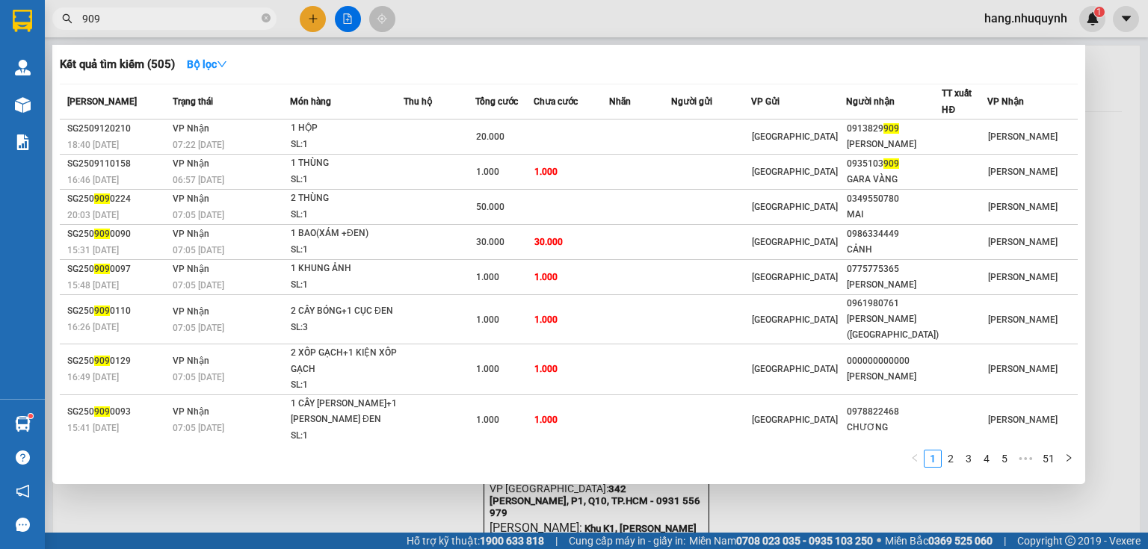
click at [172, 19] on input "909" at bounding box center [170, 18] width 176 height 16
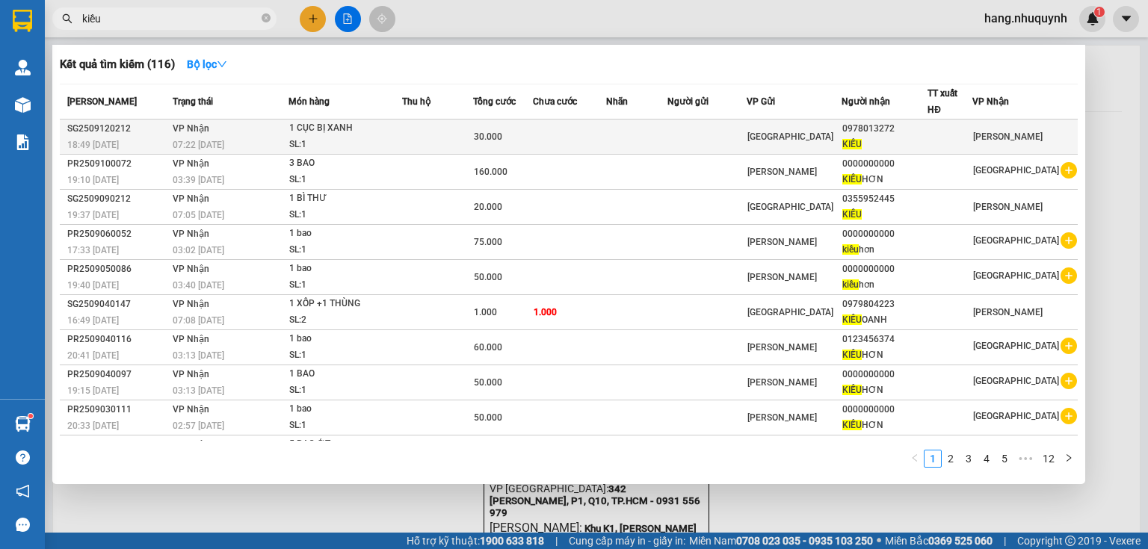
type input "kiều"
click at [340, 134] on div "1 CỤC BỊ XANH" at bounding box center [345, 128] width 112 height 16
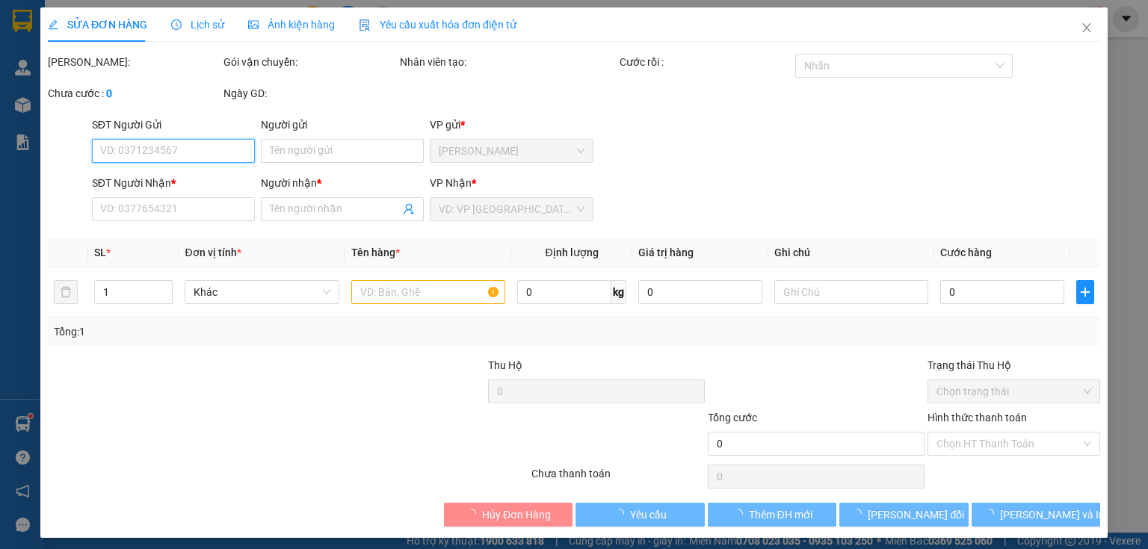
type input "0978013272"
type input "KIỀU"
type input "30.000"
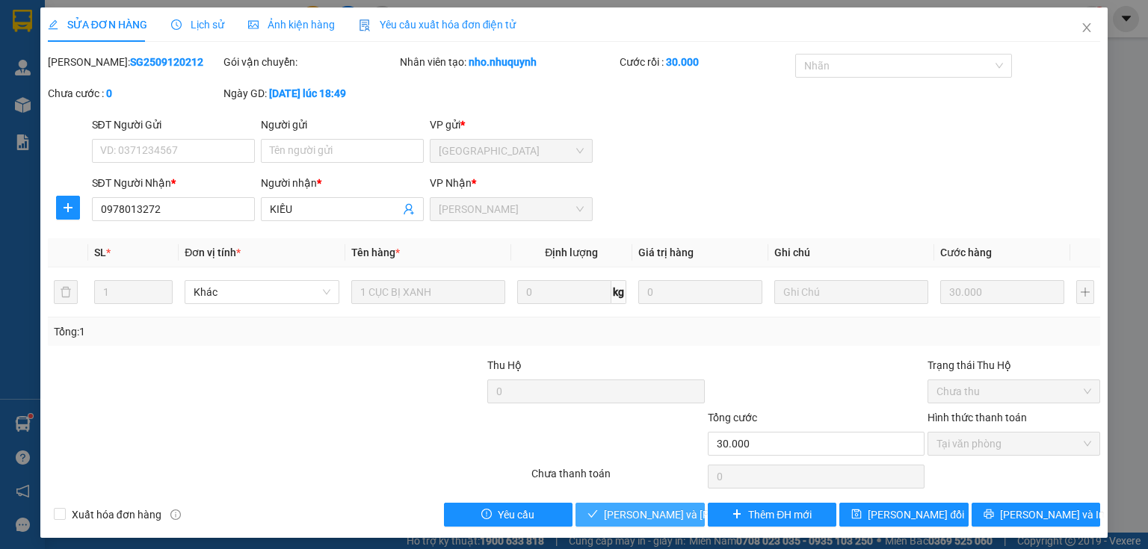
click at [656, 505] on button "Lưu và Giao hàng" at bounding box center [639, 515] width 129 height 24
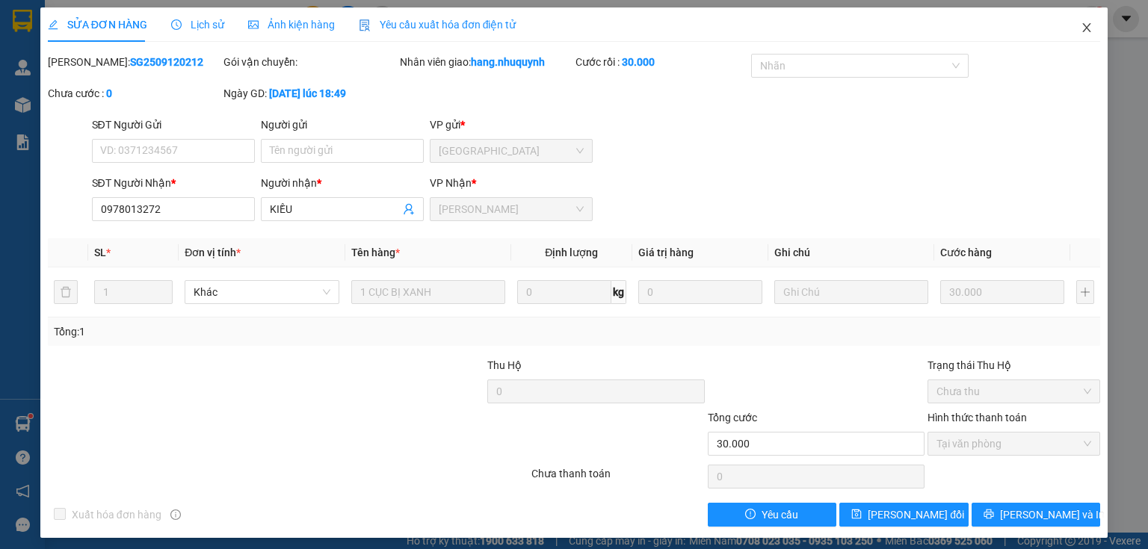
click at [1081, 29] on icon "close" at bounding box center [1086, 28] width 12 height 12
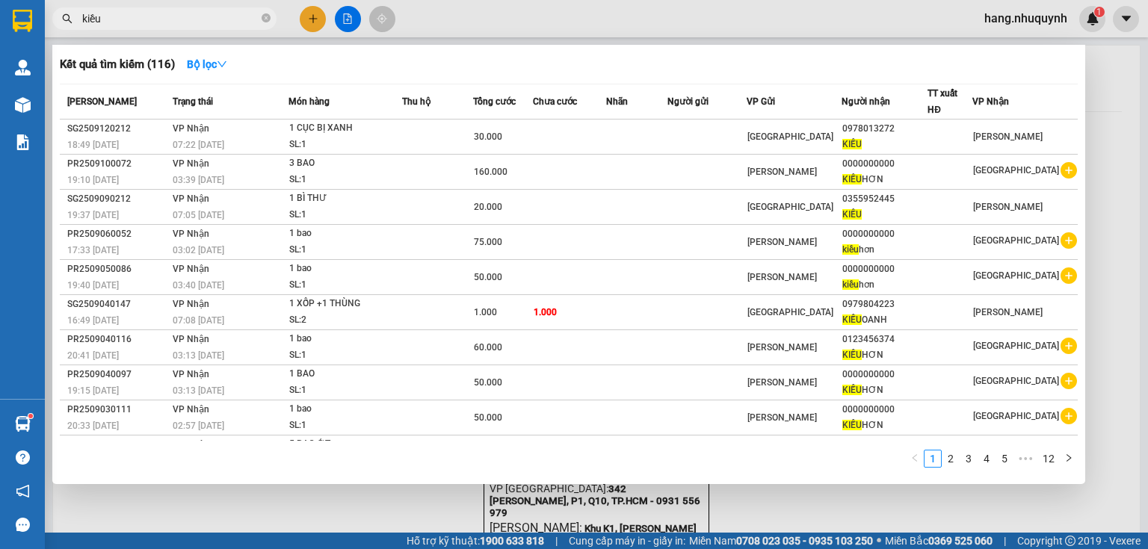
click at [209, 18] on input "kiều" at bounding box center [170, 18] width 176 height 16
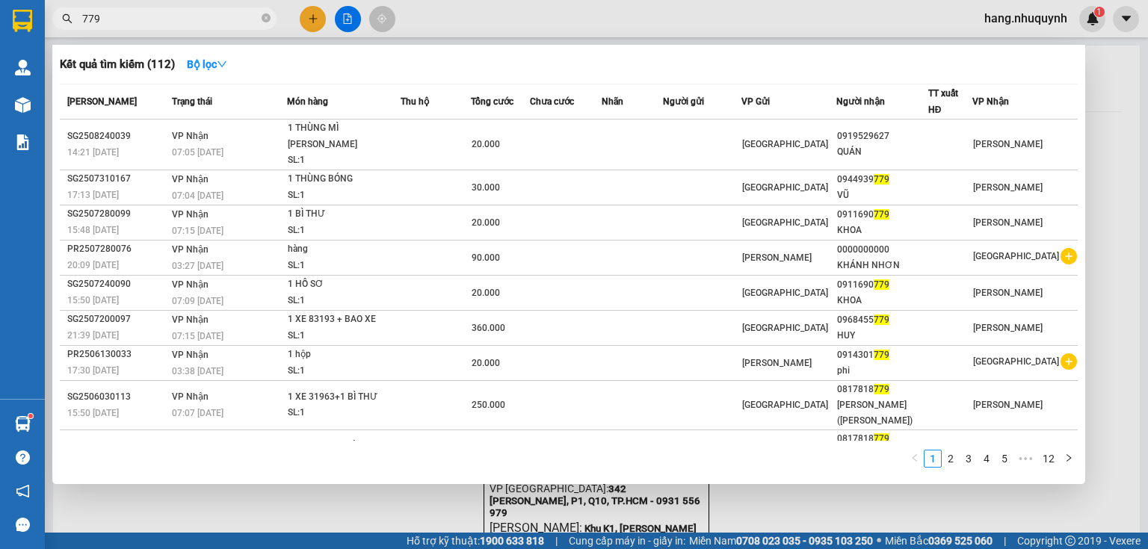
click at [171, 20] on input "779" at bounding box center [170, 18] width 176 height 16
click at [172, 20] on input "779" at bounding box center [170, 18] width 176 height 16
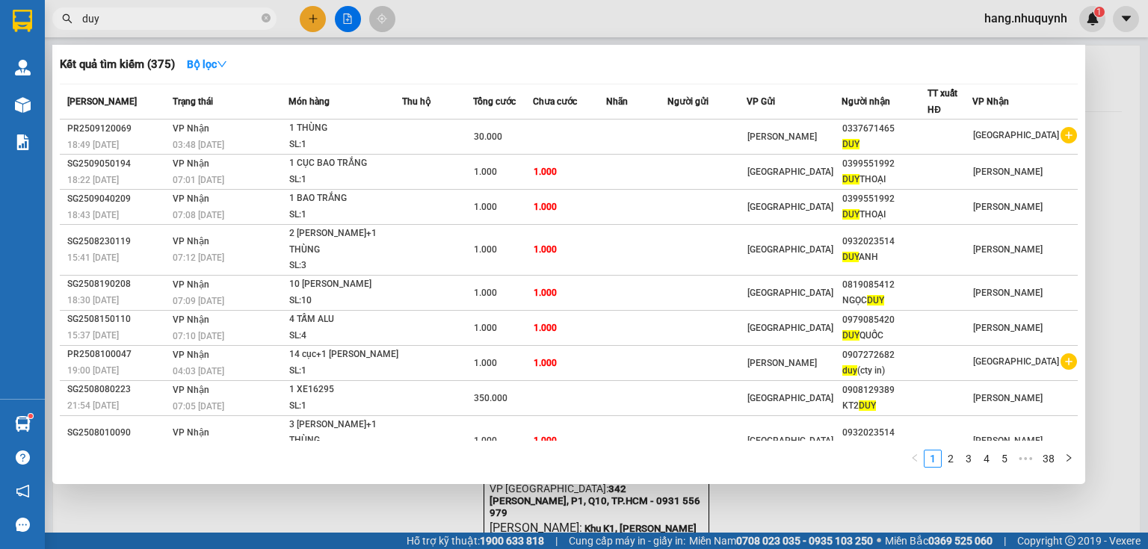
click at [165, 21] on input "duy" at bounding box center [170, 18] width 176 height 16
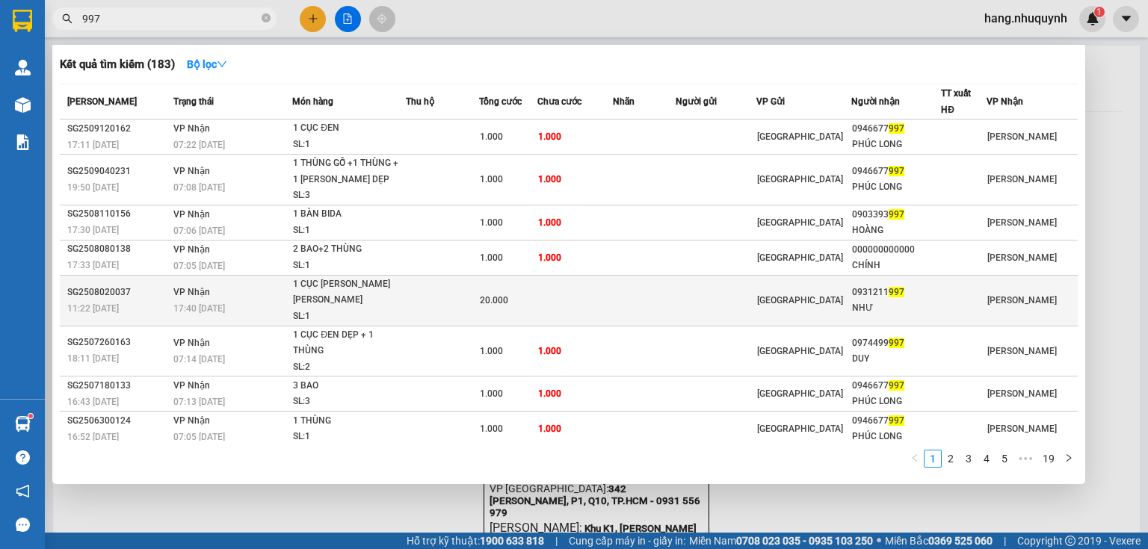
type input "997"
click at [708, 311] on td at bounding box center [715, 300] width 81 height 51
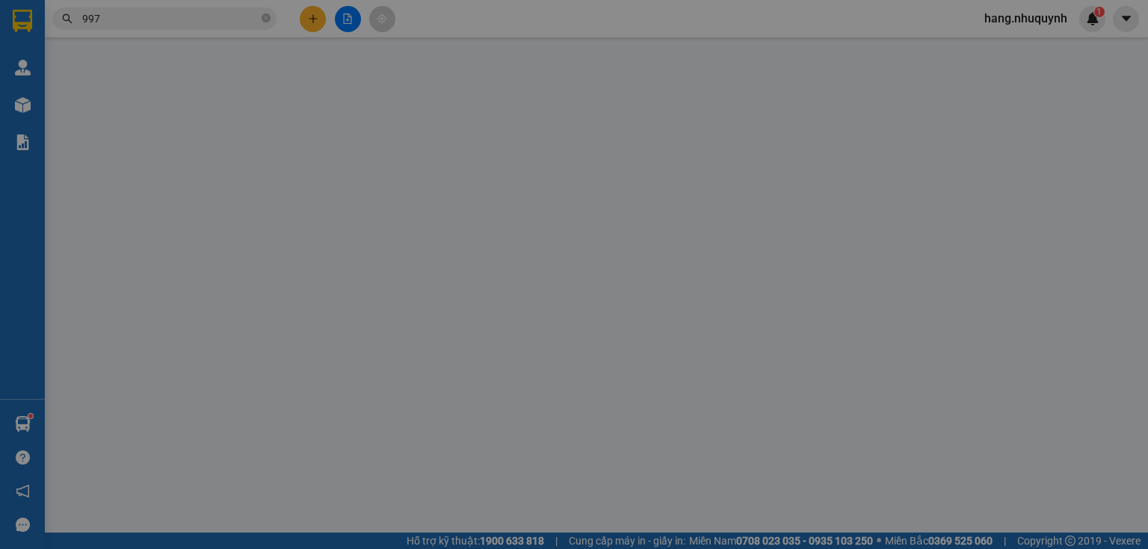
type input "0931211997"
type input "NHƯ"
type input "20.000"
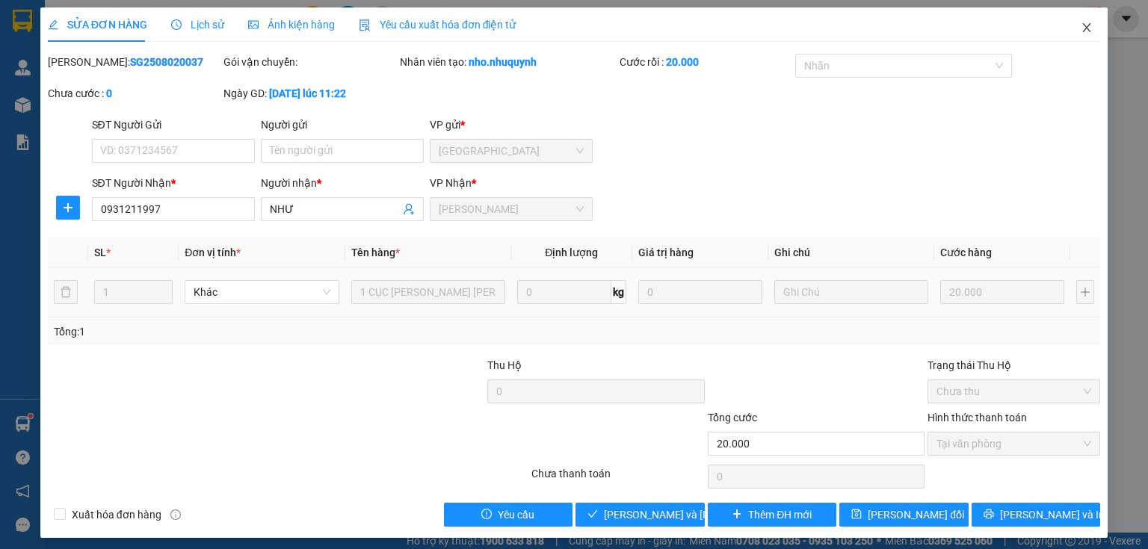
drag, startPoint x: 1082, startPoint y: 28, endPoint x: 1068, endPoint y: 34, distance: 14.7
click at [1080, 28] on icon "close" at bounding box center [1086, 28] width 12 height 12
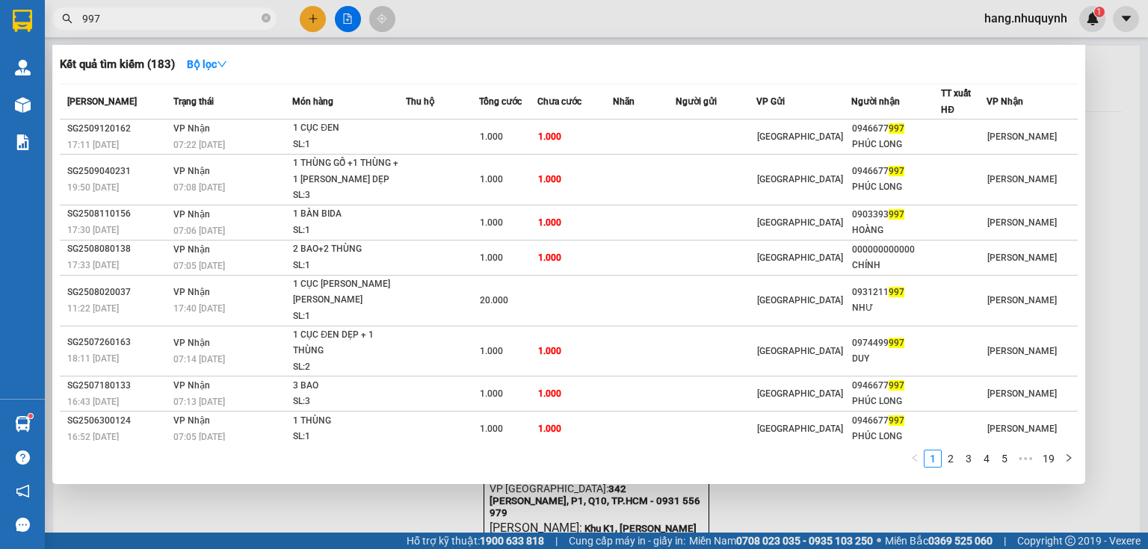
click at [203, 19] on input "997" at bounding box center [170, 18] width 176 height 16
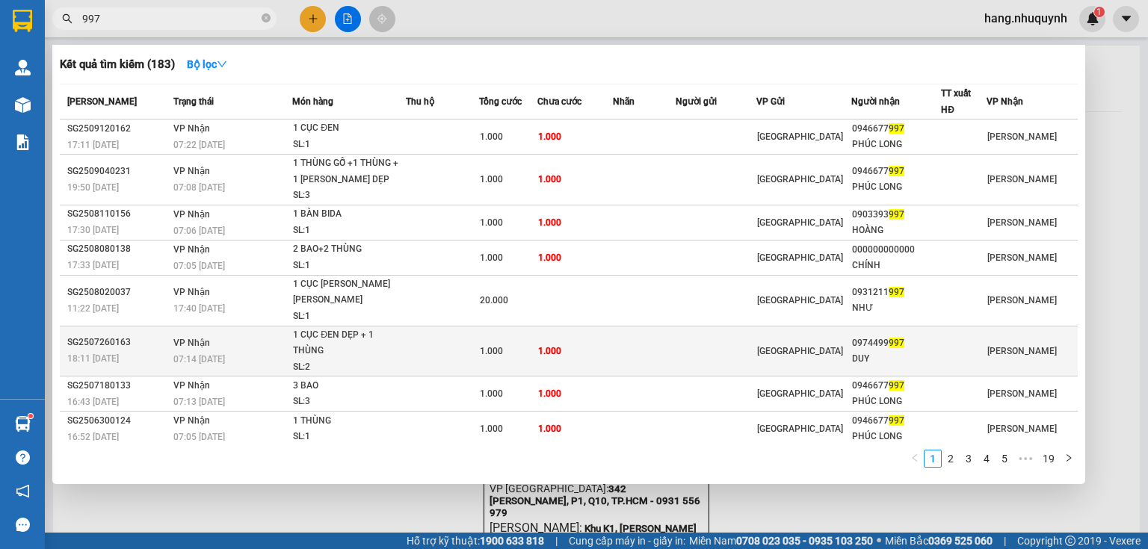
click at [718, 357] on td at bounding box center [715, 351] width 81 height 51
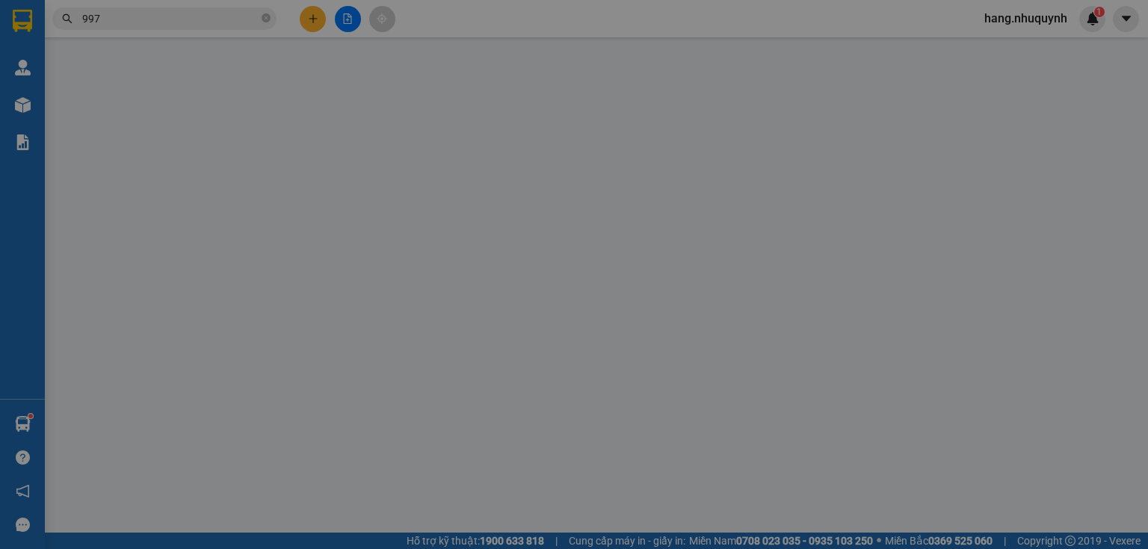
type input "0974499997"
type input "DUY"
type input "1.000"
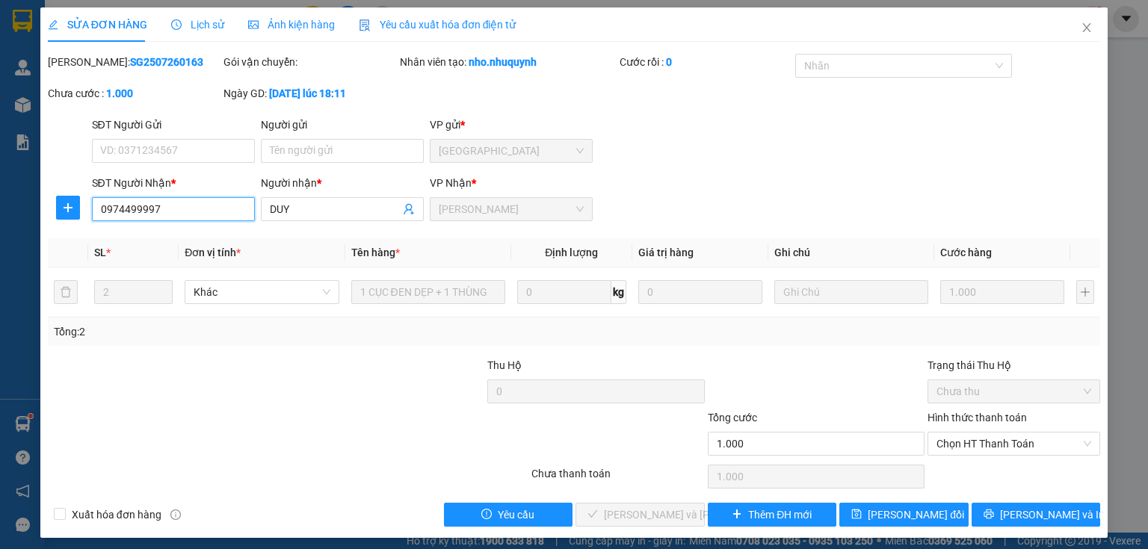
click at [138, 209] on input "0974499997" at bounding box center [173, 209] width 163 height 24
click at [1080, 28] on icon "close" at bounding box center [1086, 28] width 12 height 12
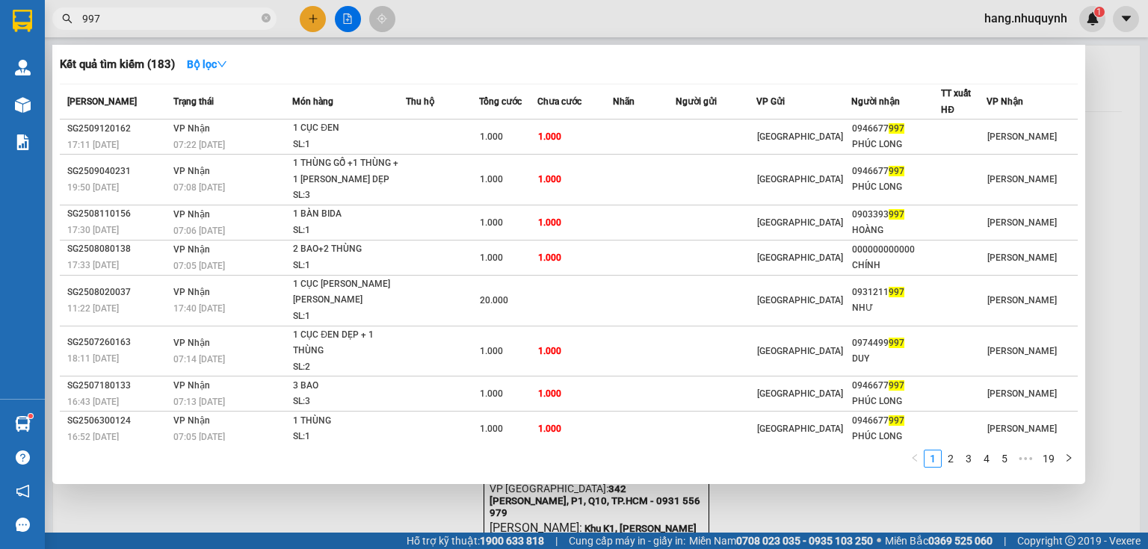
click at [175, 23] on input "997" at bounding box center [170, 18] width 176 height 16
drag, startPoint x: 176, startPoint y: 21, endPoint x: 146, endPoint y: 16, distance: 31.0
click at [146, 16] on input "997" at bounding box center [170, 18] width 176 height 16
paste input "0974499"
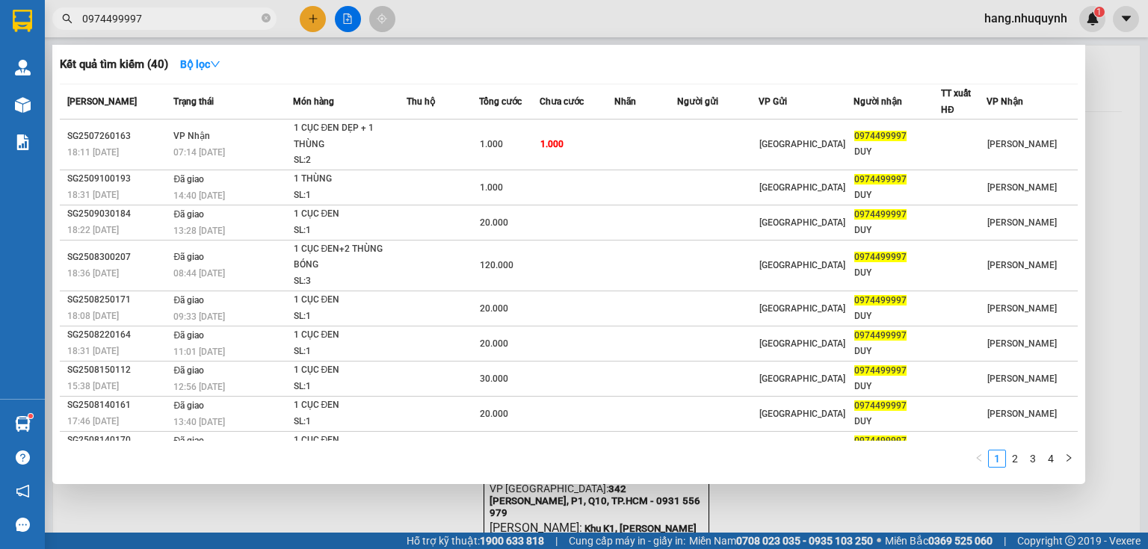
click at [196, 20] on input "0974499997" at bounding box center [170, 18] width 176 height 16
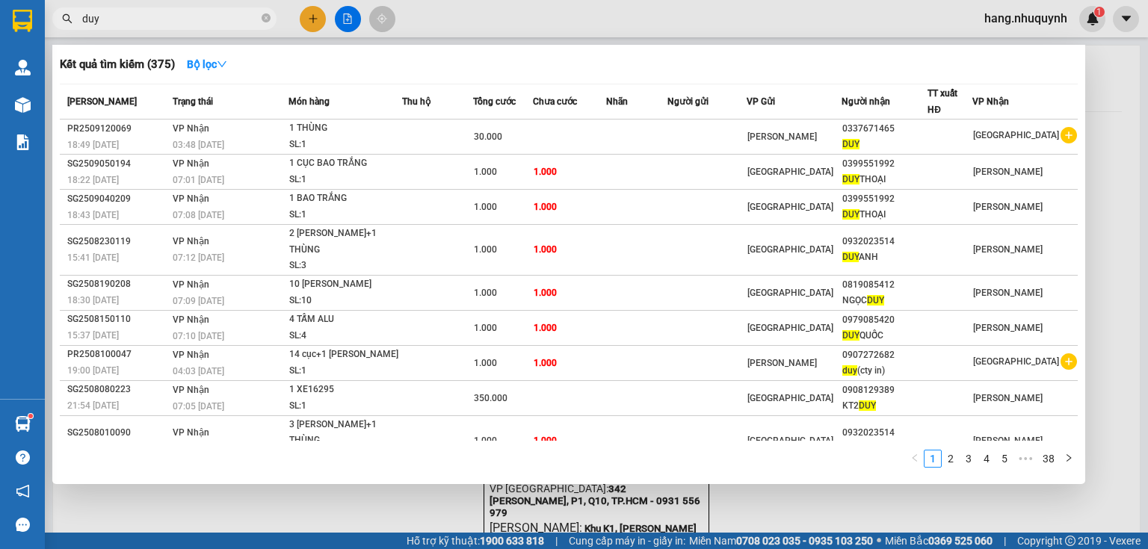
click at [170, 22] on input "duy" at bounding box center [170, 18] width 176 height 16
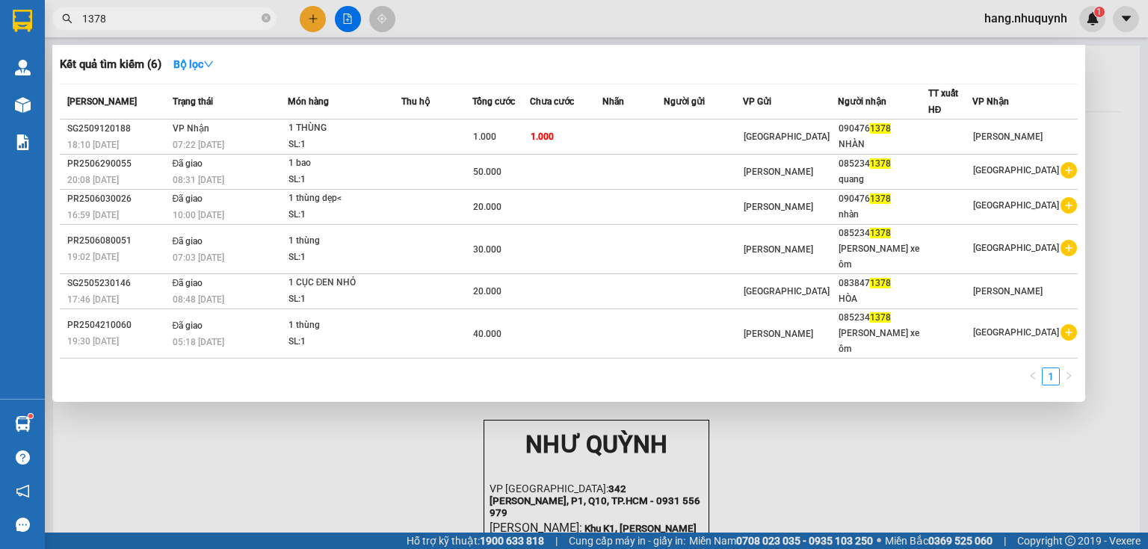
click at [199, 22] on input "1378" at bounding box center [170, 18] width 176 height 16
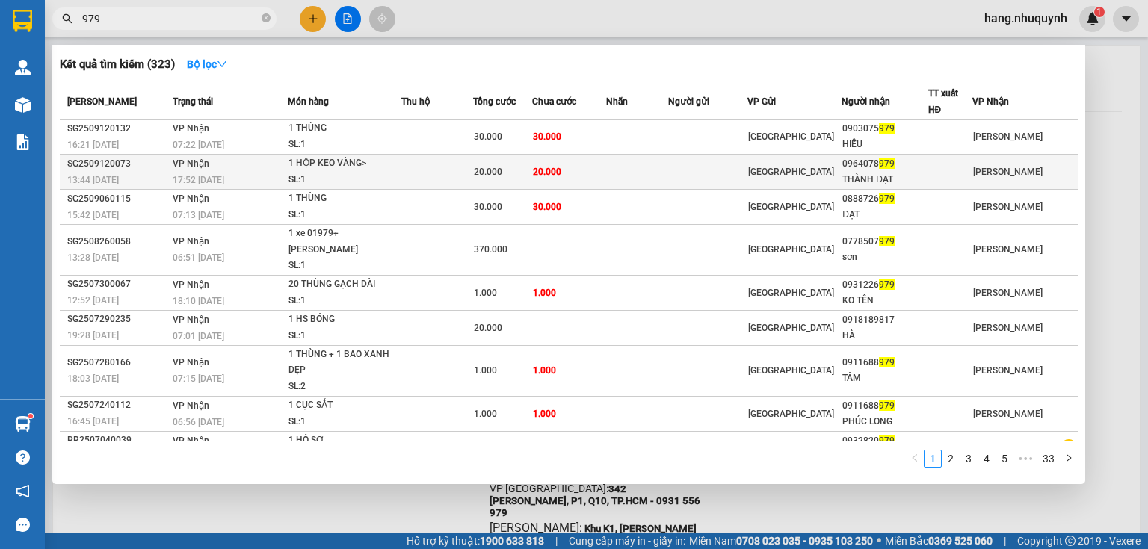
type input "979"
click at [558, 182] on td "20.000" at bounding box center [569, 172] width 75 height 35
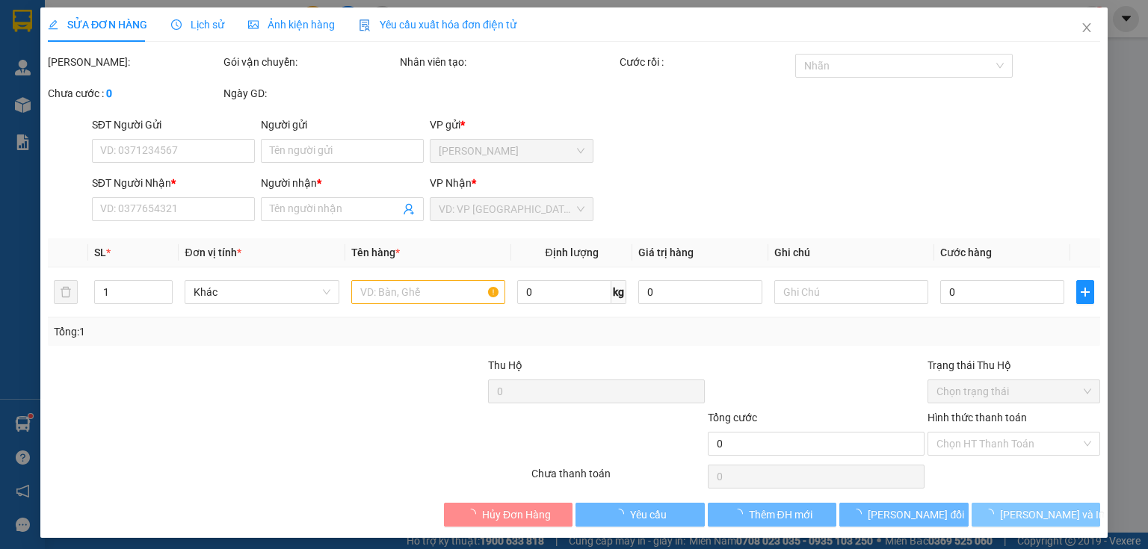
type input "0964078979"
type input "THÀNH ĐẠT"
type input "20.000"
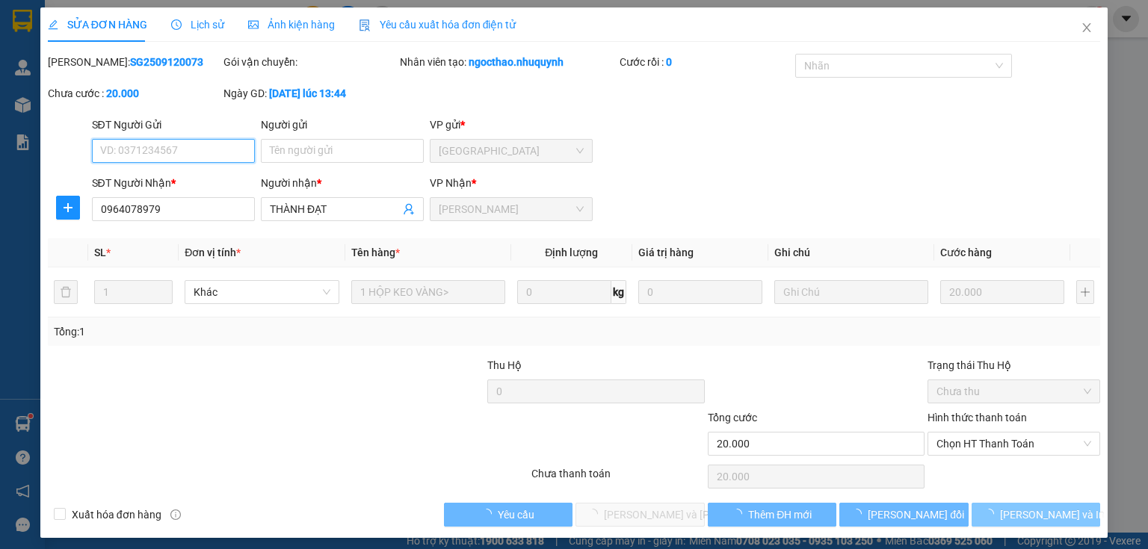
click at [1001, 437] on span "Chọn HT Thanh Toán" at bounding box center [1013, 444] width 155 height 22
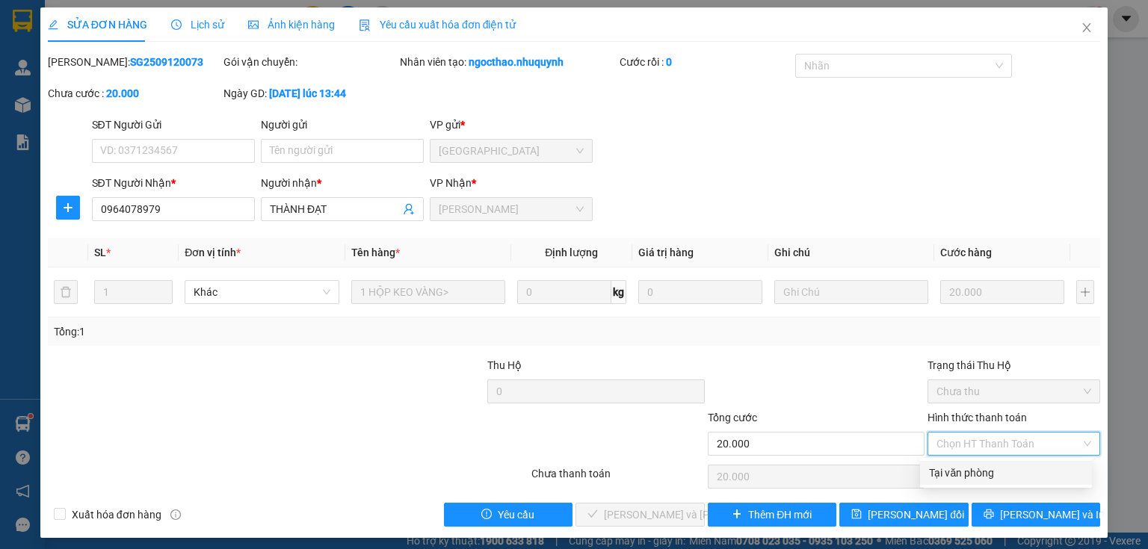
click at [993, 468] on div "Tại văn phòng" at bounding box center [1006, 473] width 154 height 16
type input "0"
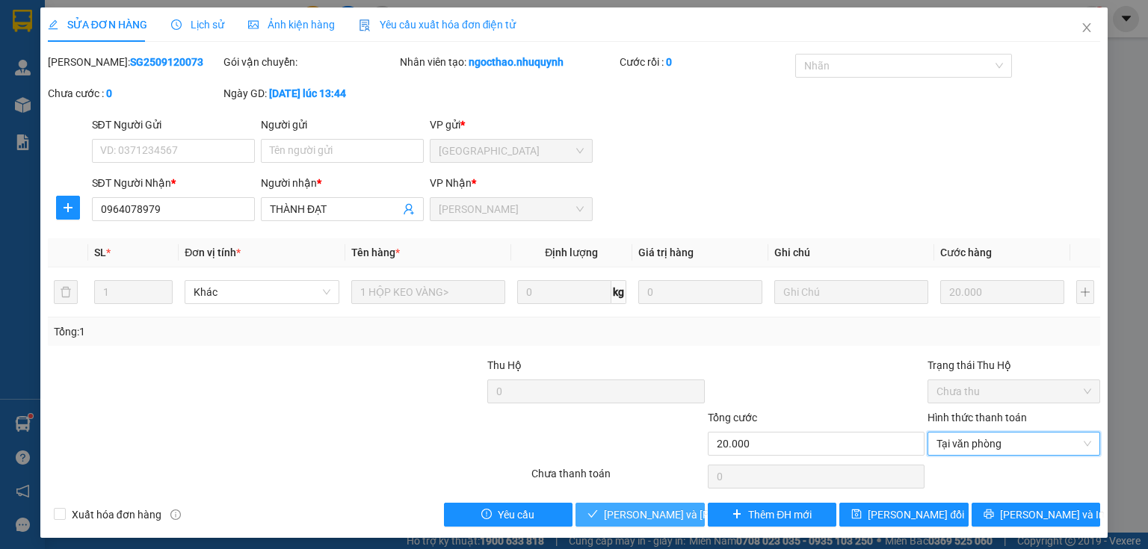
click at [649, 512] on span "Lưu và Giao hàng" at bounding box center [705, 515] width 202 height 16
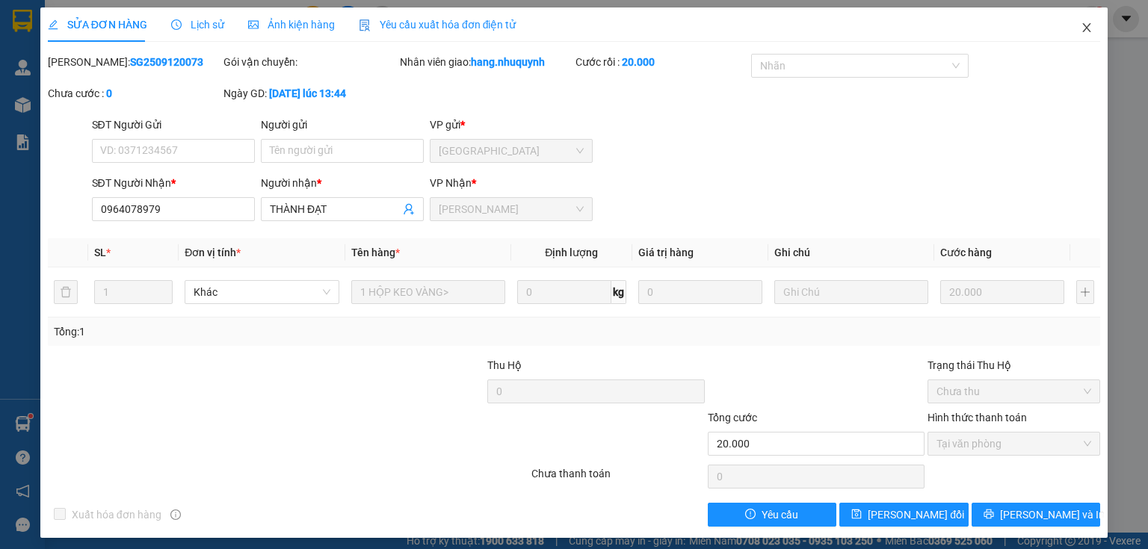
drag, startPoint x: 1079, startPoint y: 33, endPoint x: 895, endPoint y: 26, distance: 183.9
click at [1080, 33] on icon "close" at bounding box center [1086, 28] width 12 height 12
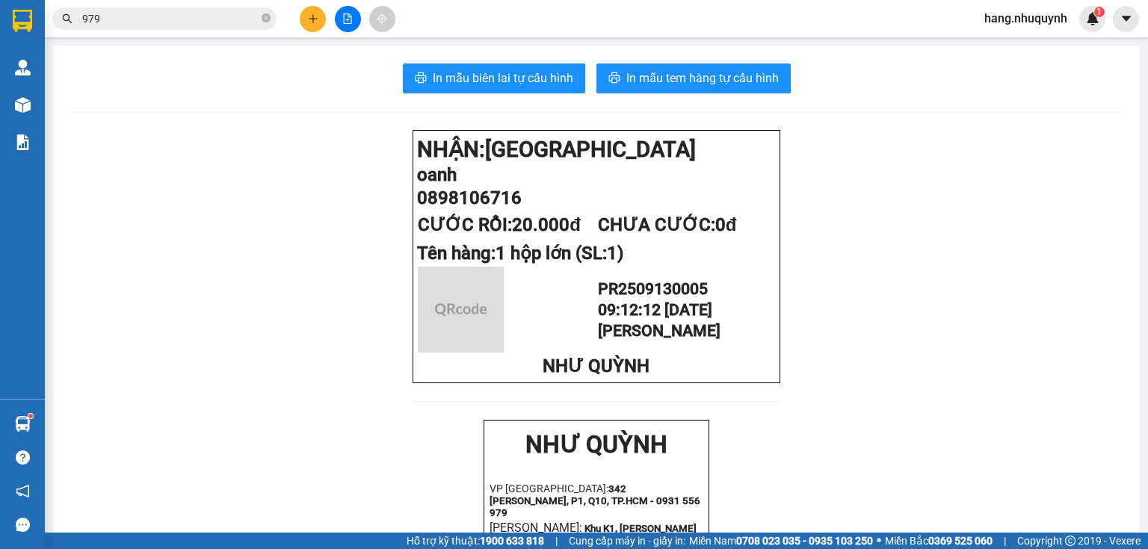
click at [182, 22] on input "979" at bounding box center [170, 18] width 176 height 16
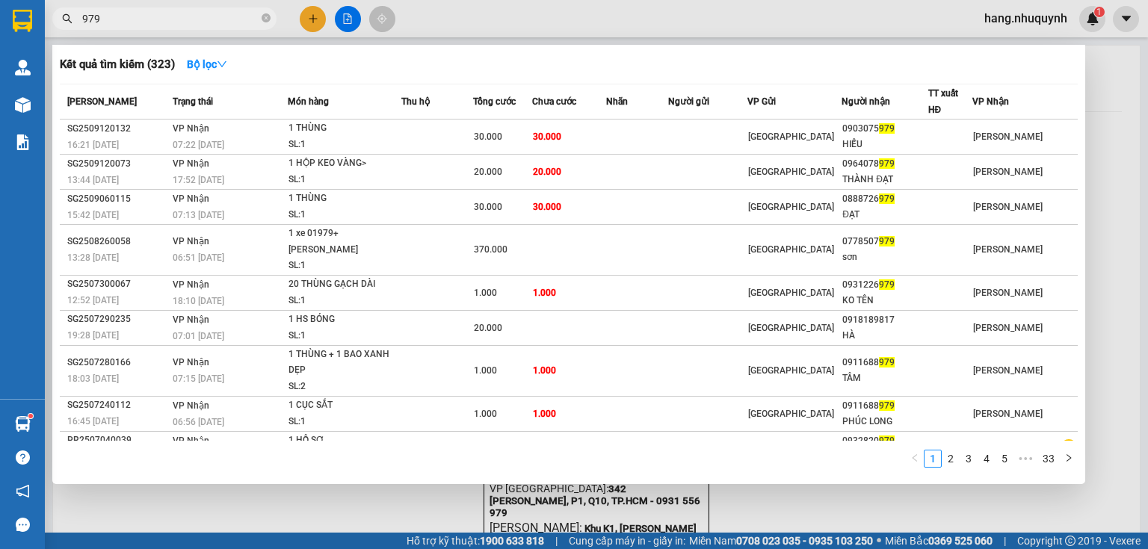
click at [182, 22] on input "979" at bounding box center [170, 18] width 176 height 16
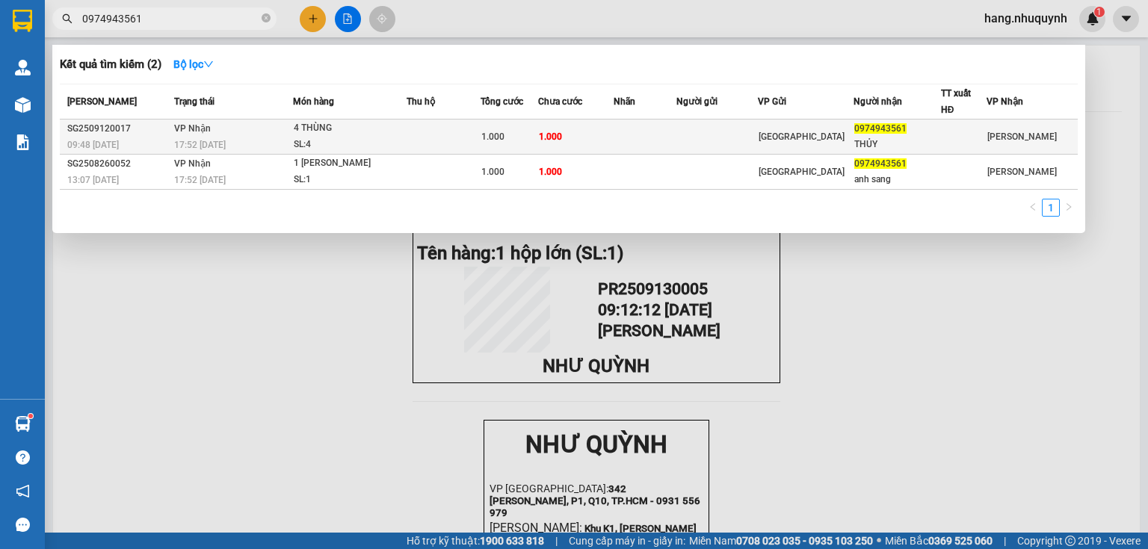
type input "0974943561"
click at [281, 132] on td "VP Nhận 17:52 - 12/09" at bounding box center [231, 137] width 123 height 35
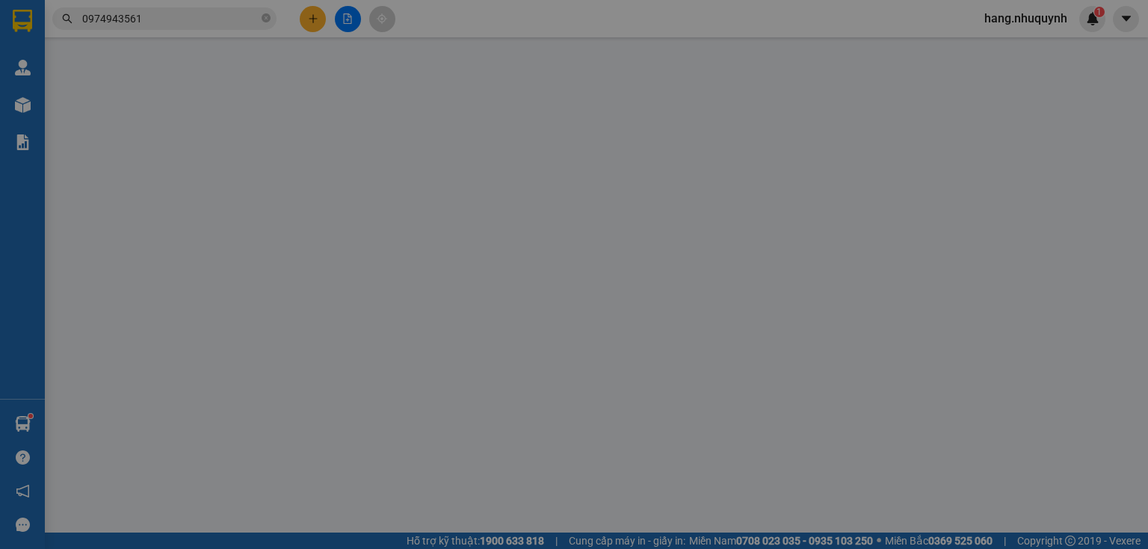
type input "0974943561"
type input "THỦY"
type input "1.000"
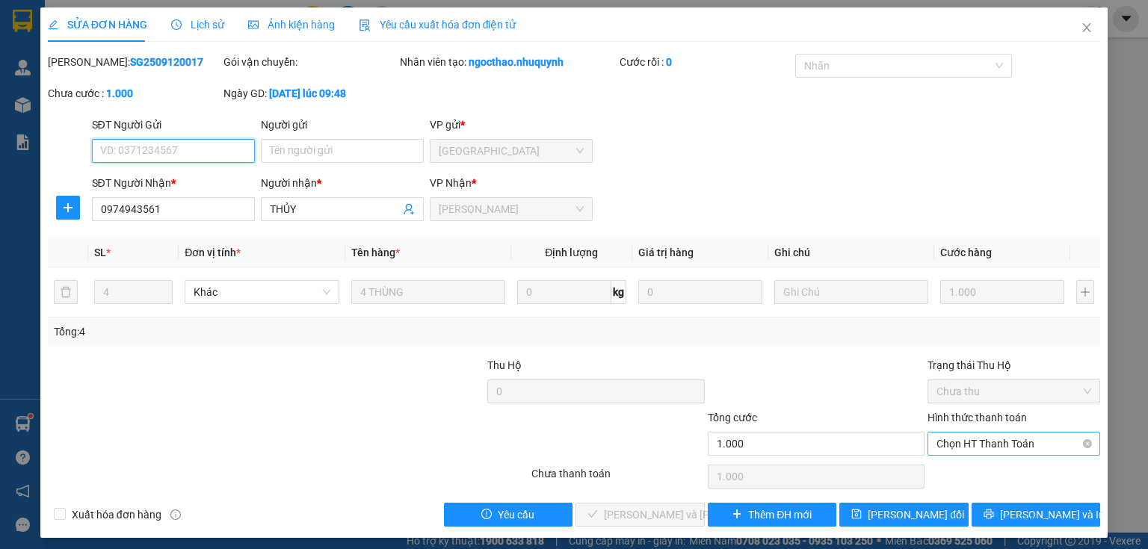
click at [1001, 451] on span "Chọn HT Thanh Toán" at bounding box center [1013, 444] width 155 height 22
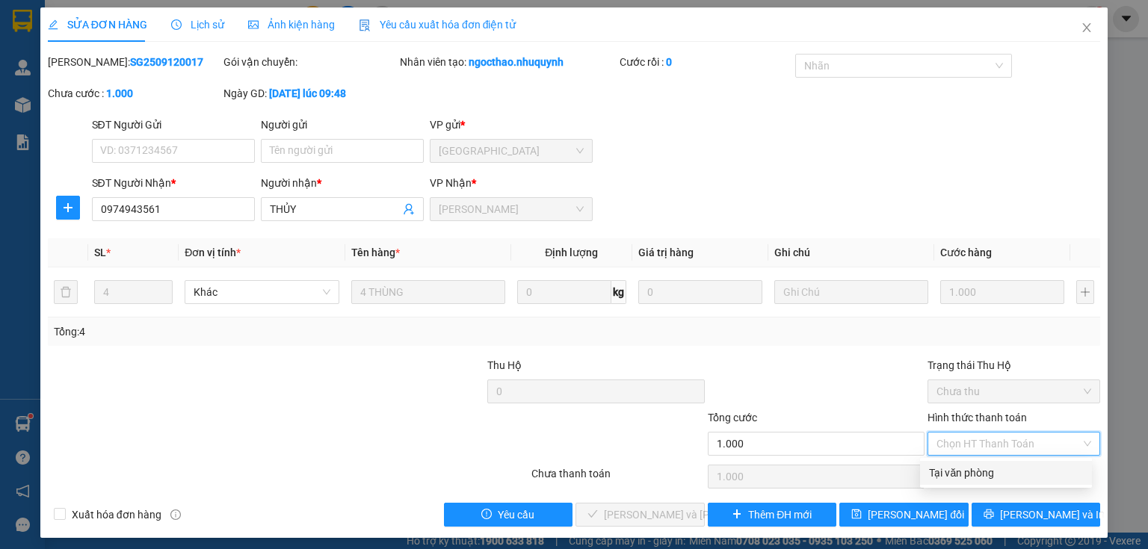
click at [977, 481] on div "Tại văn phòng" at bounding box center [1006, 473] width 172 height 24
type input "0"
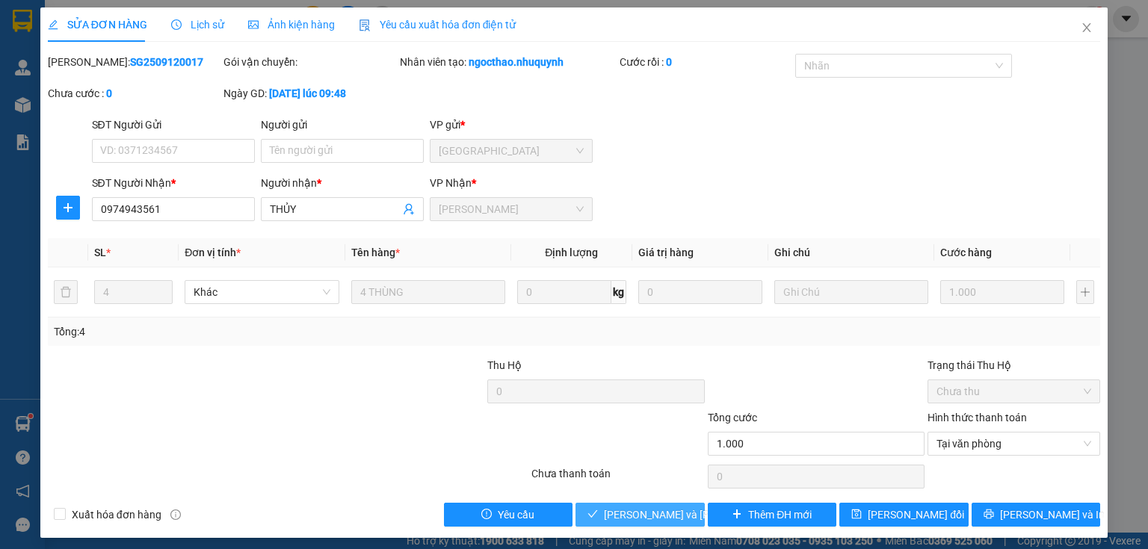
click at [648, 515] on span "Lưu và Giao hàng" at bounding box center [705, 515] width 202 height 16
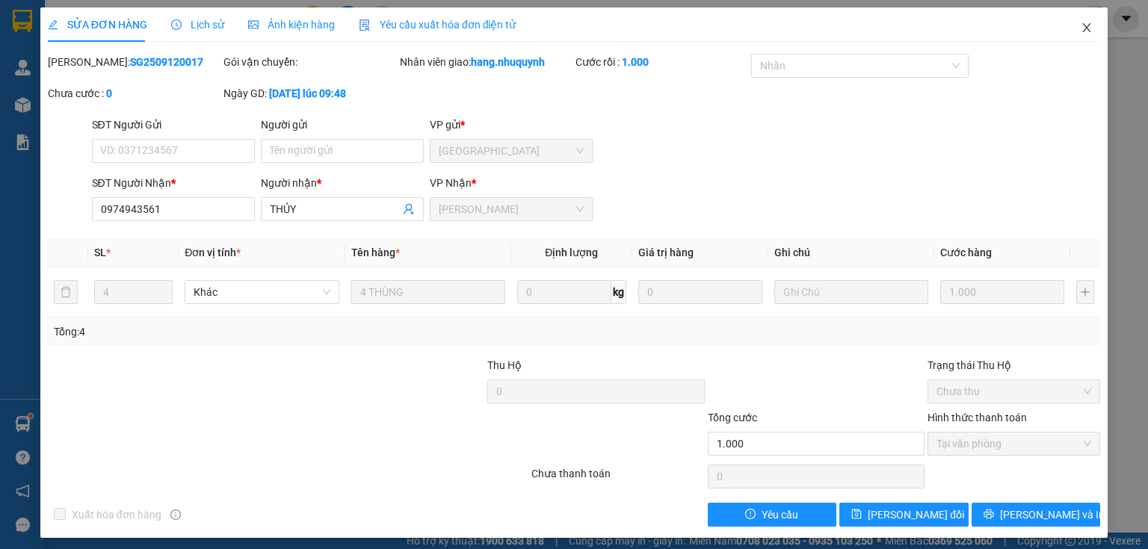
click at [1080, 28] on icon "close" at bounding box center [1086, 28] width 12 height 12
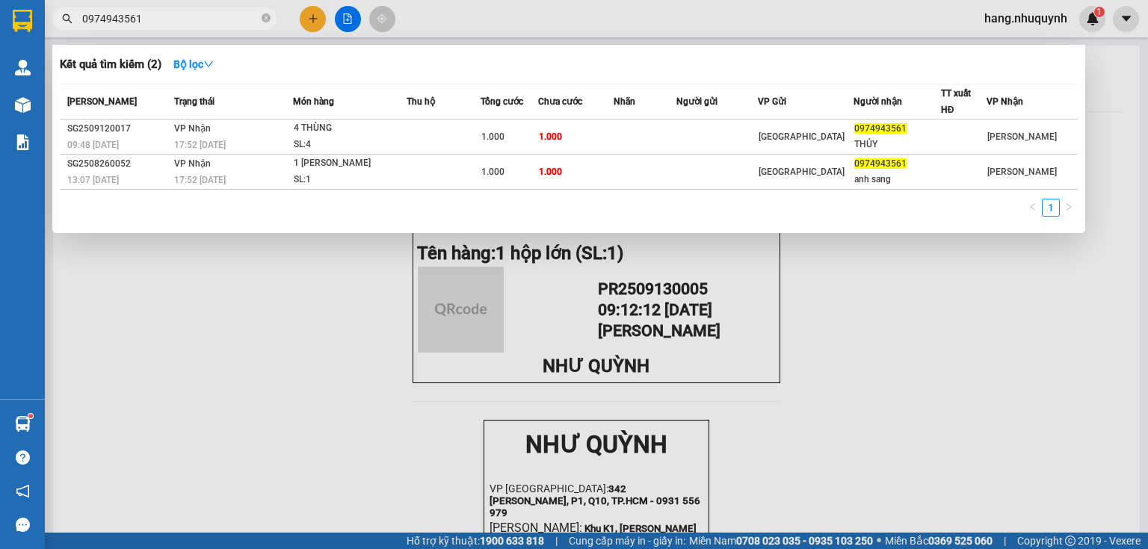
click at [146, 25] on input "0974943561" at bounding box center [170, 18] width 176 height 16
click at [266, 21] on icon "close-circle" at bounding box center [265, 17] width 9 height 9
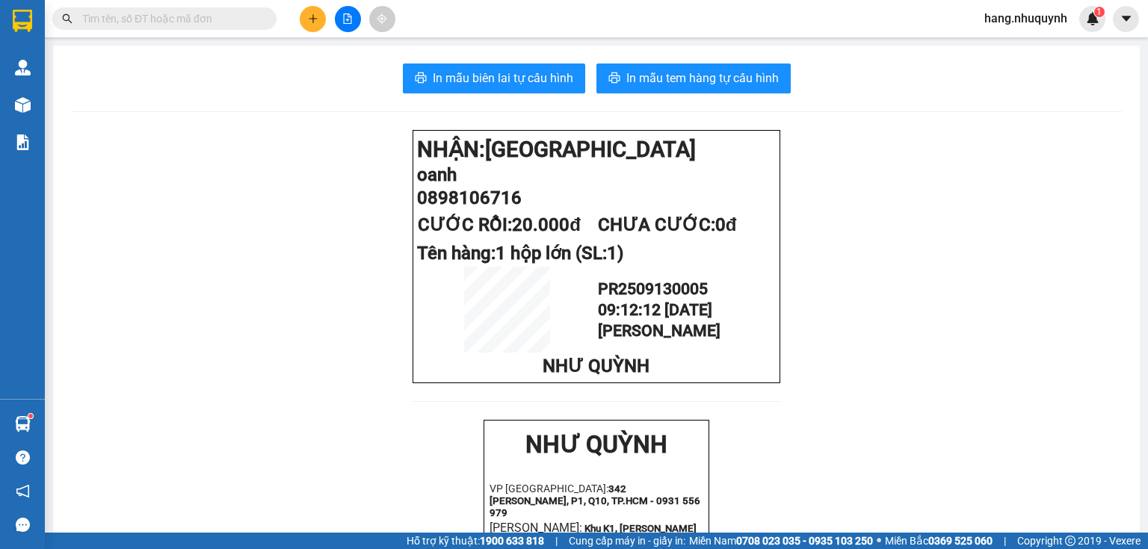
click at [485, 3] on div "Kết quả tìm kiếm ( 2 ) Bộ lọc Mã ĐH Trạng thái Món hàng Thu hộ Tổng cước Chưa c…" at bounding box center [574, 18] width 1148 height 37
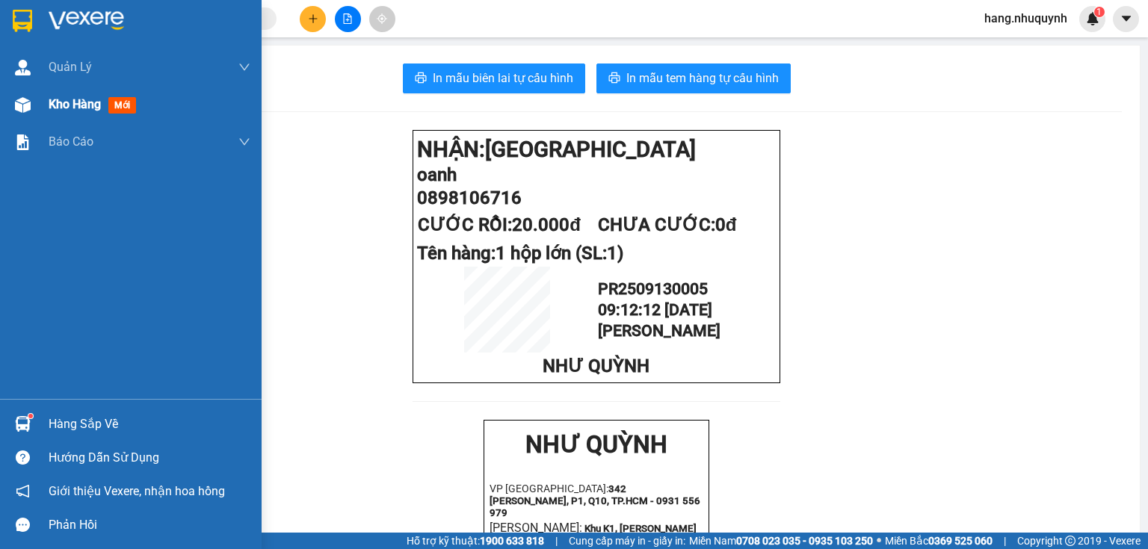
click at [94, 105] on span "Kho hàng" at bounding box center [75, 104] width 52 height 14
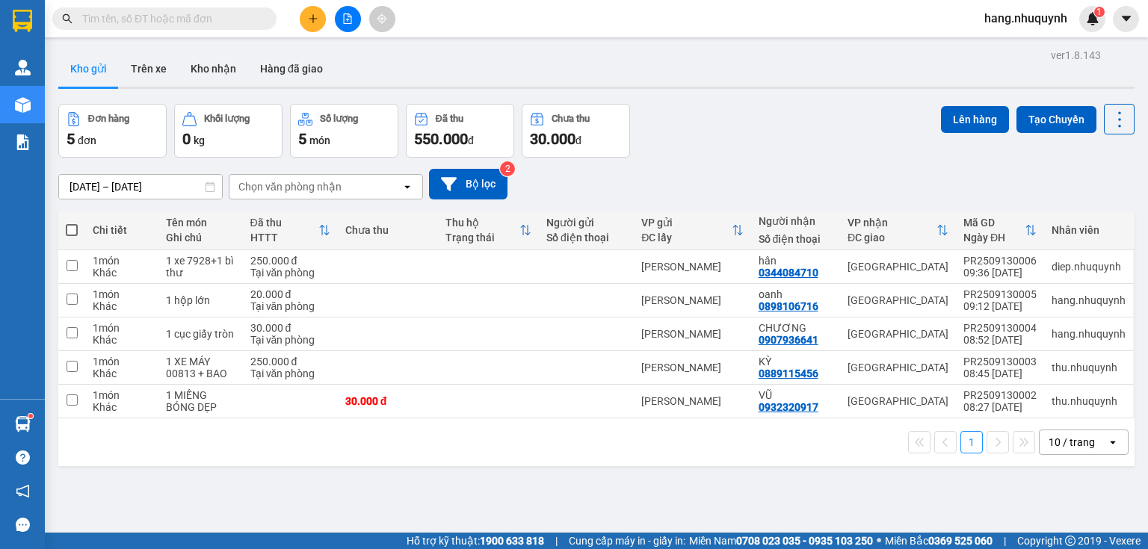
click at [213, 18] on input "text" at bounding box center [170, 18] width 176 height 16
type input "p"
type input "0"
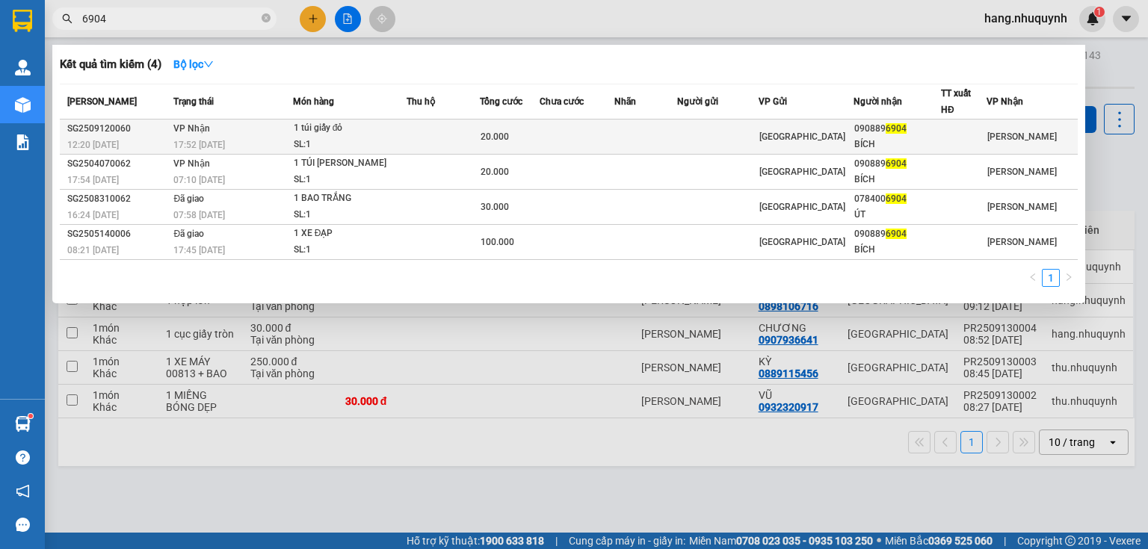
type input "6904"
click at [329, 140] on div "SL: 1" at bounding box center [350, 145] width 112 height 16
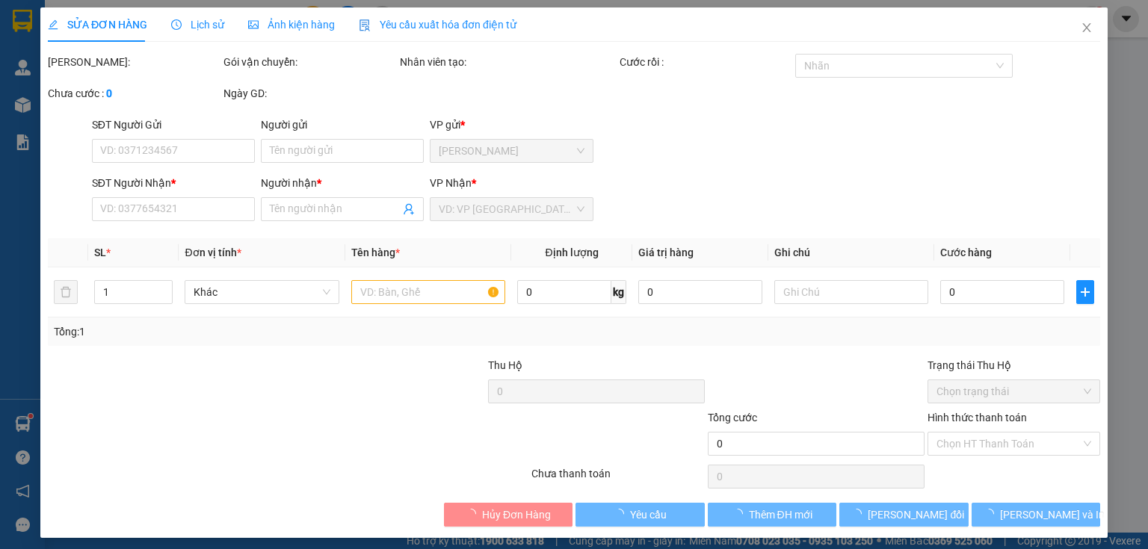
type input "0908896904"
type input "BÍCH"
type input "20.000"
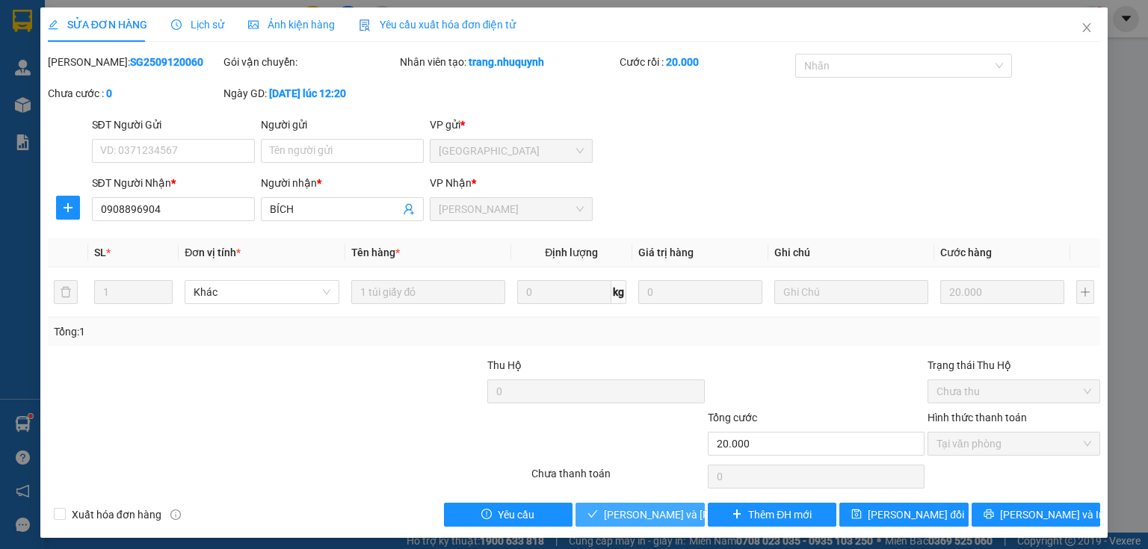
click at [659, 514] on span "Lưu và Giao hàng" at bounding box center [705, 515] width 202 height 16
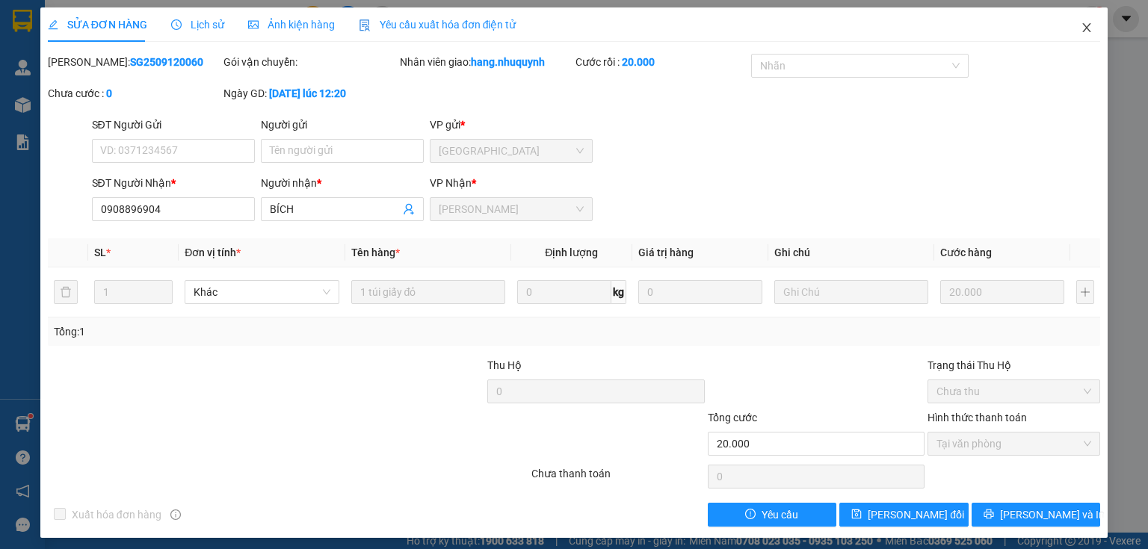
click at [1081, 28] on icon "close" at bounding box center [1086, 28] width 12 height 12
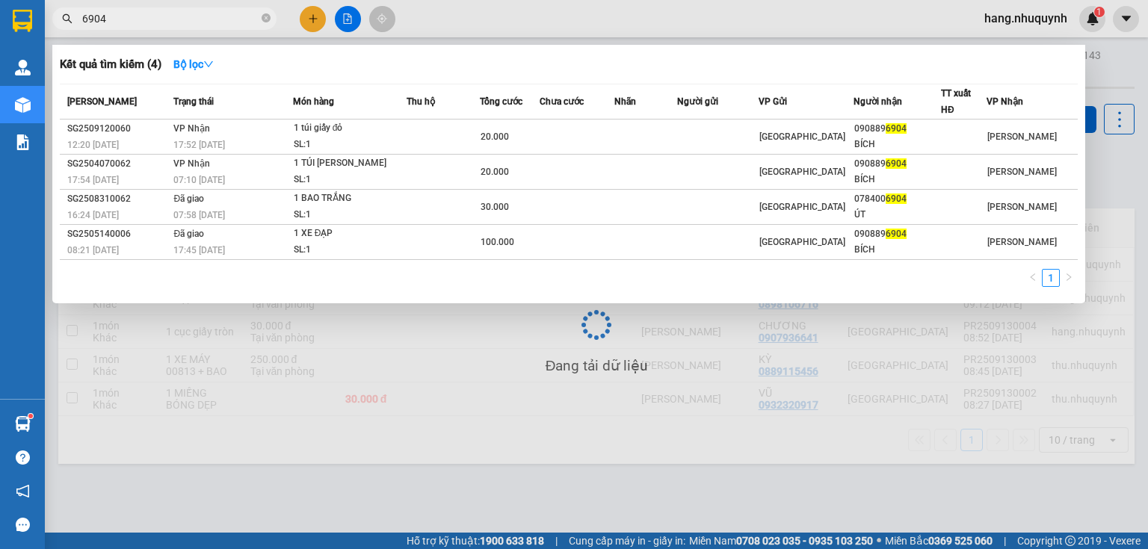
click at [191, 21] on input "6904" at bounding box center [170, 18] width 176 height 16
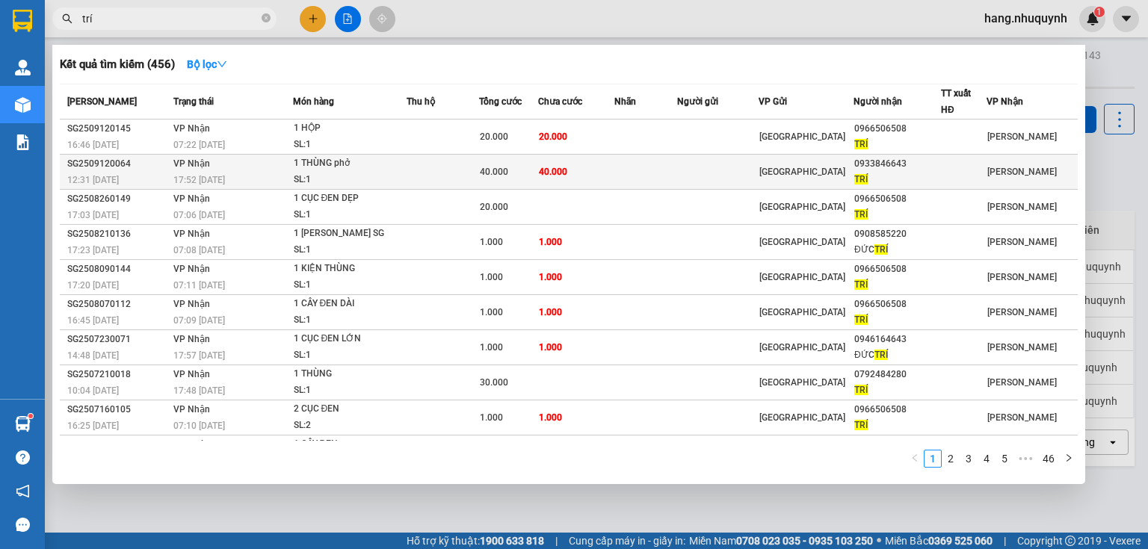
type input "trí"
click at [259, 174] on div "17:52 [DATE]" at bounding box center [232, 180] width 118 height 16
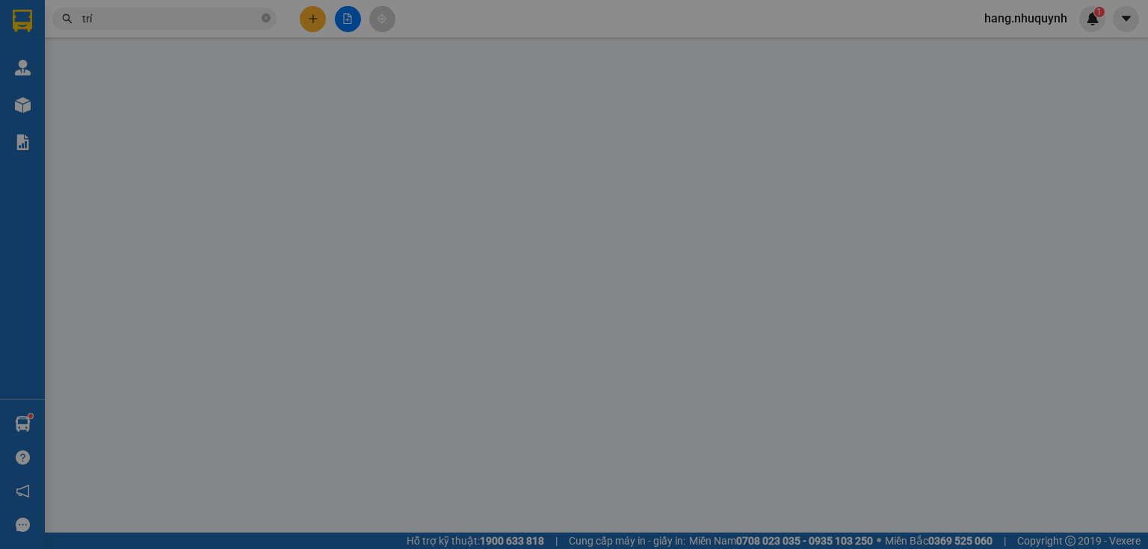
type input "0933846643"
type input "TRÍ"
type input "40.000"
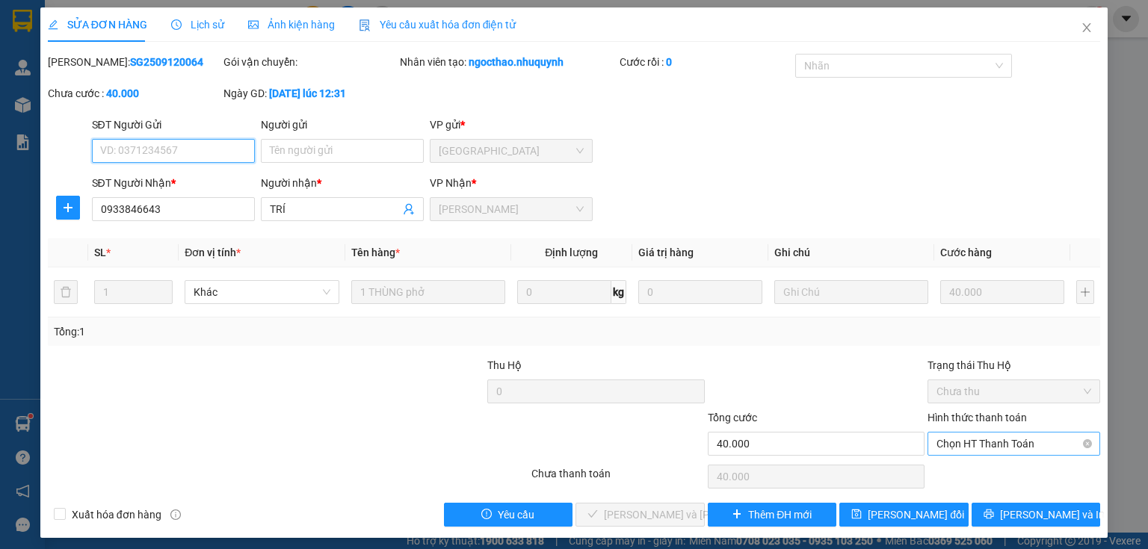
click at [971, 444] on span "Chọn HT Thanh Toán" at bounding box center [1013, 444] width 155 height 22
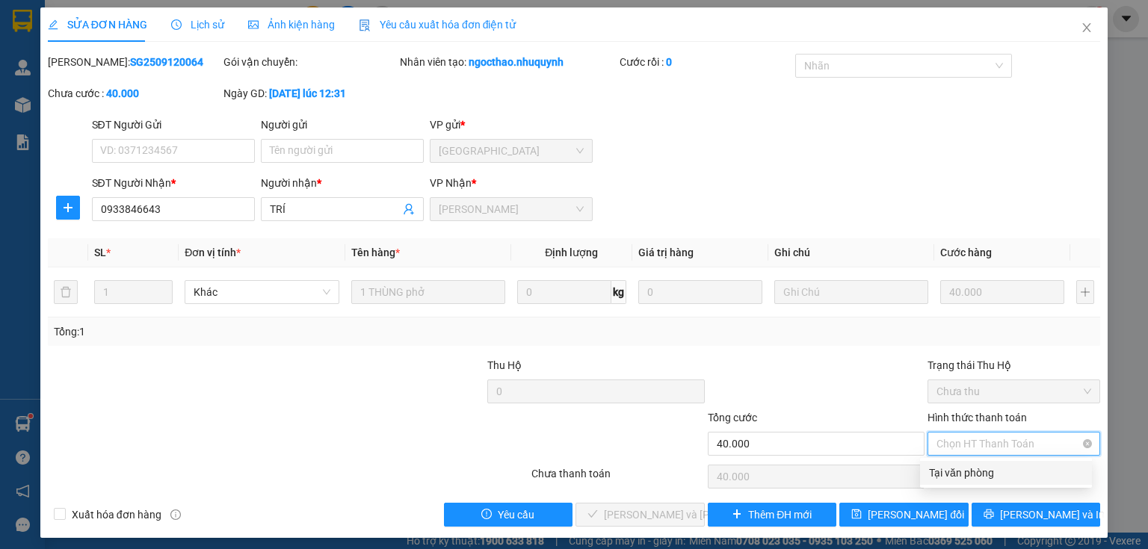
click at [968, 471] on div "Tại văn phòng" at bounding box center [1006, 473] width 154 height 16
type input "0"
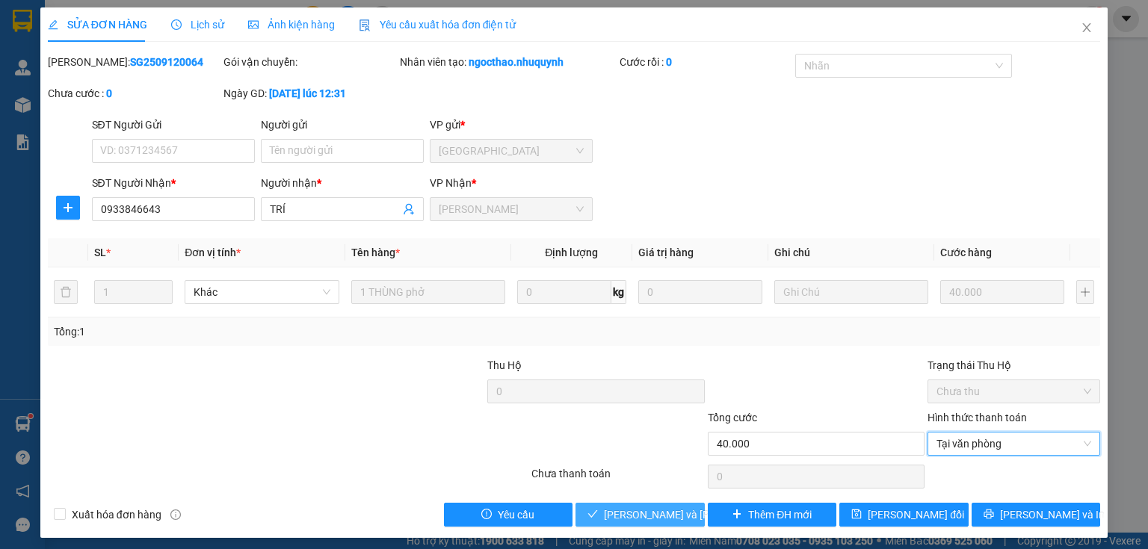
click at [646, 510] on span "Lưu và Giao hàng" at bounding box center [705, 515] width 202 height 16
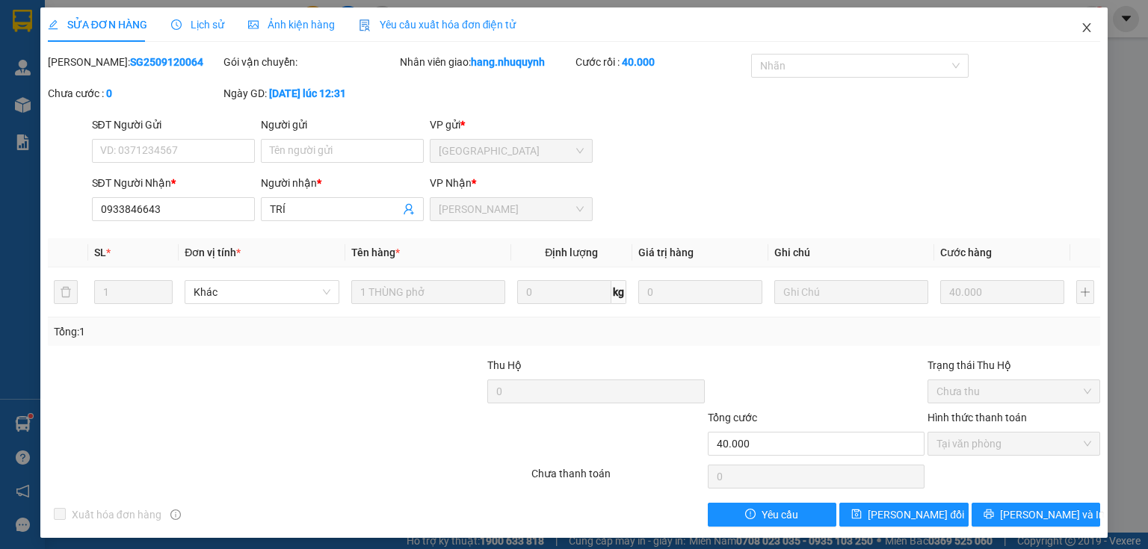
click at [1080, 27] on icon "close" at bounding box center [1086, 28] width 12 height 12
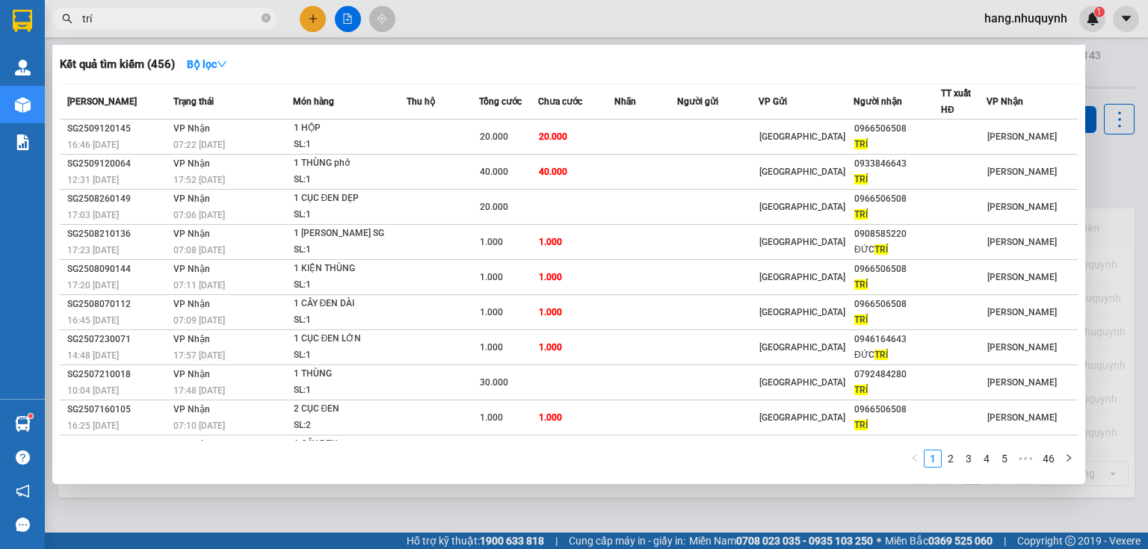
click at [176, 23] on input "trí" at bounding box center [170, 18] width 176 height 16
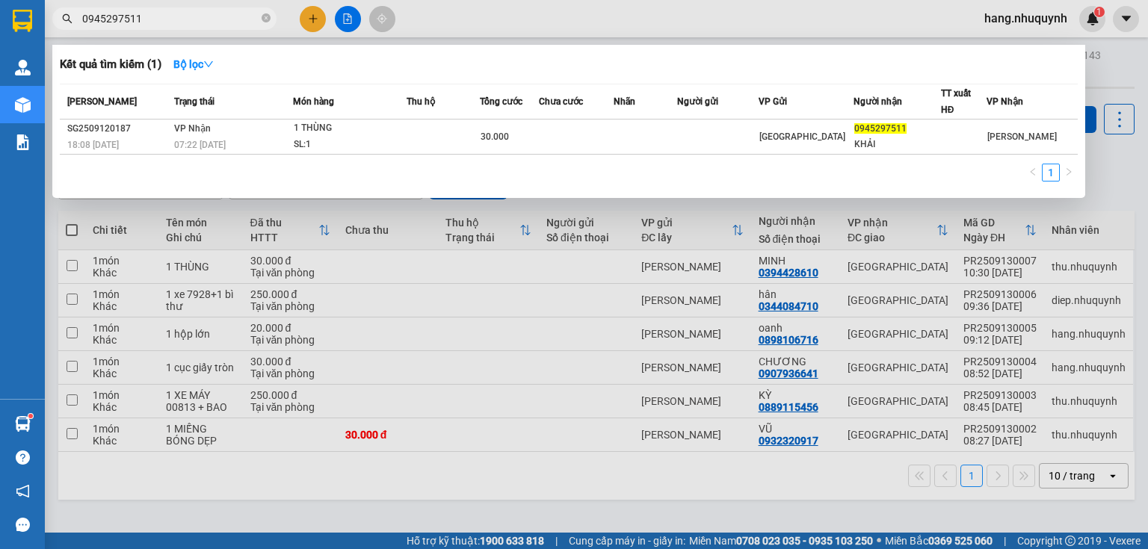
type input "0945297511"
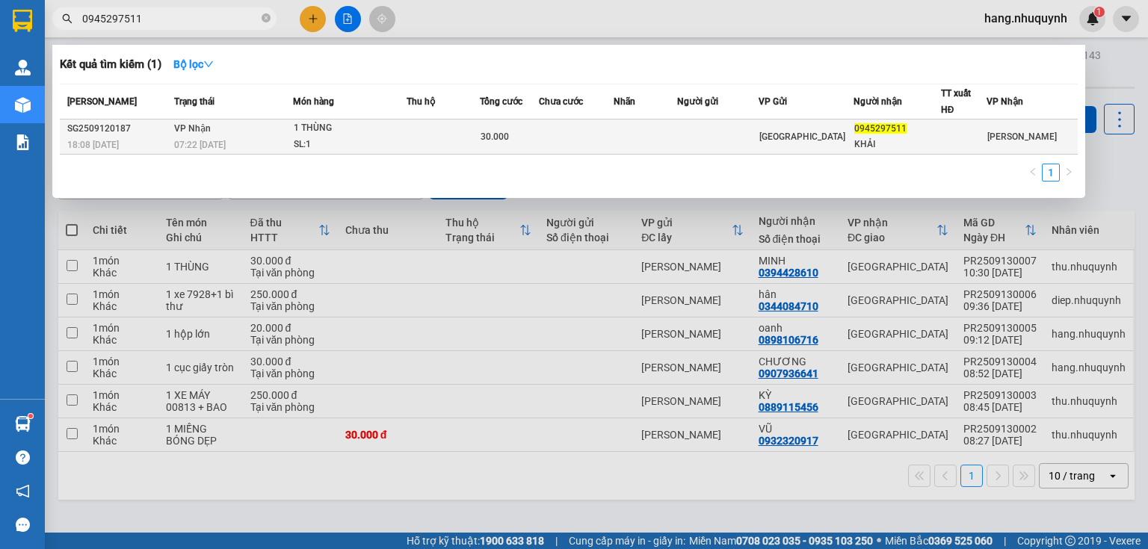
click at [368, 141] on div "SL: 1" at bounding box center [350, 145] width 112 height 16
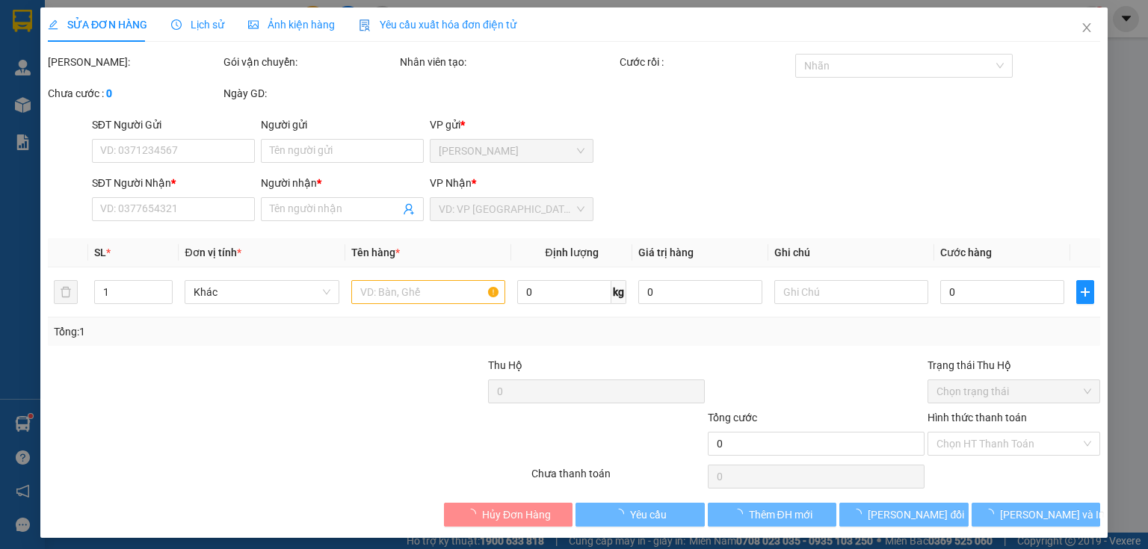
type input "0945297511"
type input "KHẢI"
type input "30.000"
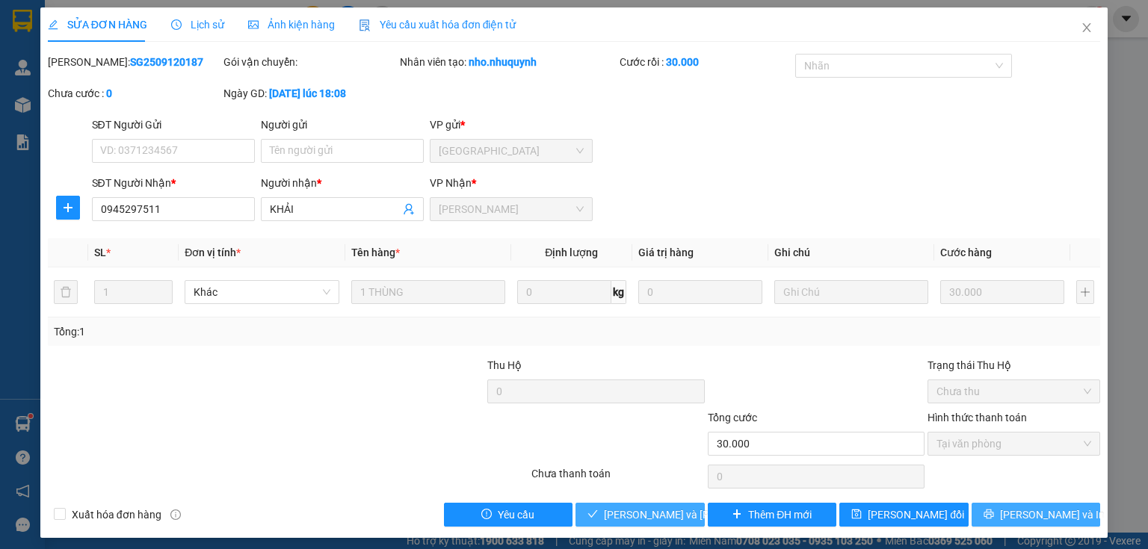
click at [634, 510] on span "Lưu và Giao hàng" at bounding box center [705, 515] width 202 height 16
